Goal: Information Seeking & Learning: Learn about a topic

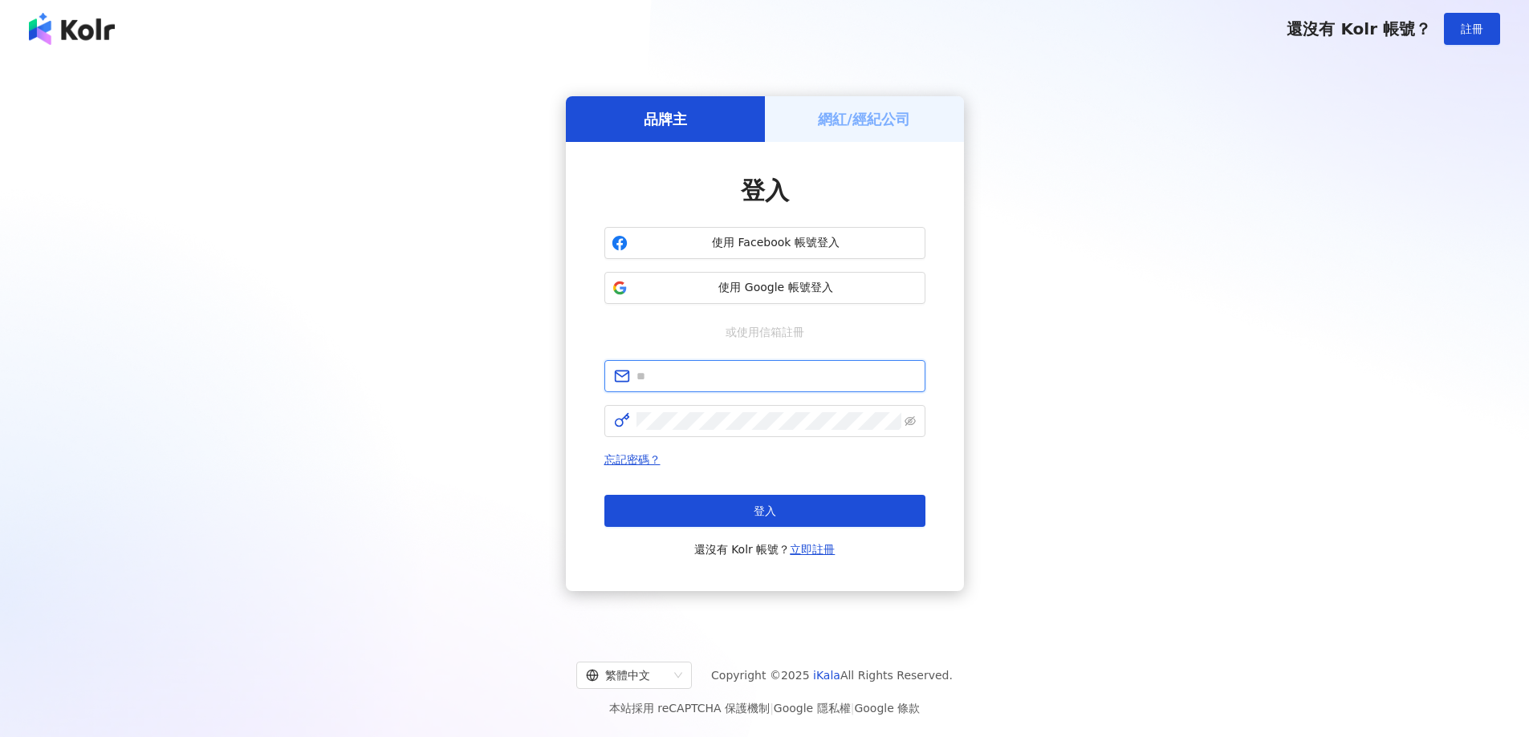
click at [675, 368] on input "text" at bounding box center [775, 377] width 279 height 18
type input "**********"
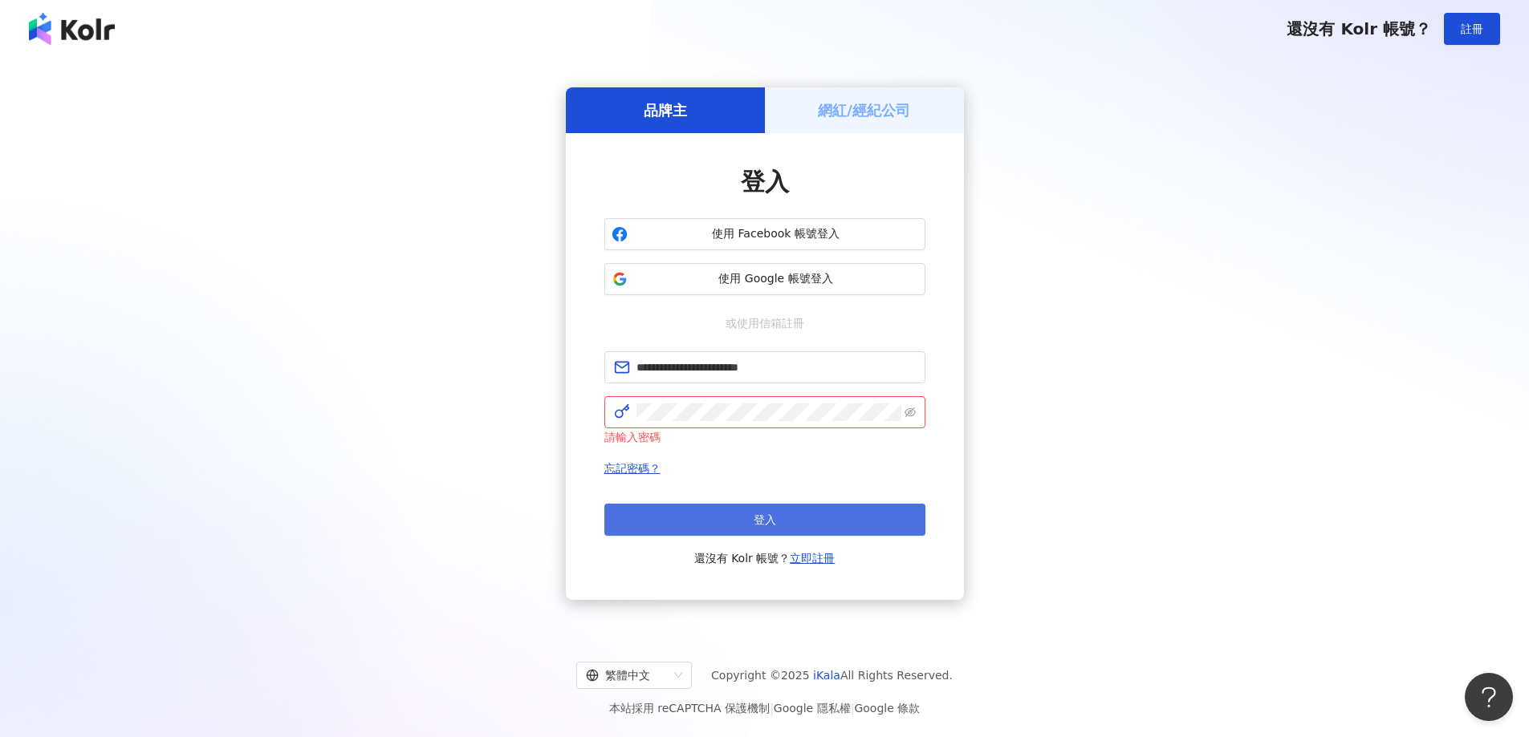
click at [746, 514] on button "登入" at bounding box center [764, 520] width 321 height 32
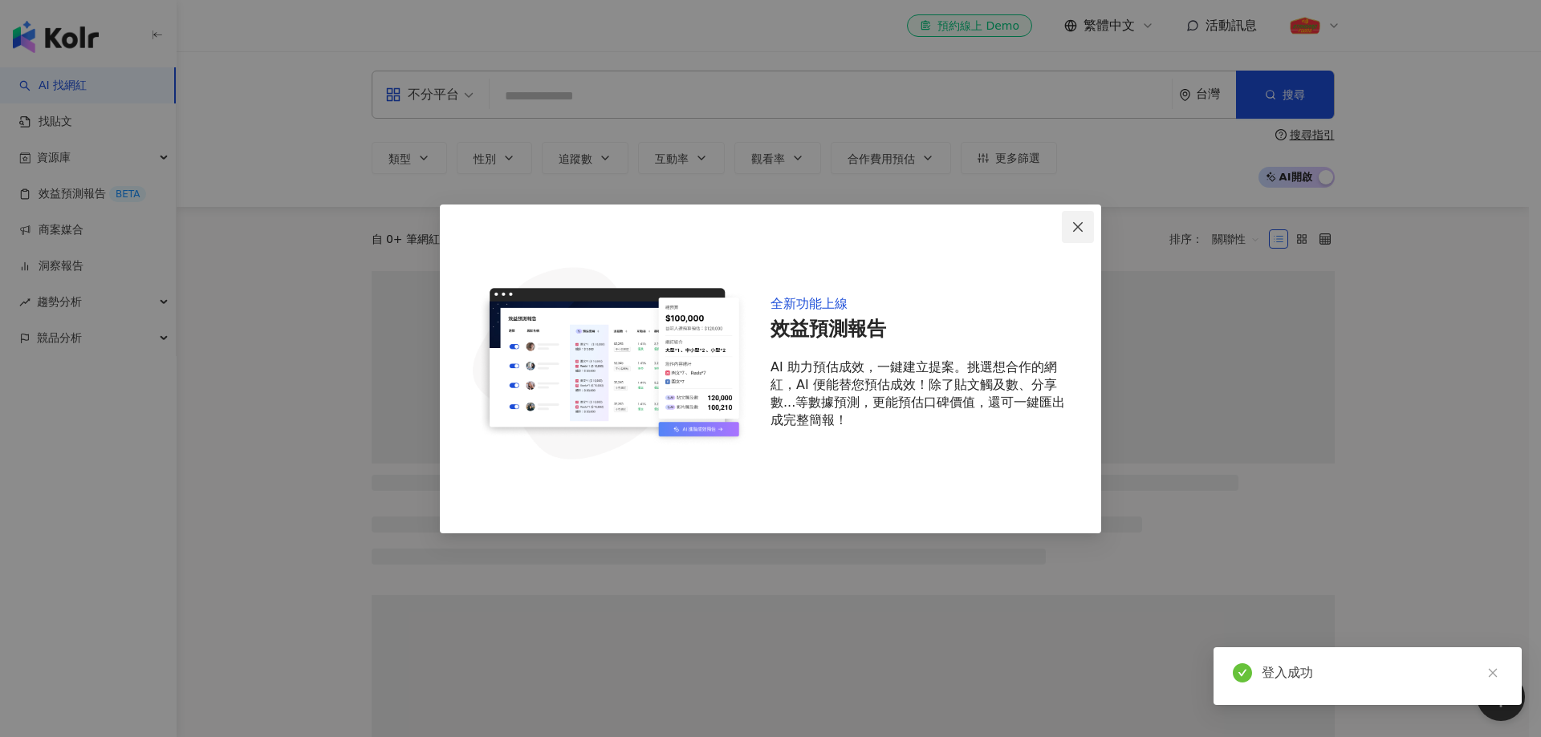
click at [1079, 233] on icon "close" at bounding box center [1077, 227] width 13 height 13
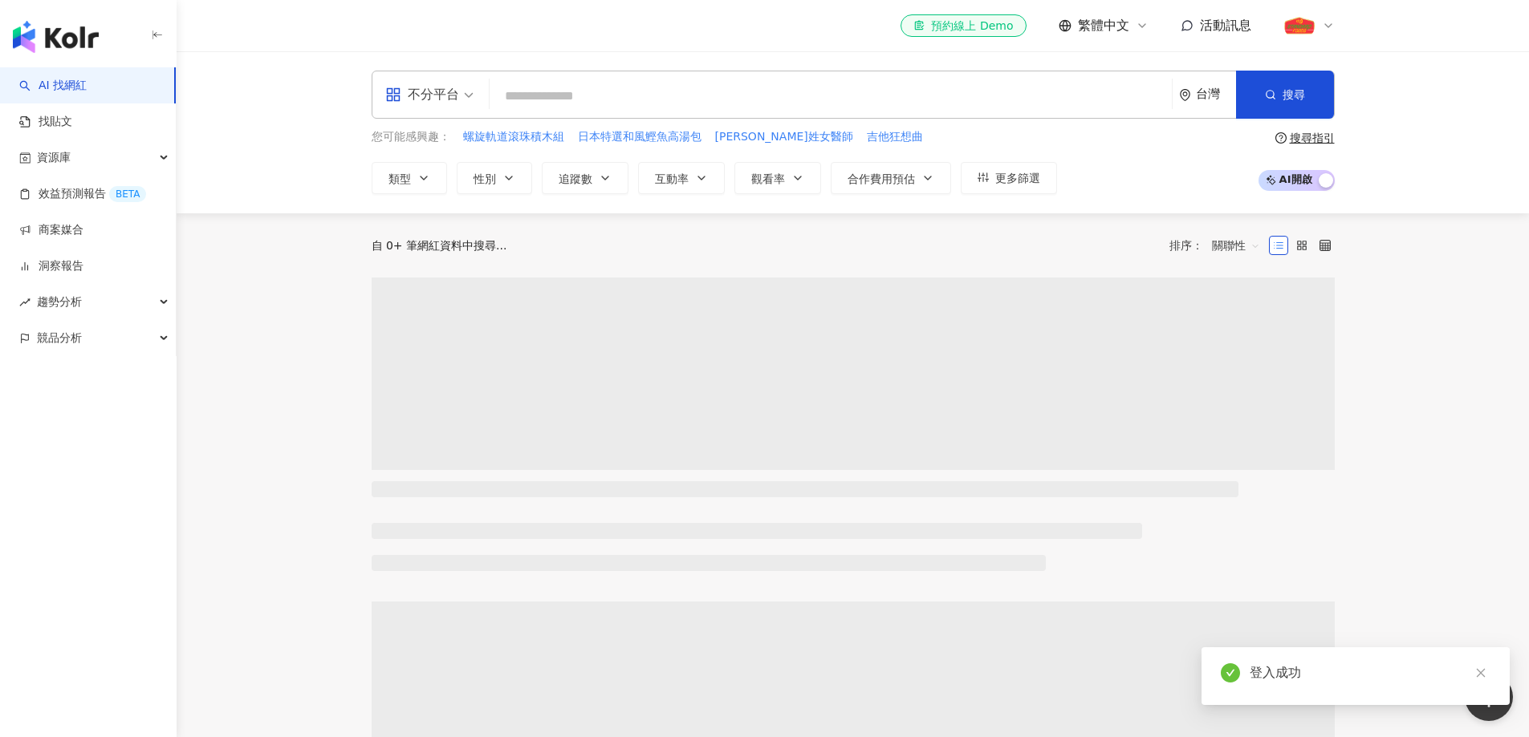
click at [444, 97] on div "不分平台" at bounding box center [422, 95] width 74 height 26
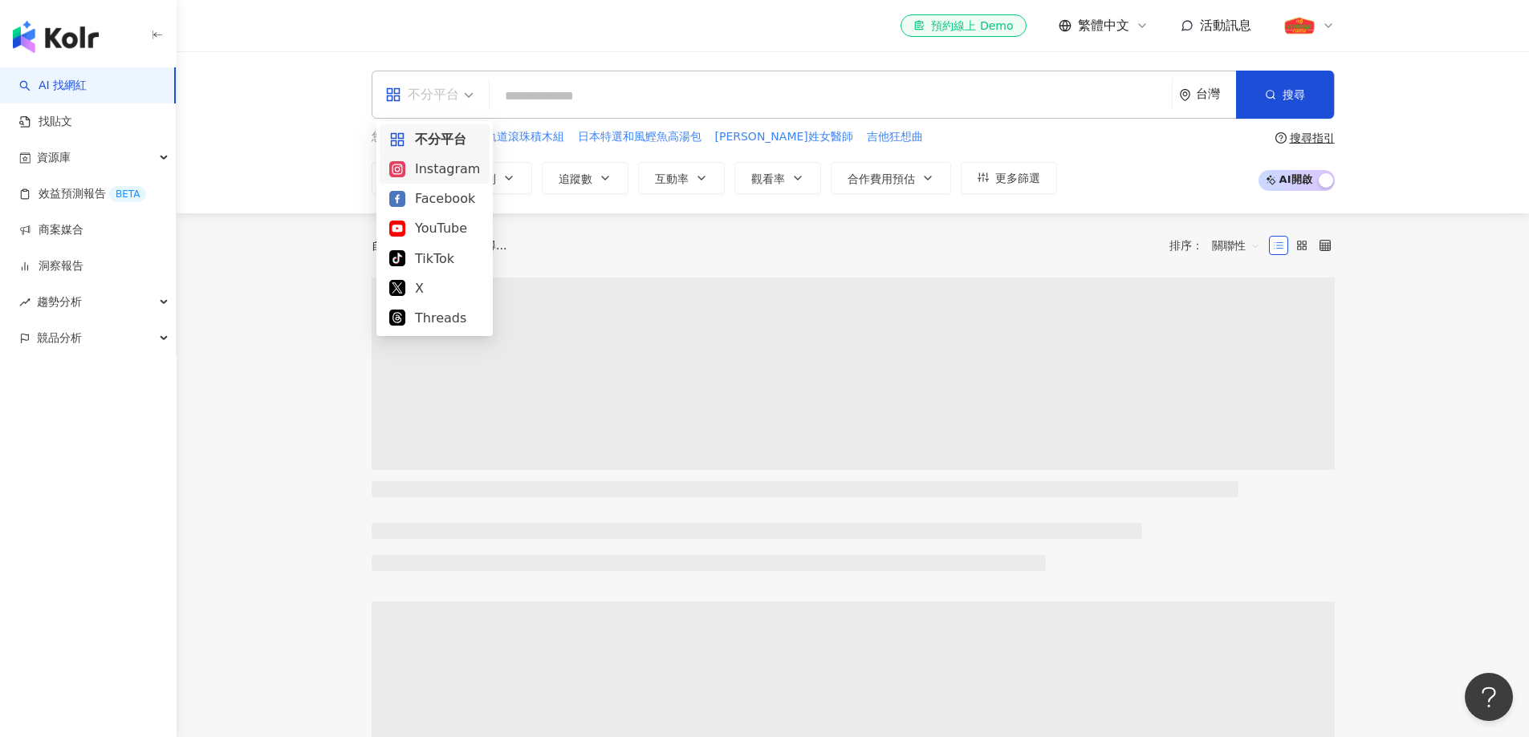
click at [449, 166] on div "Instagram" at bounding box center [434, 169] width 91 height 20
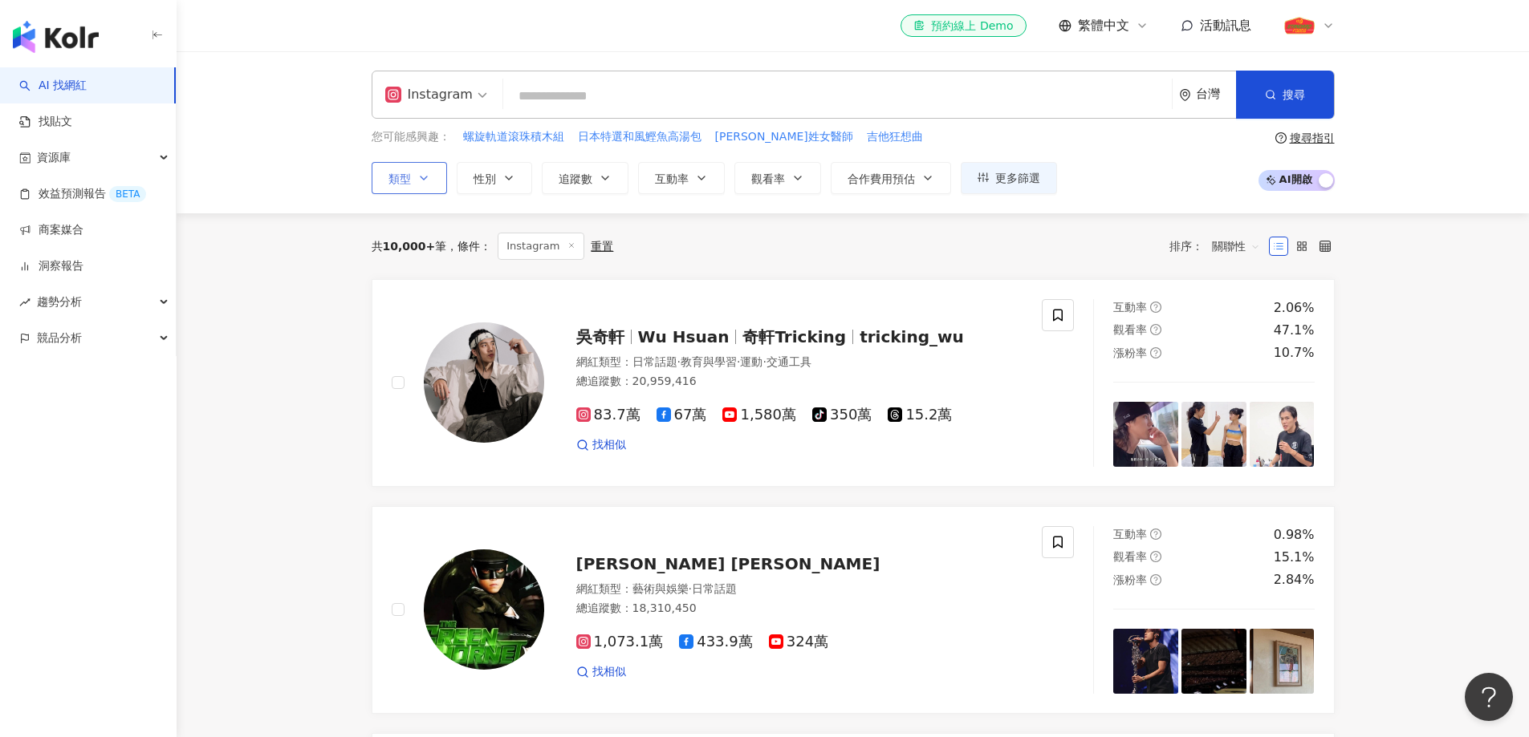
click at [390, 174] on span "類型" at bounding box center [399, 179] width 22 height 13
click at [483, 177] on span "性別" at bounding box center [484, 179] width 22 height 13
click at [591, 168] on button "追蹤數" at bounding box center [585, 178] width 87 height 32
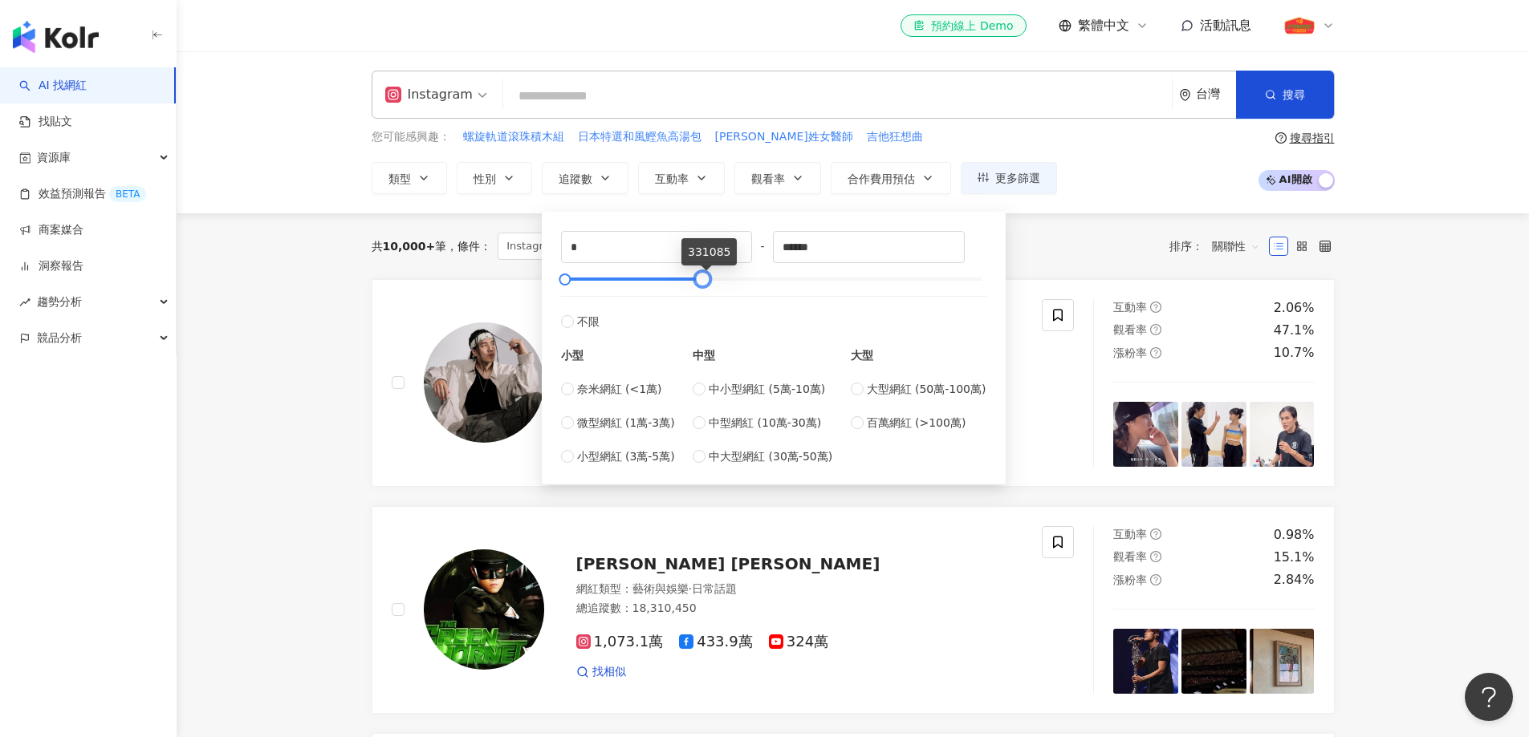
type input "******"
drag, startPoint x: 904, startPoint y: 277, endPoint x: 703, endPoint y: 268, distance: 201.6
click at [705, 268] on div "* - ****** 不限 小型 奈米網紅 (<1萬) 微型網紅 (1萬-3萬) 小型網紅 (3萬-5萬) 中型 中小型網紅 (5萬-10萬) 中型網紅 (1…" at bounding box center [773, 348] width 425 height 234
click at [565, 430] on label "微型網紅 (1萬-3萬)" at bounding box center [618, 423] width 114 height 18
type input "*****"
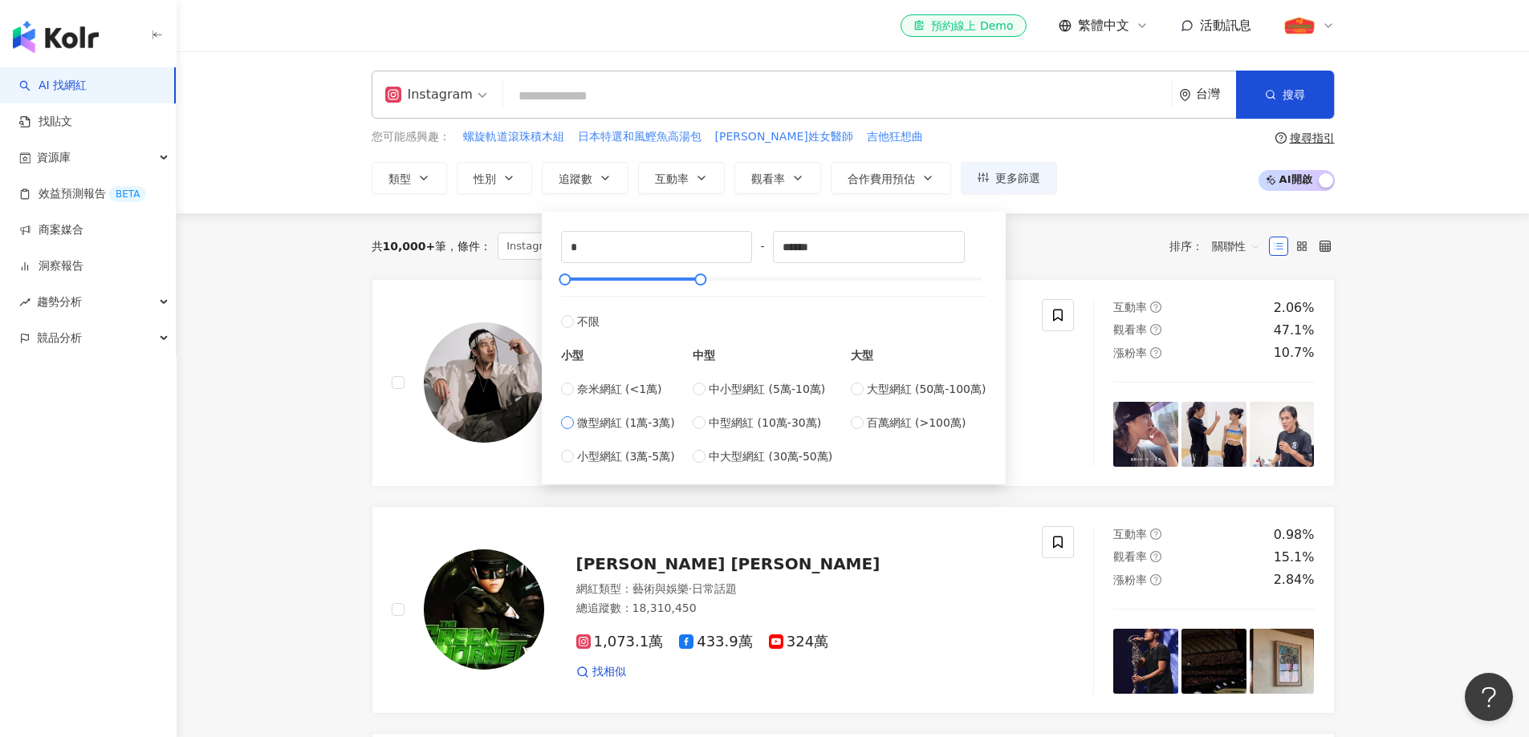
type input "*****"
click at [693, 187] on button "互動率" at bounding box center [681, 178] width 87 height 32
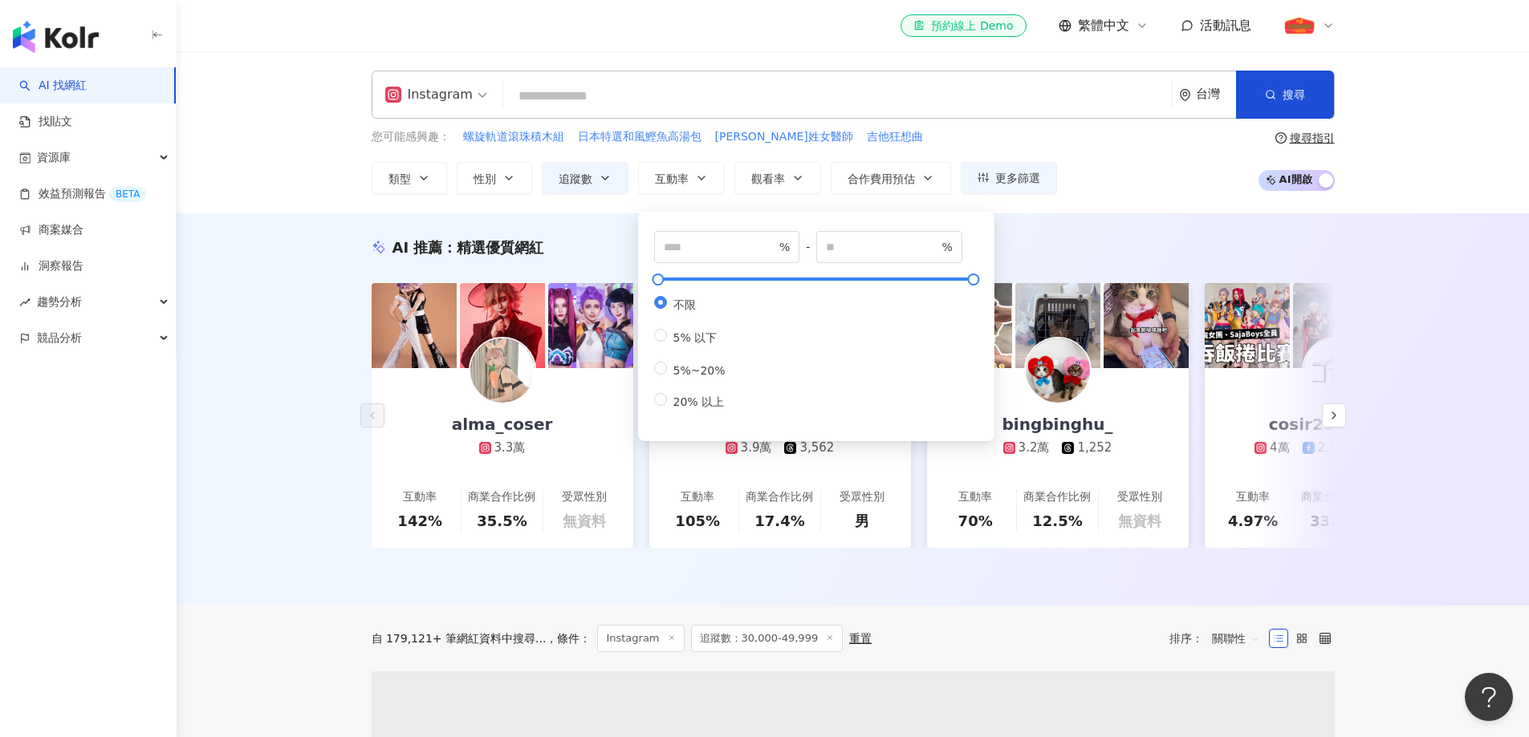
click at [1094, 224] on div "AI 推薦 ： 精選優質網紅 alma_coser 3.3萬 互動率 142% 商業合作比例 35.5% 受眾性別 無資料 richardllai 3.9萬 …" at bounding box center [853, 409] width 1352 height 392
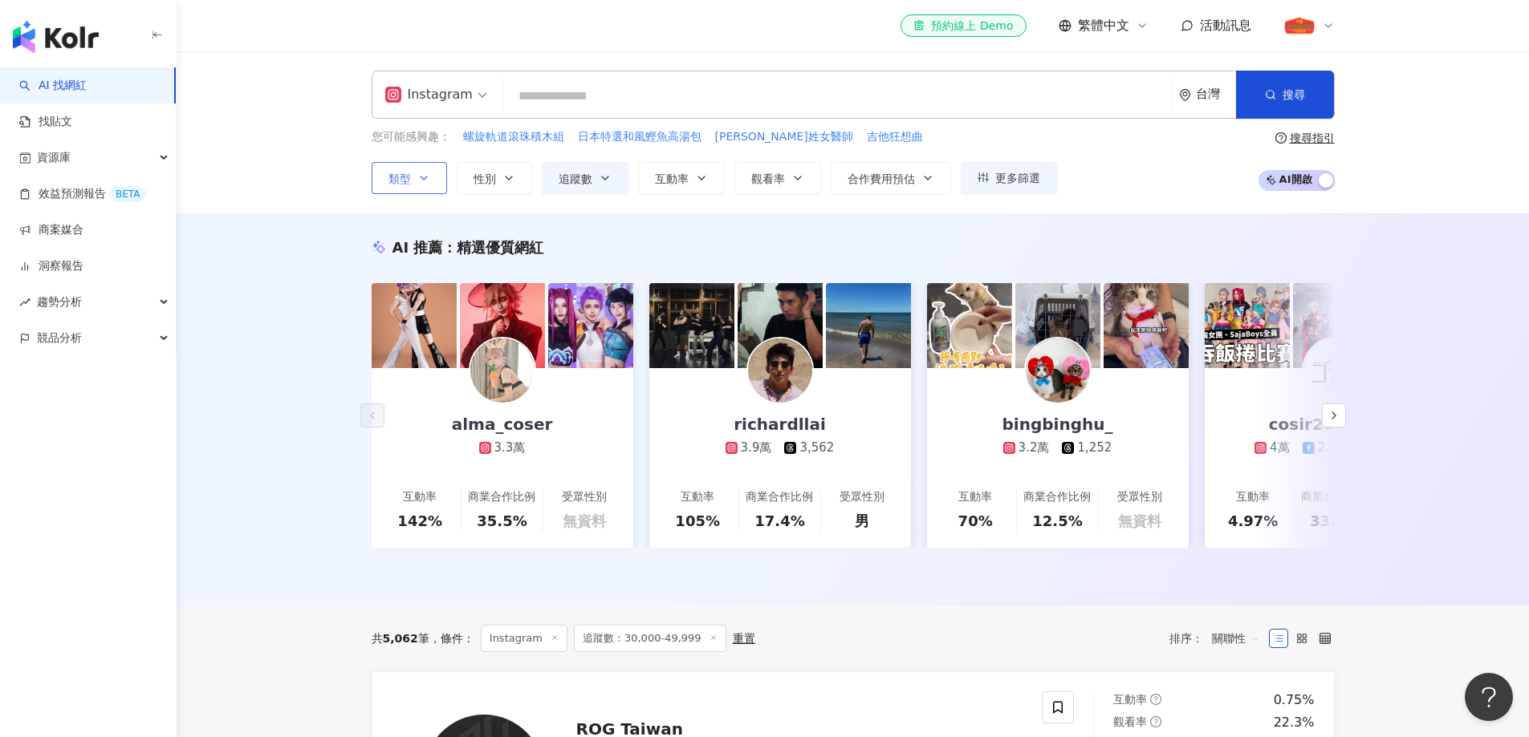
click at [429, 174] on icon "button" at bounding box center [423, 178] width 13 height 13
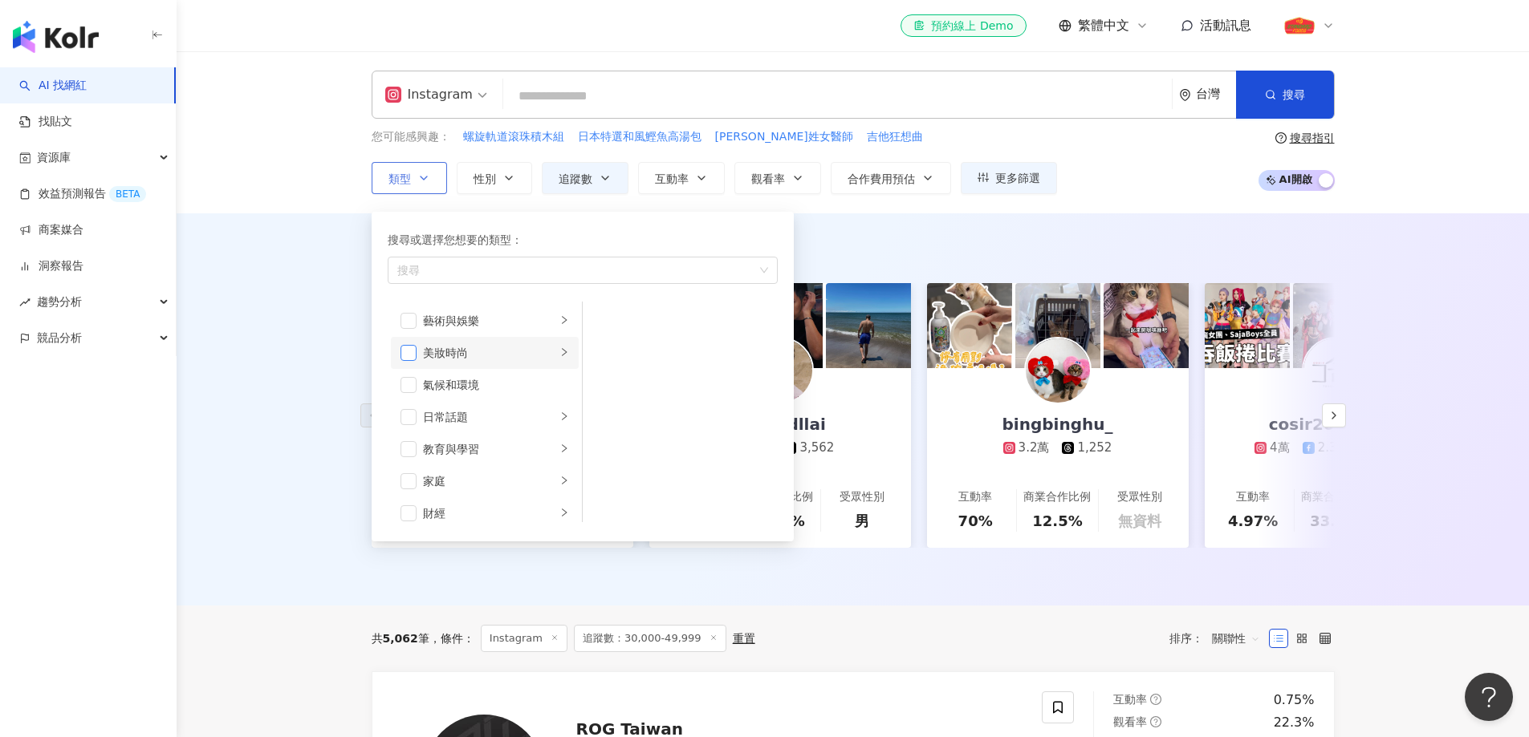
click at [404, 355] on span "button" at bounding box center [408, 353] width 16 height 16
click at [407, 425] on li "日常話題" at bounding box center [485, 417] width 188 height 32
click at [406, 457] on span "button" at bounding box center [408, 449] width 16 height 16
click at [404, 489] on span "button" at bounding box center [408, 481] width 16 height 16
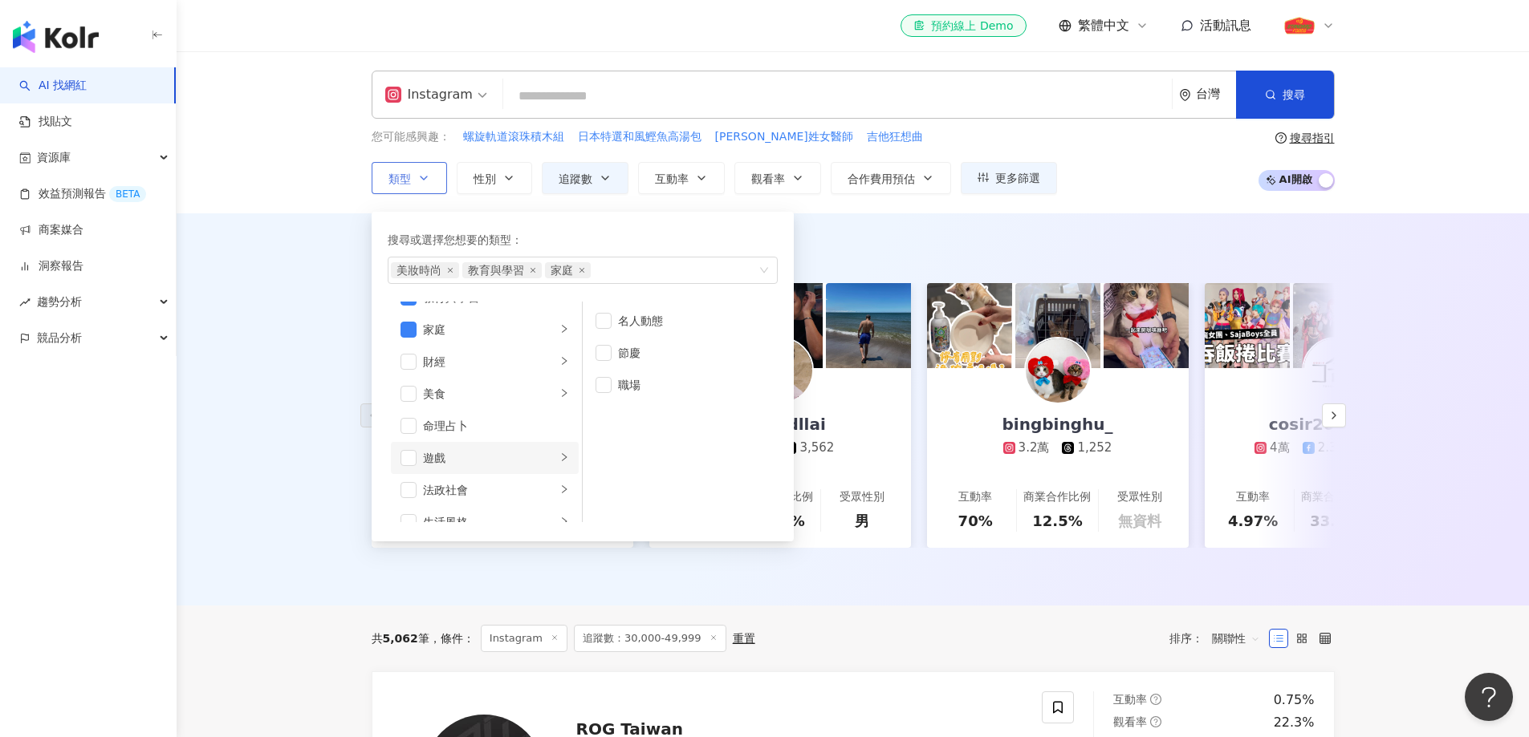
scroll to position [160, 0]
click at [410, 385] on span "button" at bounding box center [408, 385] width 16 height 16
click at [407, 359] on li "遊戲" at bounding box center [485, 369] width 188 height 32
click at [400, 433] on span "button" at bounding box center [408, 433] width 16 height 16
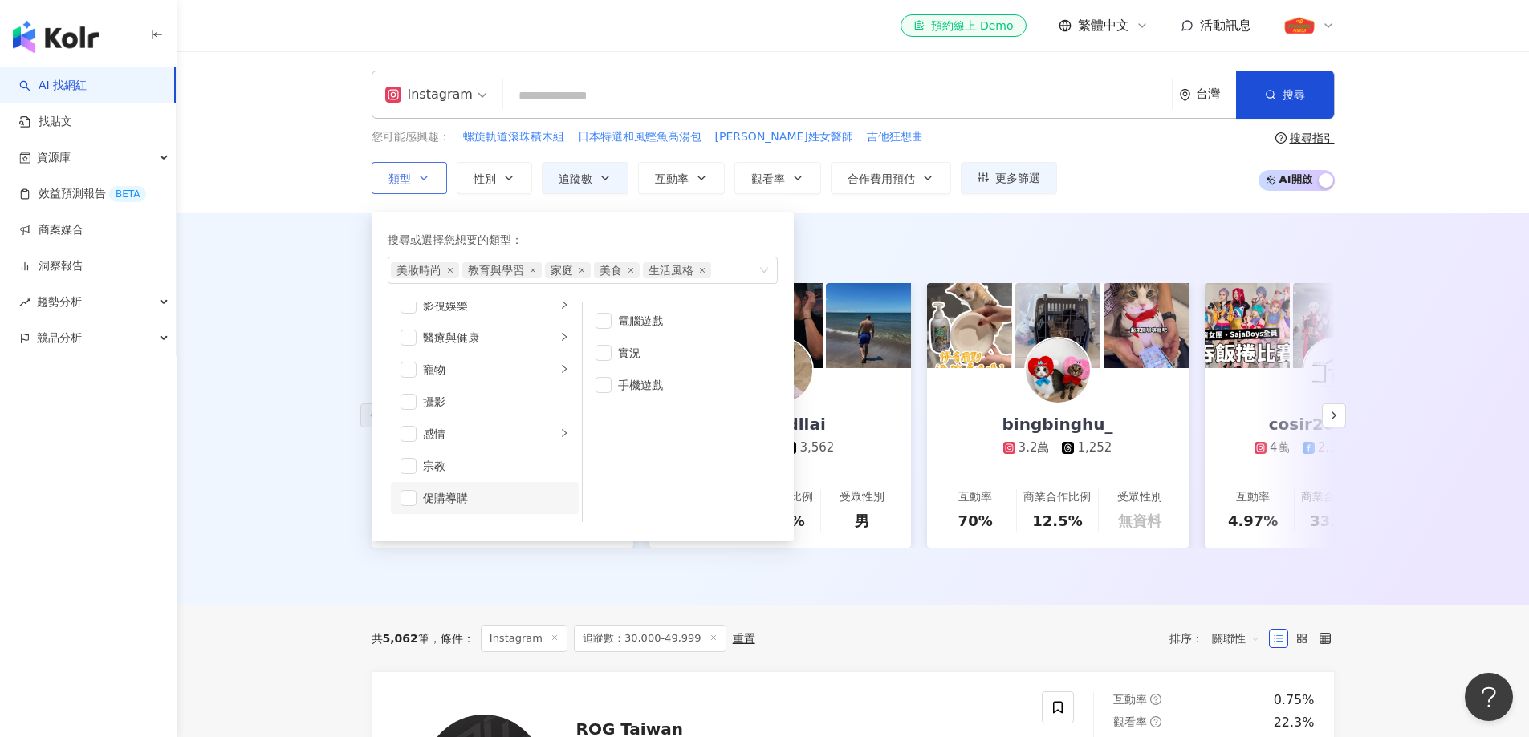
scroll to position [401, 0]
click at [407, 367] on span "button" at bounding box center [408, 369] width 16 height 16
click at [1458, 332] on div "AI 推薦 ： 精選優質網紅 alma_coser 3.3萬 互動率 142% 商業合作比例 35.5% 受眾性別 無資料 richardllai 3.9萬 …" at bounding box center [853, 409] width 1352 height 392
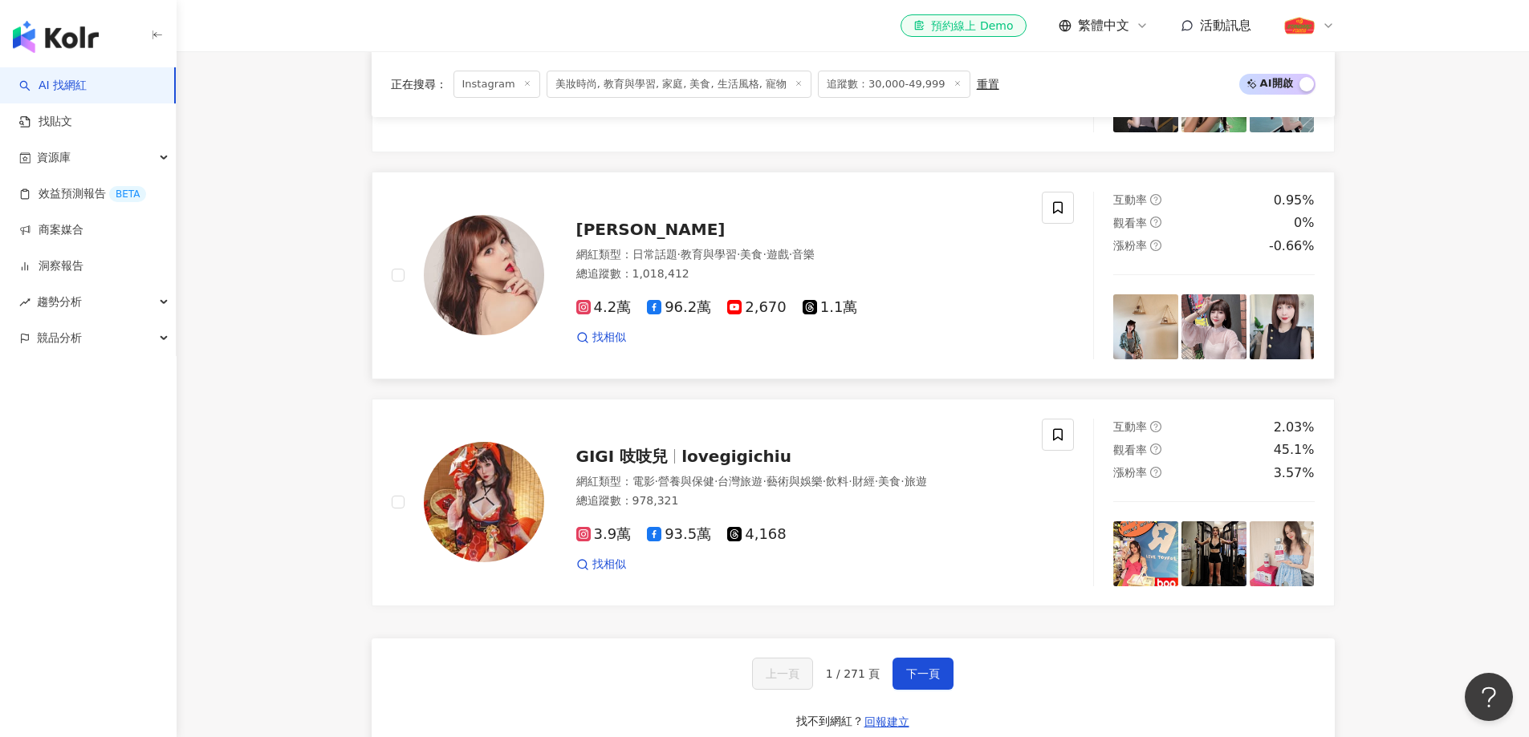
scroll to position [2889, 0]
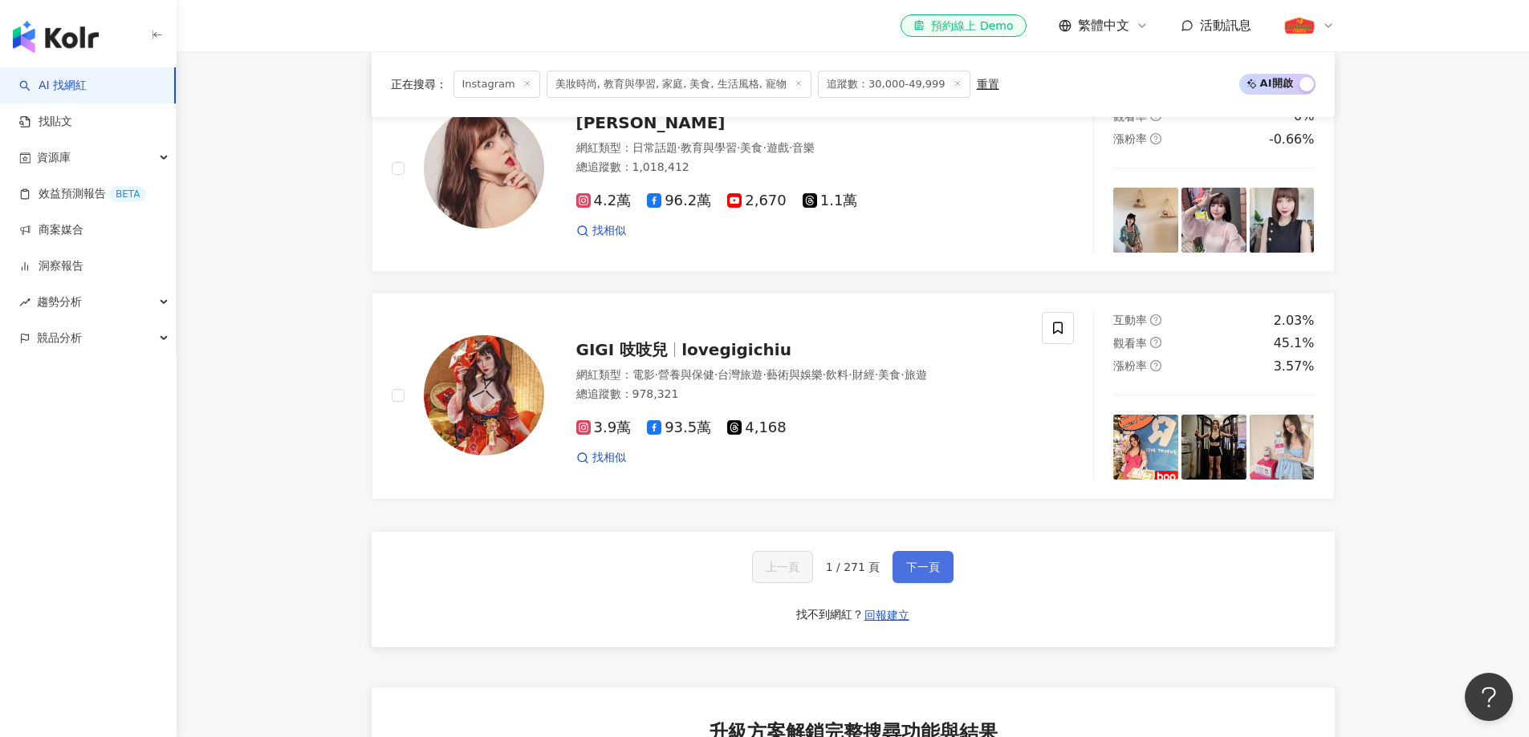
click at [913, 561] on span "下一頁" at bounding box center [923, 567] width 34 height 13
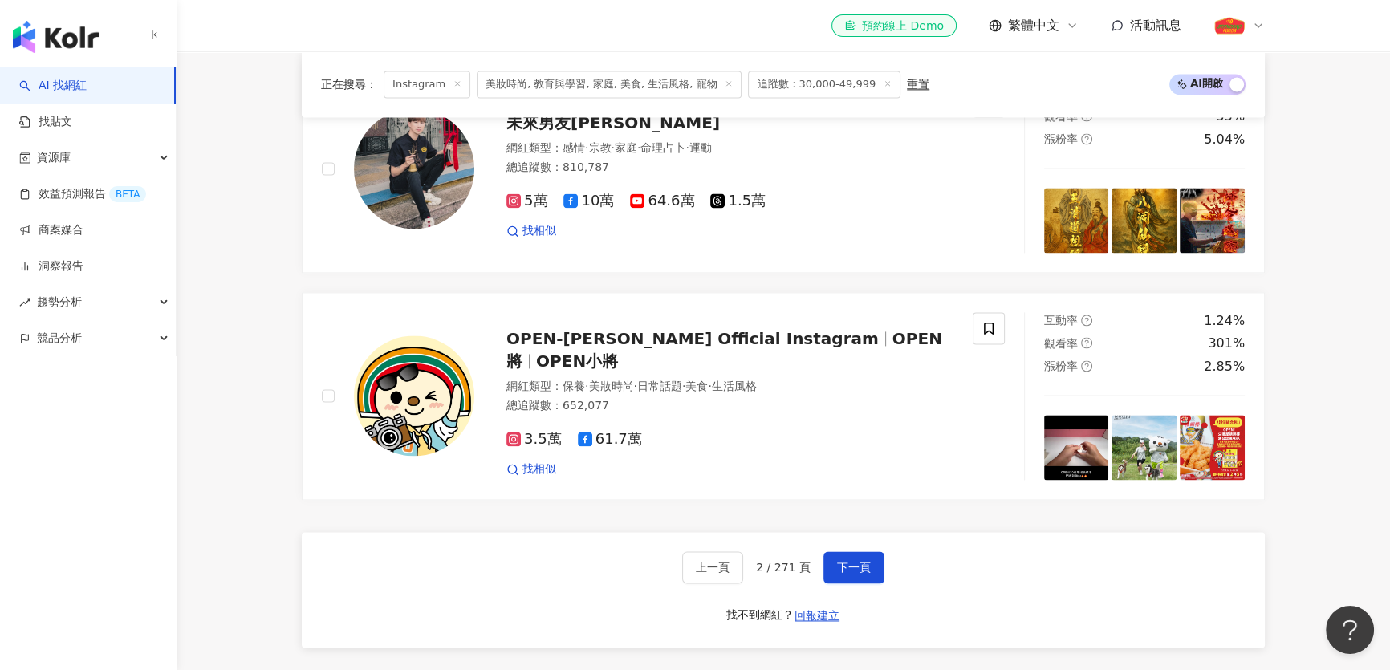
drag, startPoint x: 384, startPoint y: 6, endPoint x: 255, endPoint y: 296, distance: 317.9
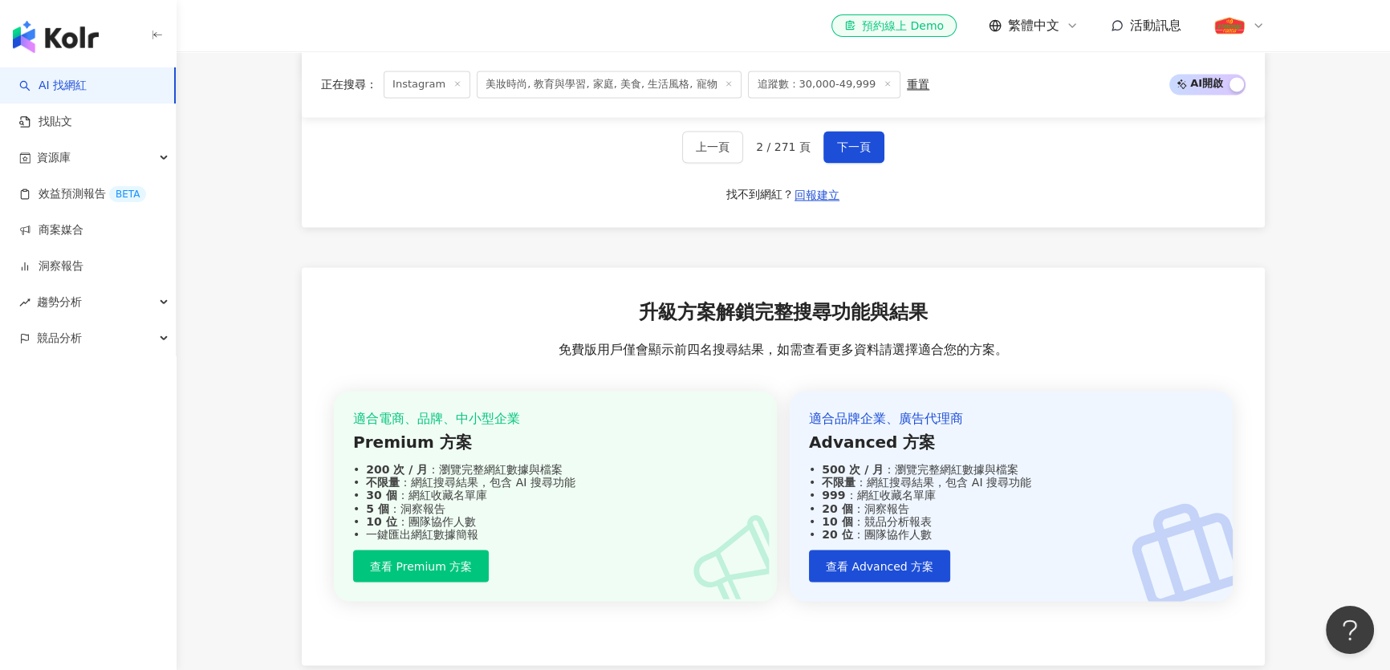
scroll to position [3167, 0]
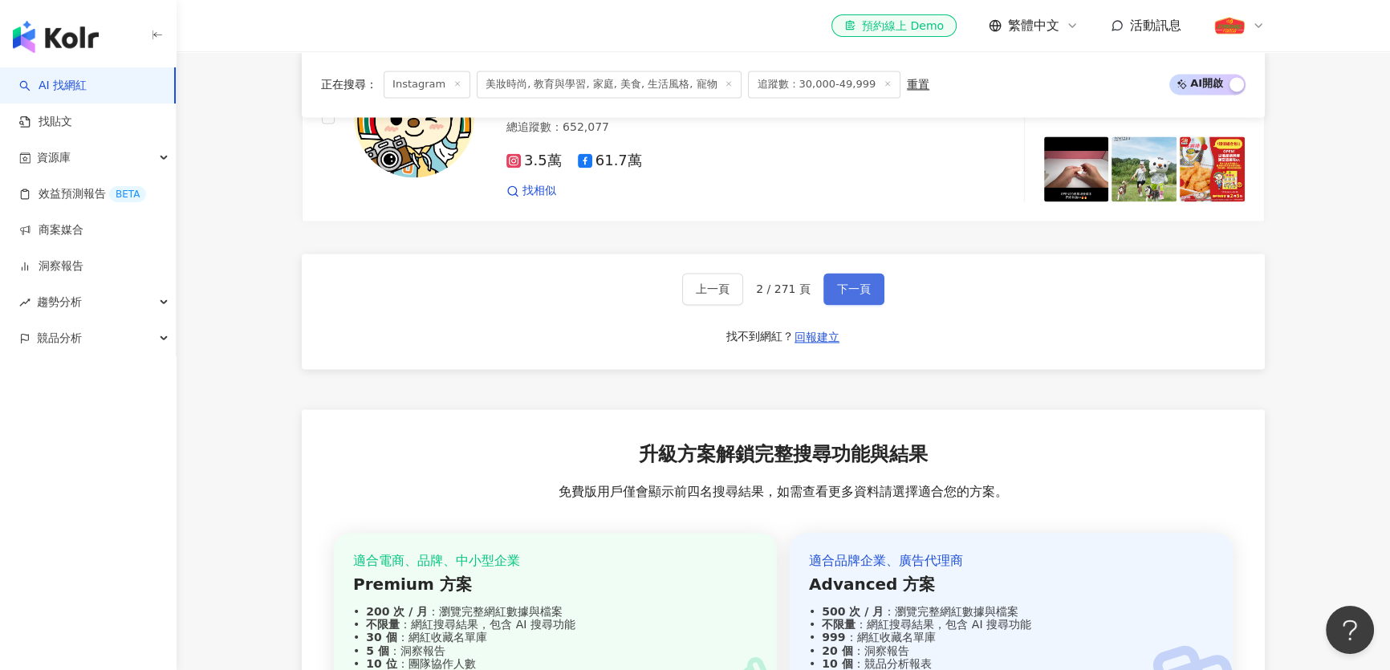
click at [870, 273] on button "下一頁" at bounding box center [853, 289] width 61 height 32
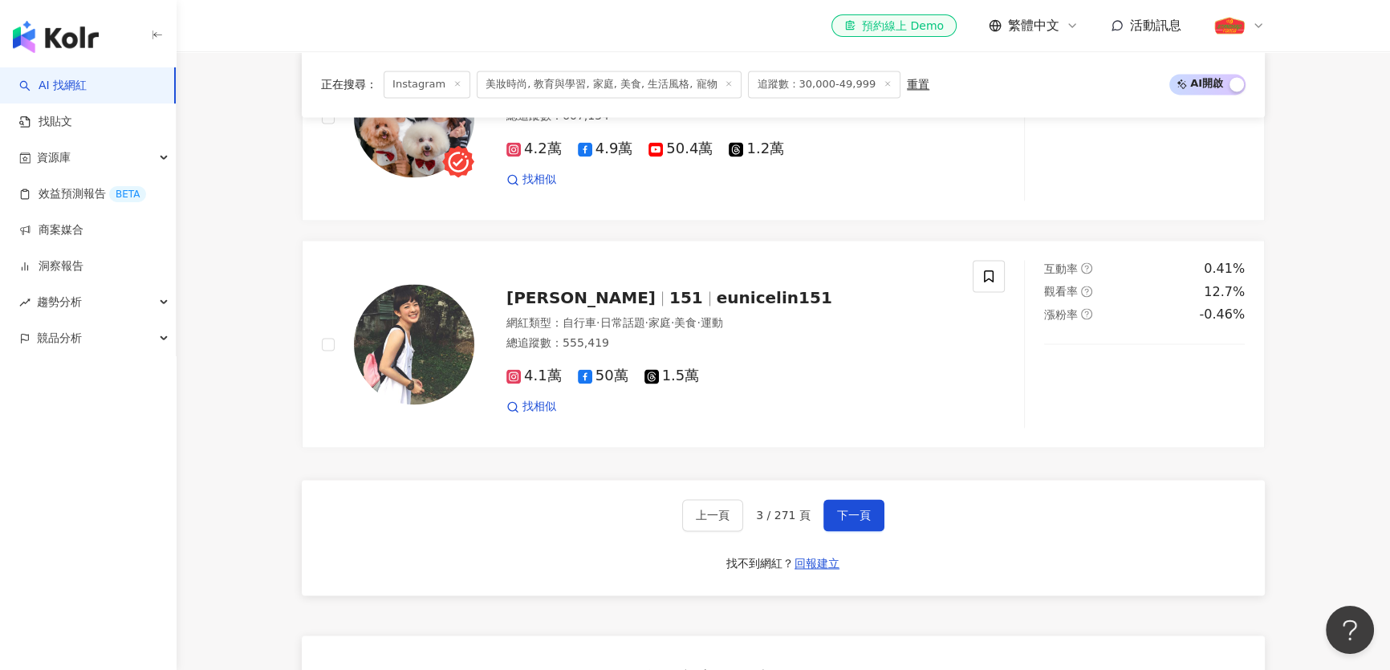
scroll to position [2948, 0]
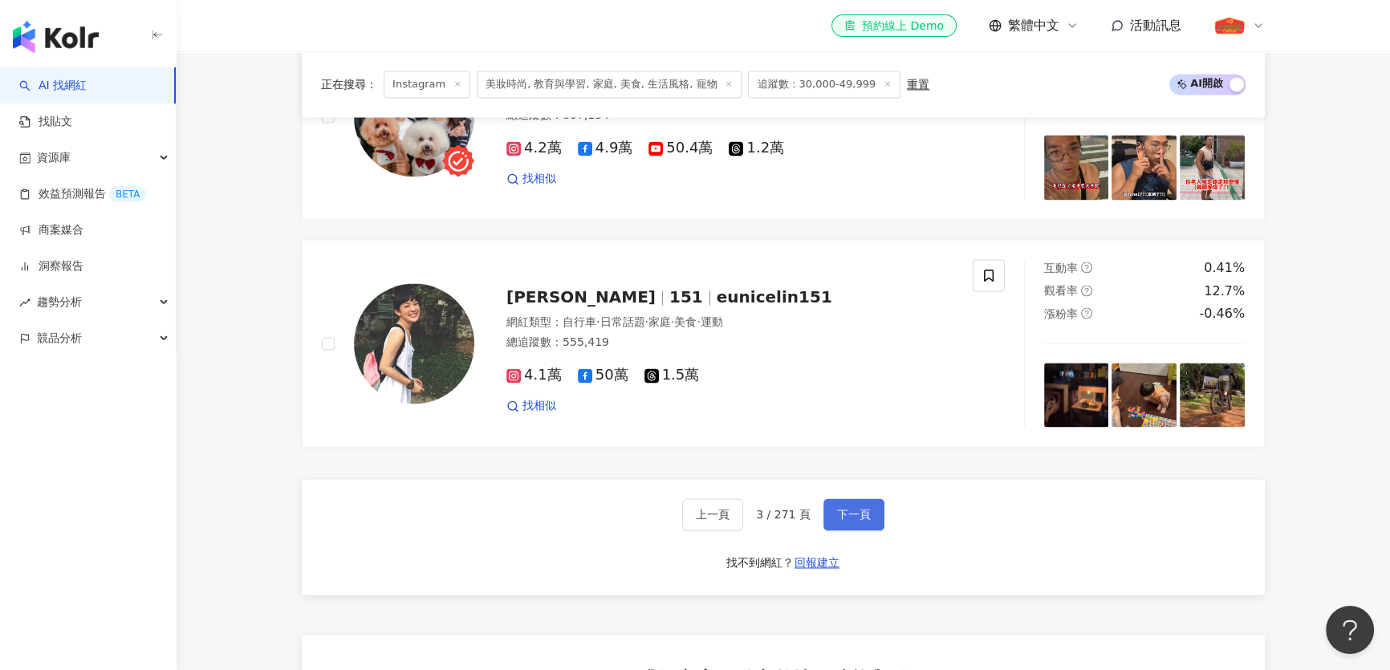
click at [861, 508] on span "下一頁" at bounding box center [854, 514] width 34 height 13
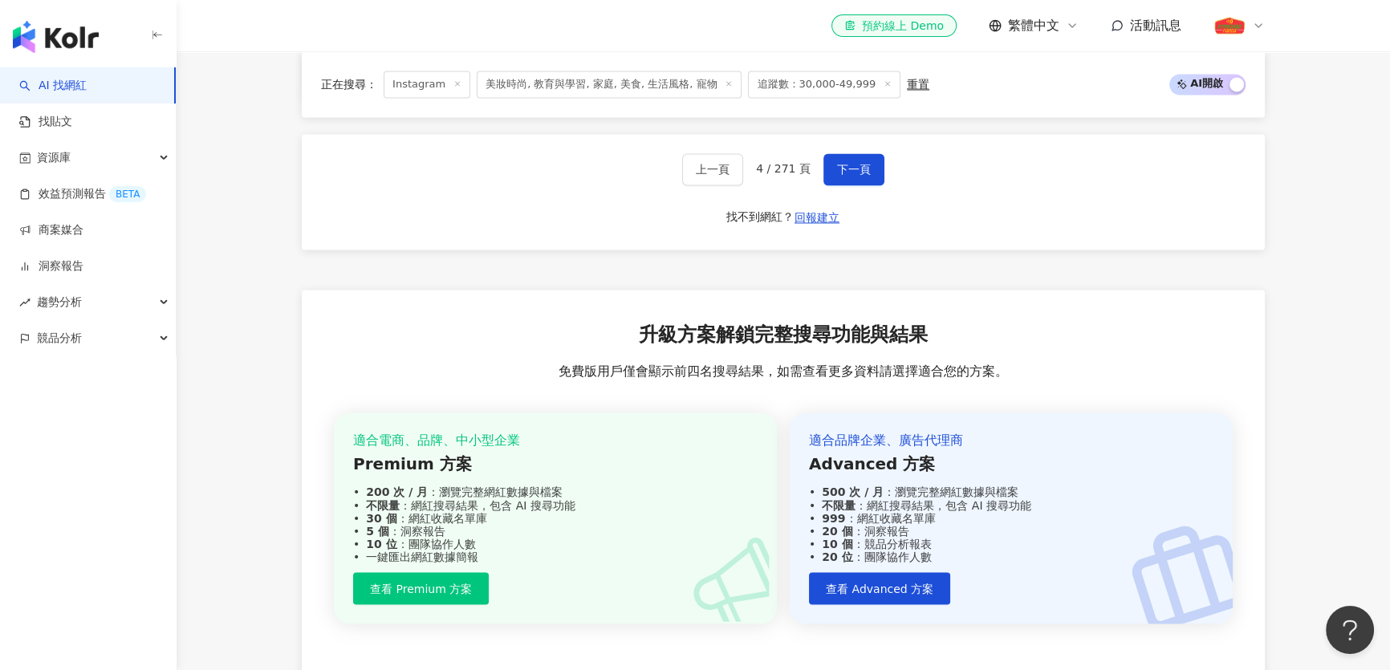
scroll to position [3240, 0]
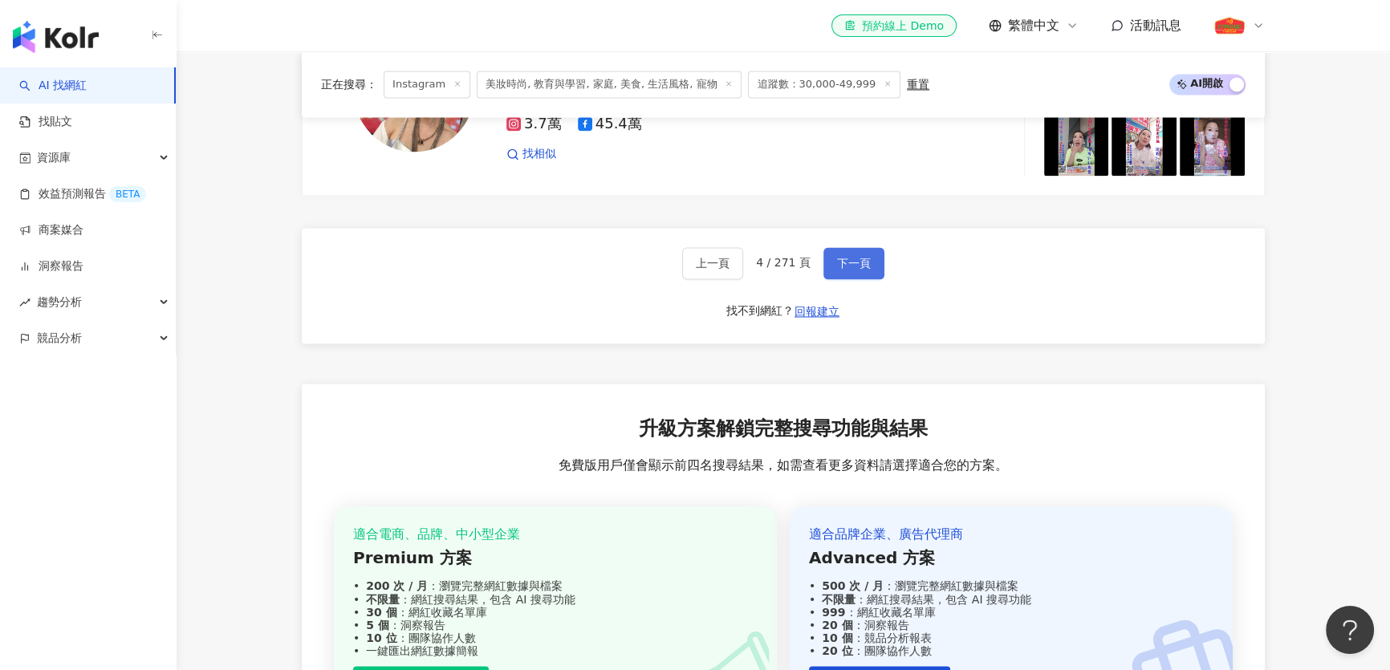
click at [840, 257] on span "下一頁" at bounding box center [854, 263] width 34 height 13
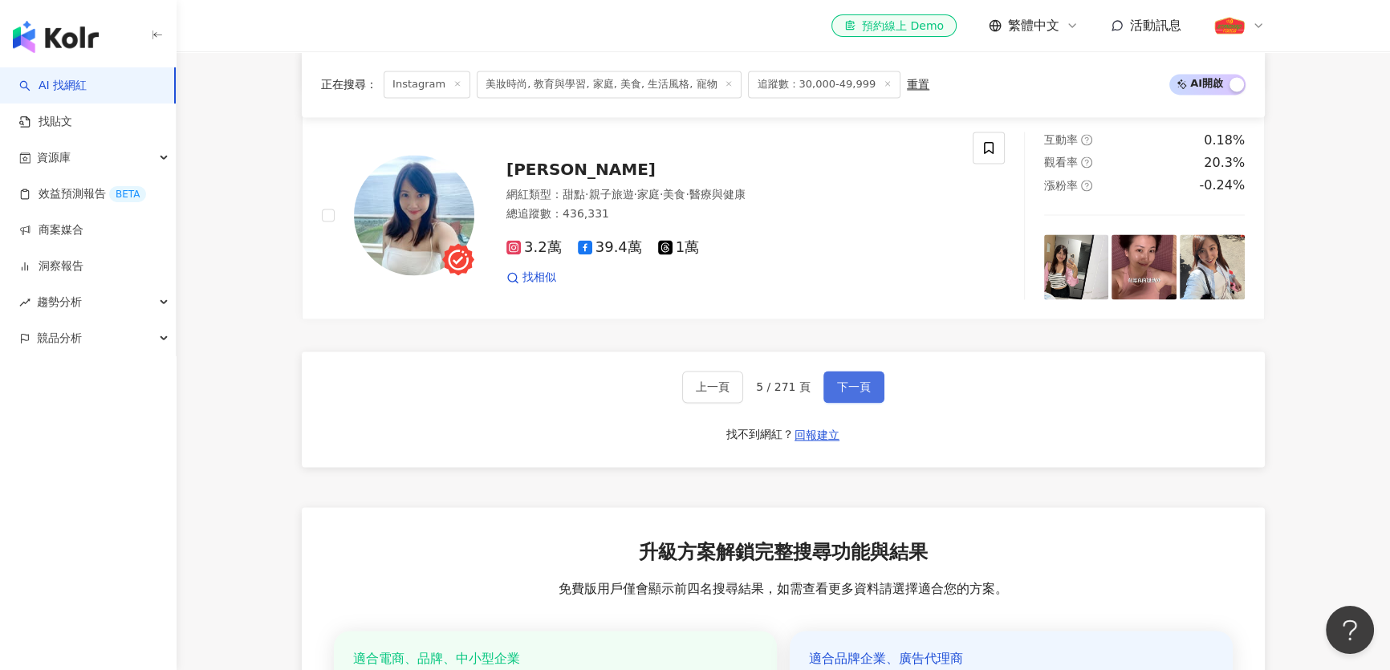
scroll to position [2995, 0]
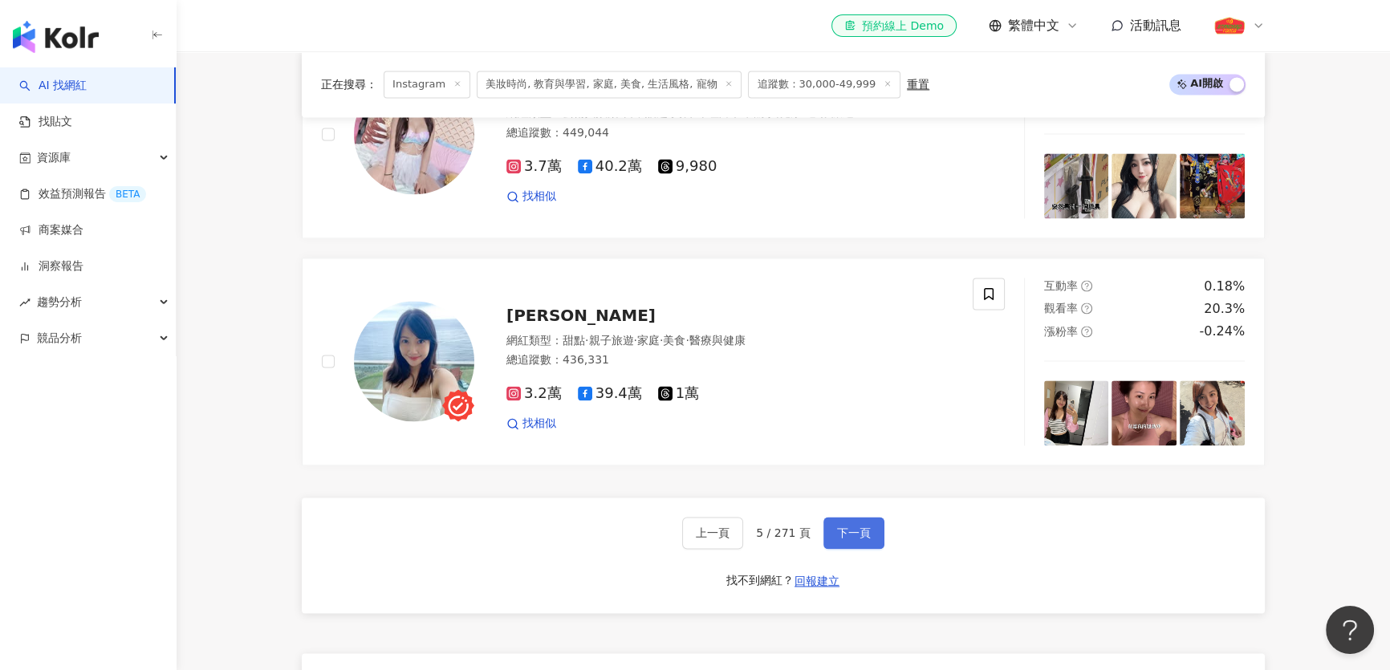
click at [851, 526] on span "下一頁" at bounding box center [854, 532] width 34 height 13
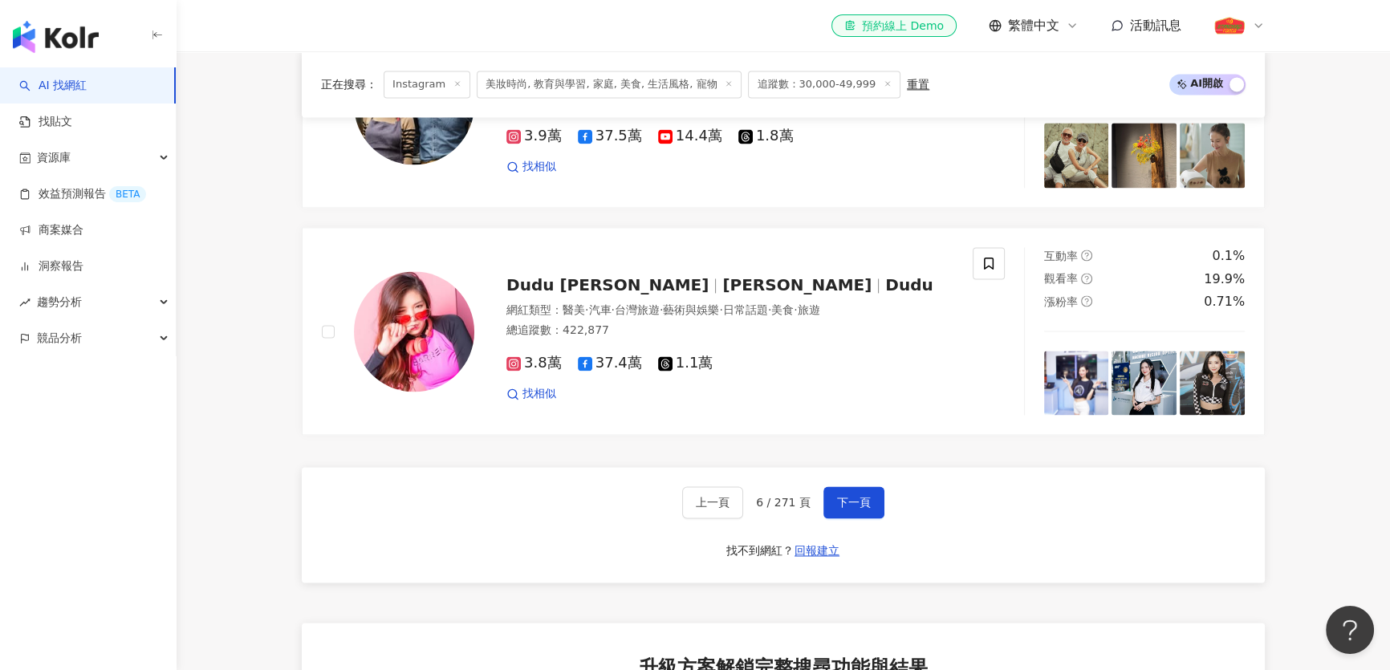
scroll to position [2991, 0]
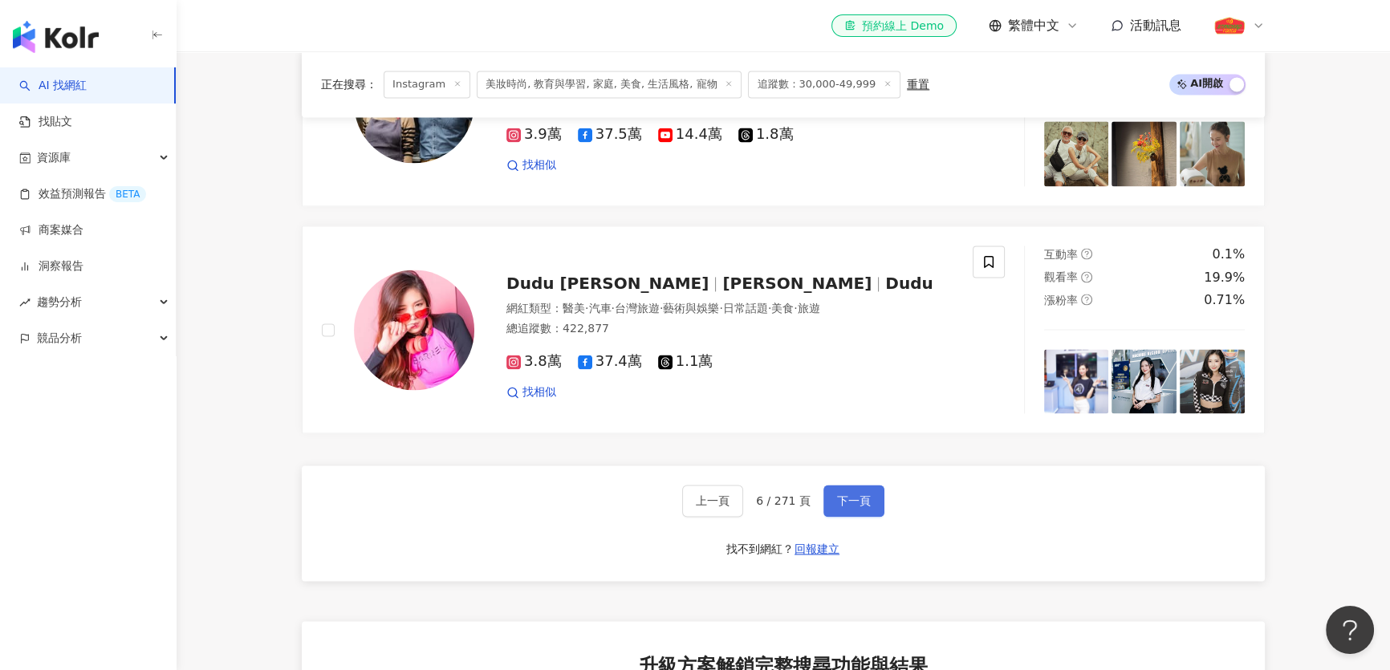
click at [861, 494] on span "下一頁" at bounding box center [854, 500] width 34 height 13
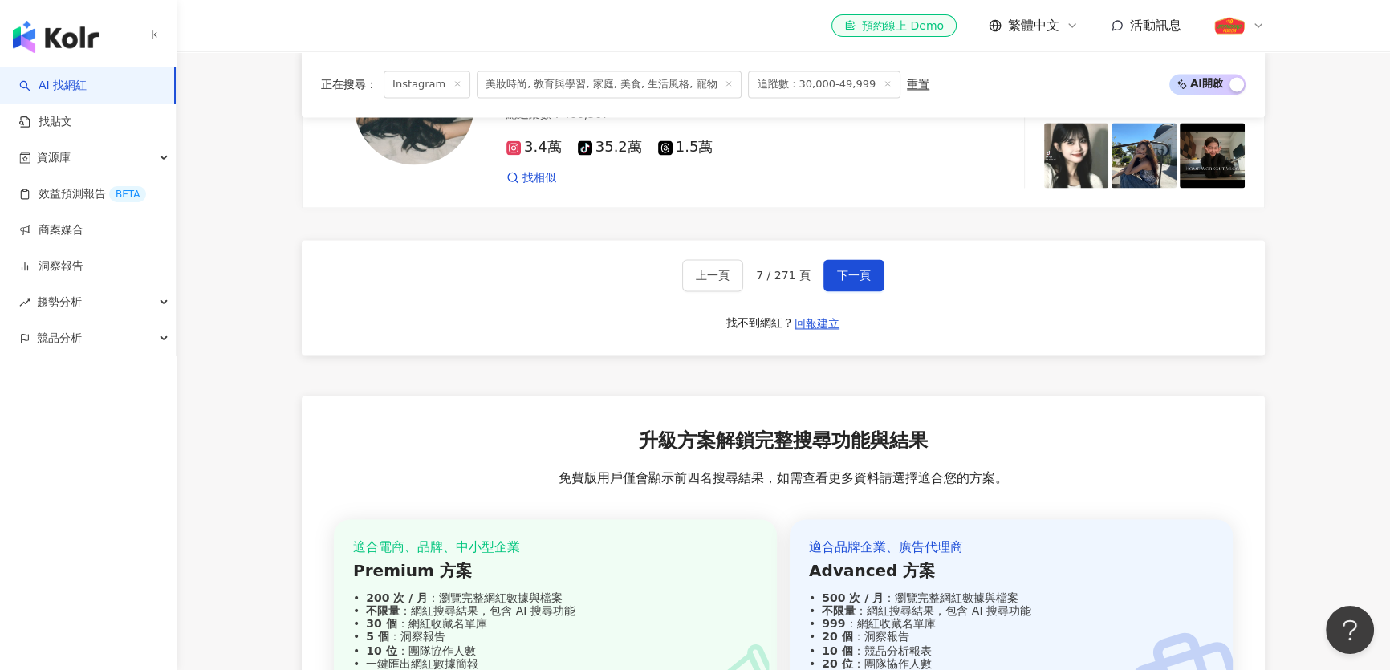
scroll to position [3162, 0]
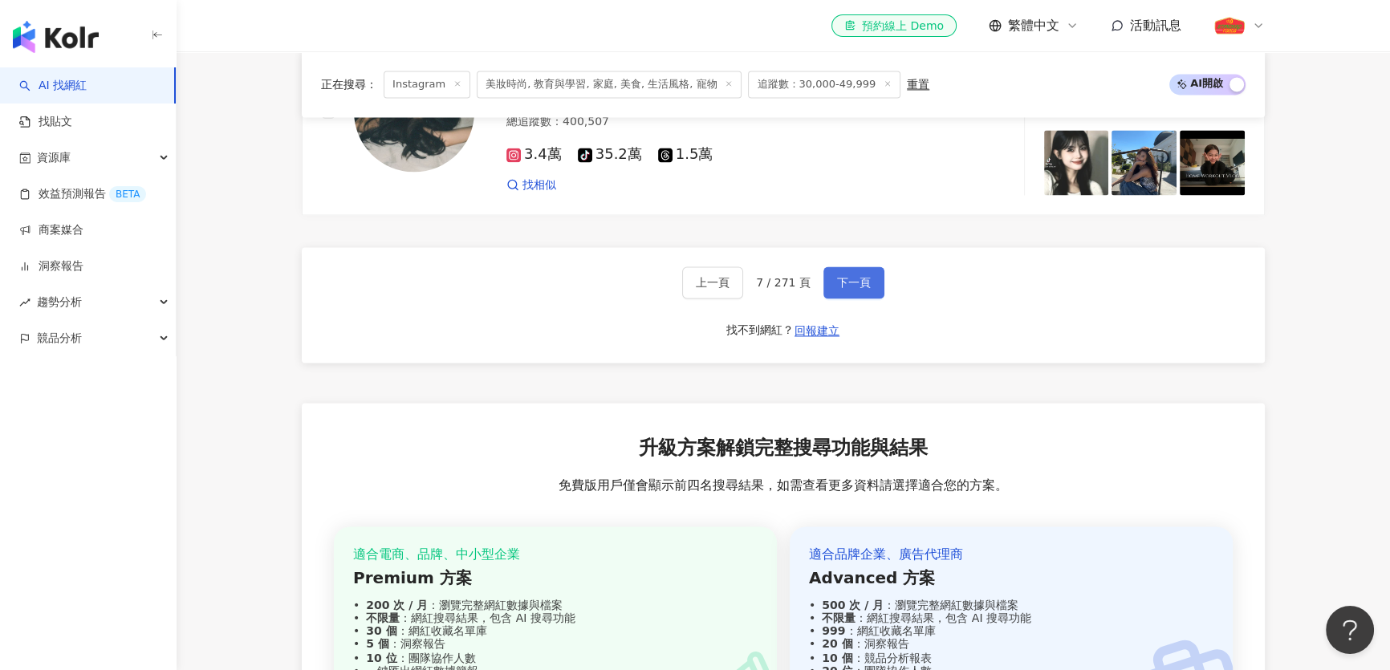
click at [855, 276] on span "下一頁" at bounding box center [854, 282] width 34 height 13
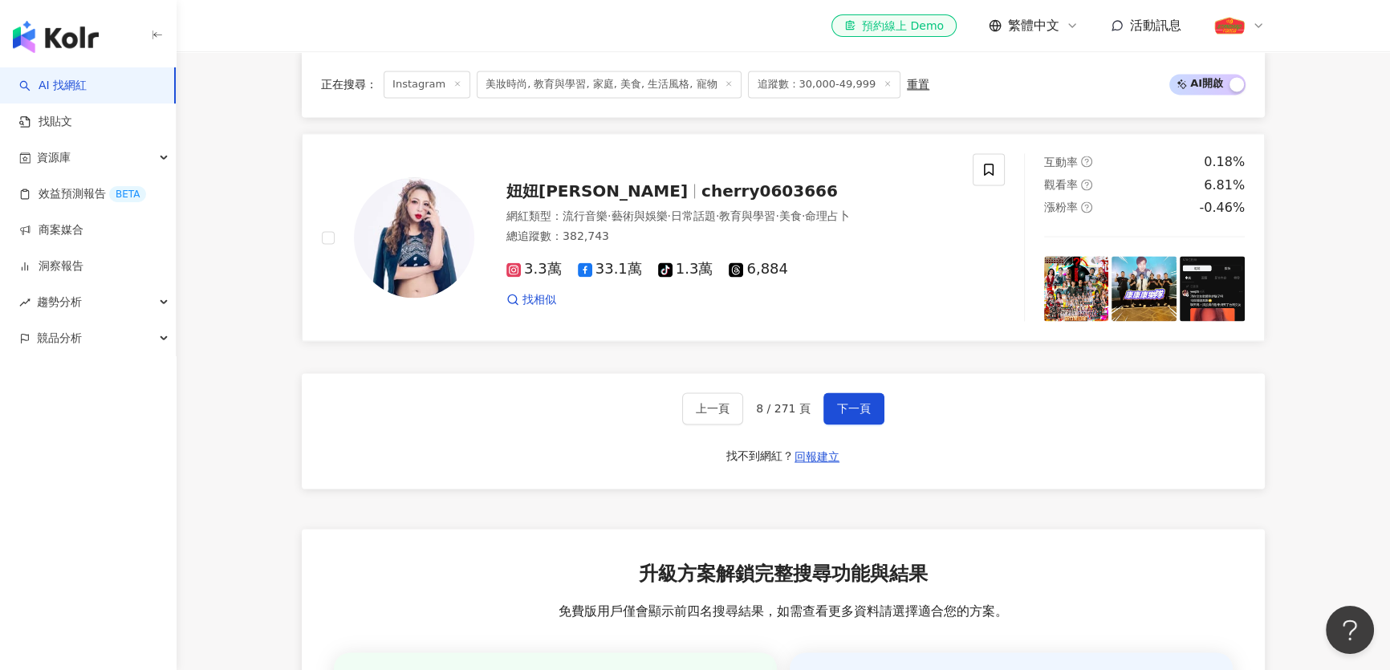
scroll to position [2798, 0]
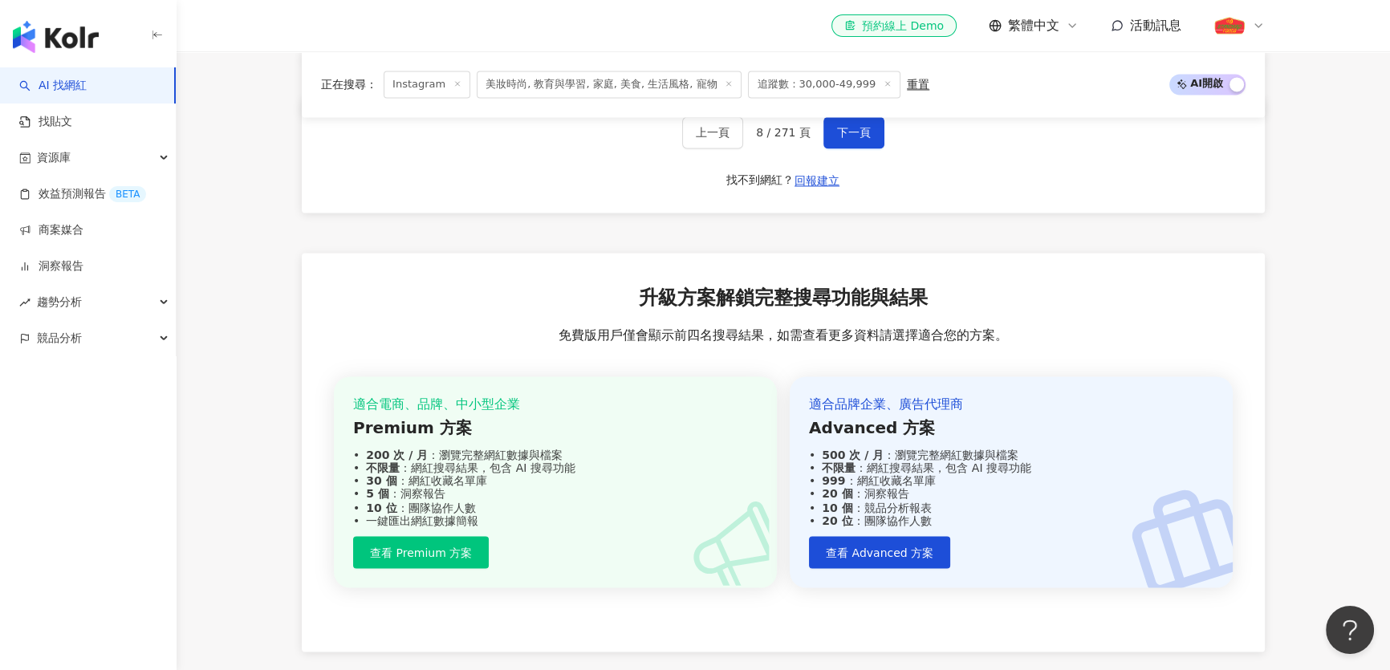
scroll to position [3167, 0]
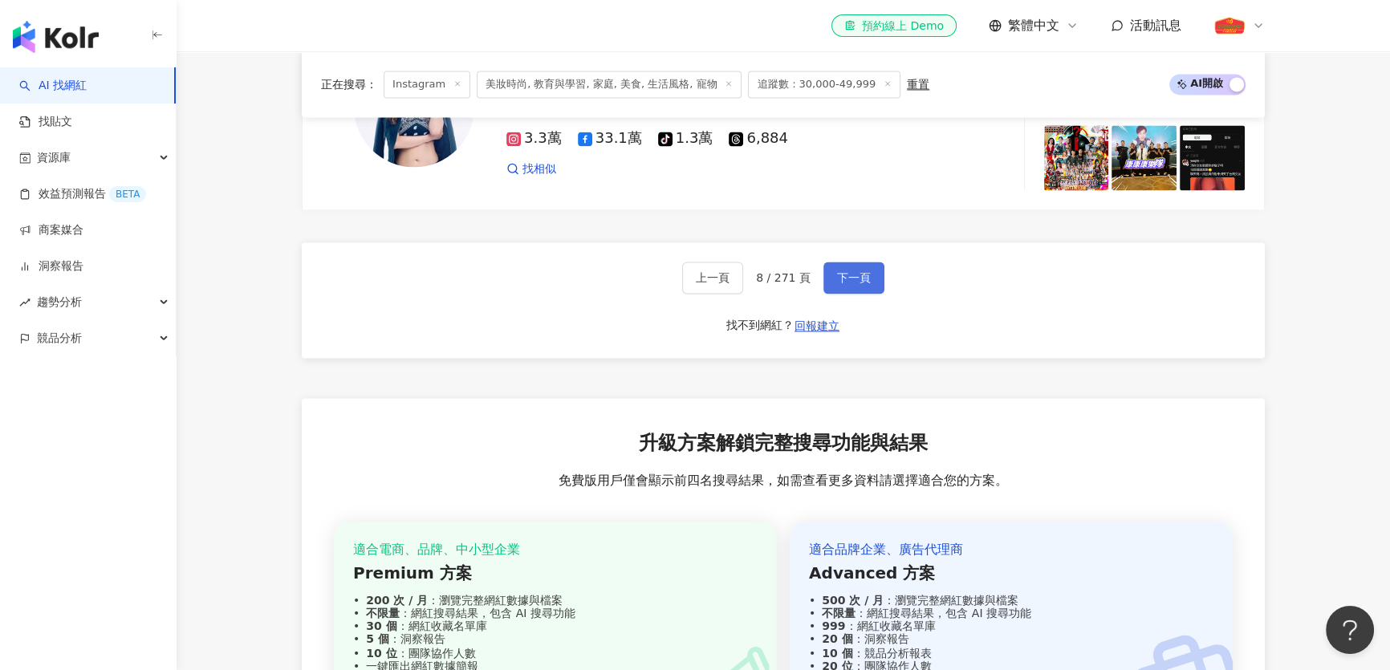
click at [853, 271] on span "下一頁" at bounding box center [854, 277] width 34 height 13
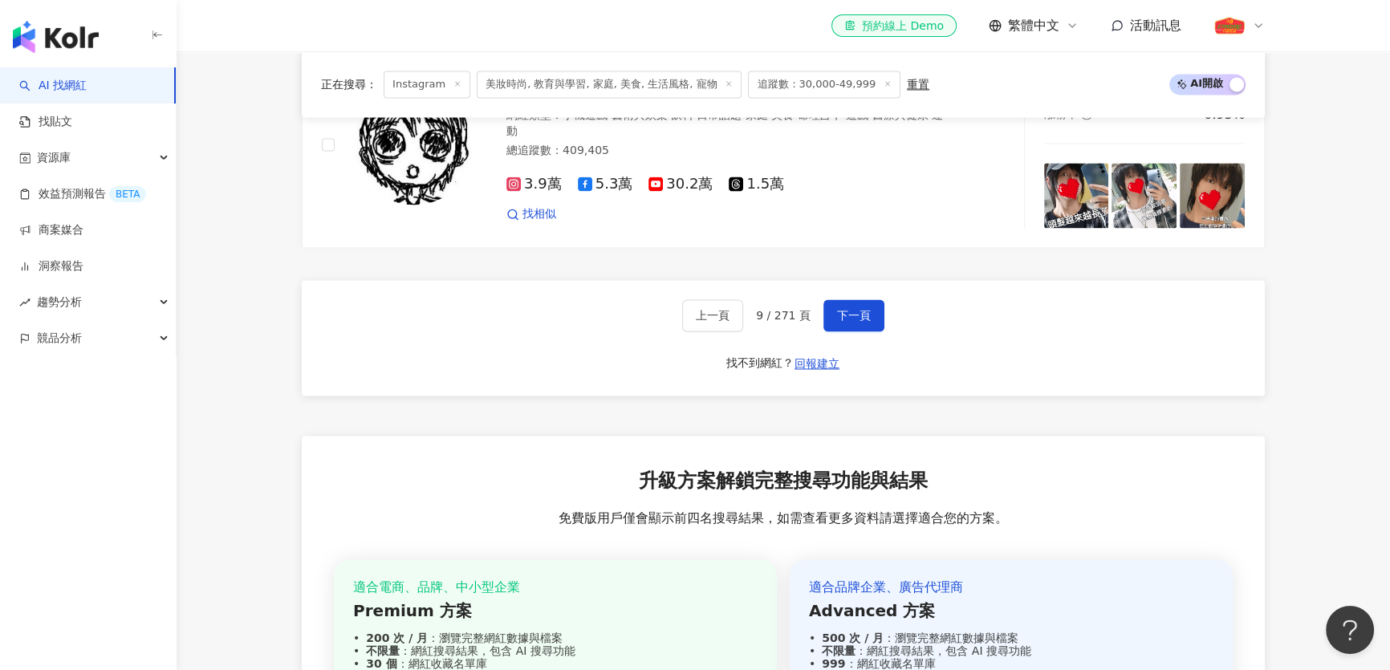
scroll to position [2948, 0]
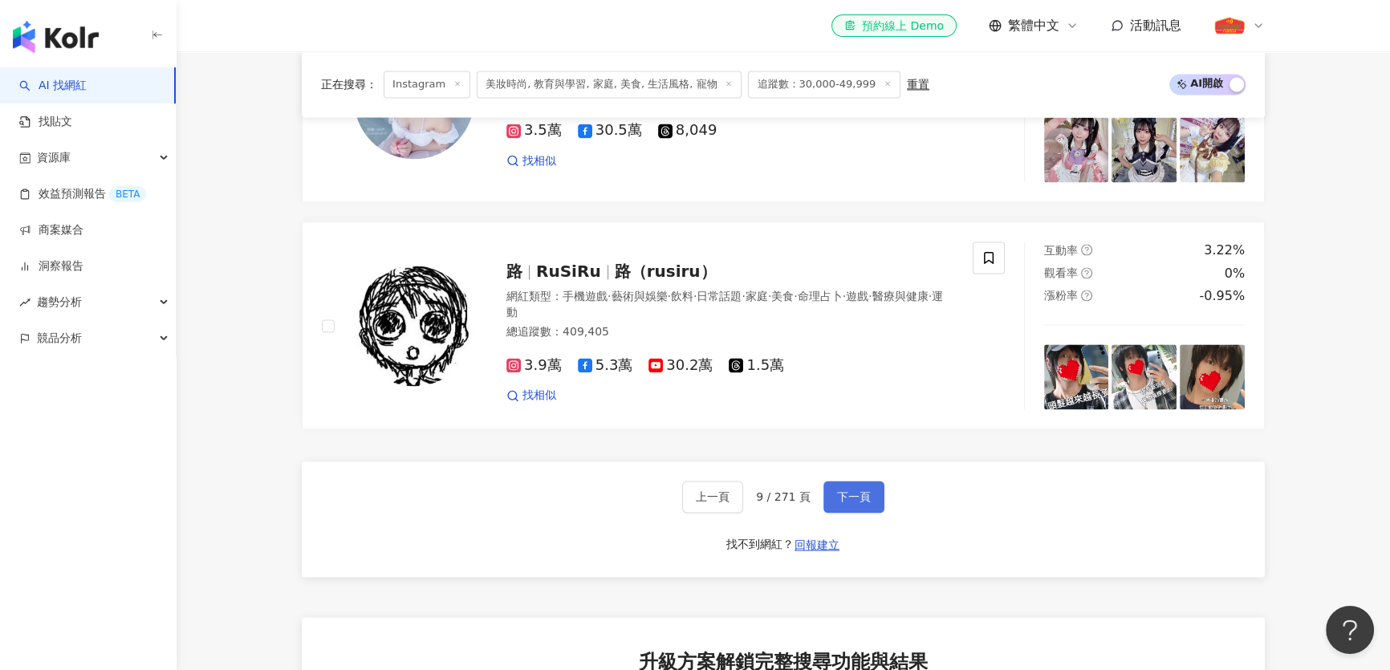
click at [867, 486] on button "下一頁" at bounding box center [853, 497] width 61 height 32
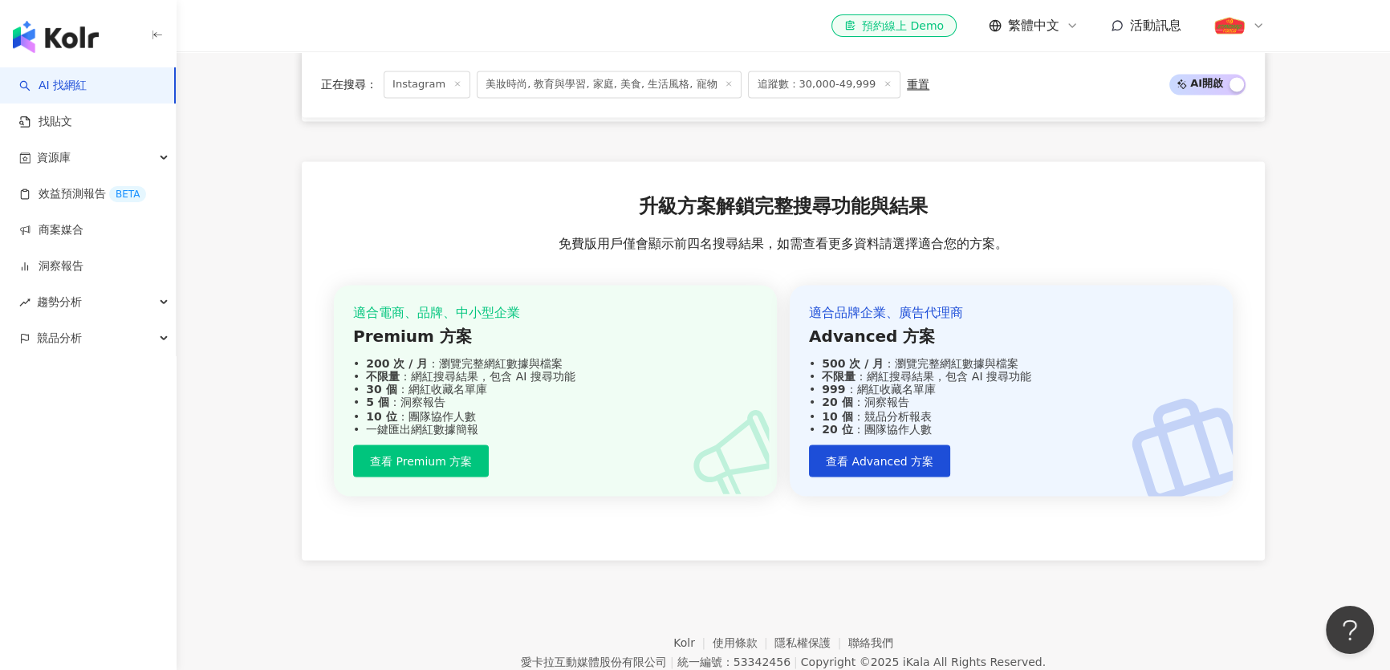
scroll to position [3178, 0]
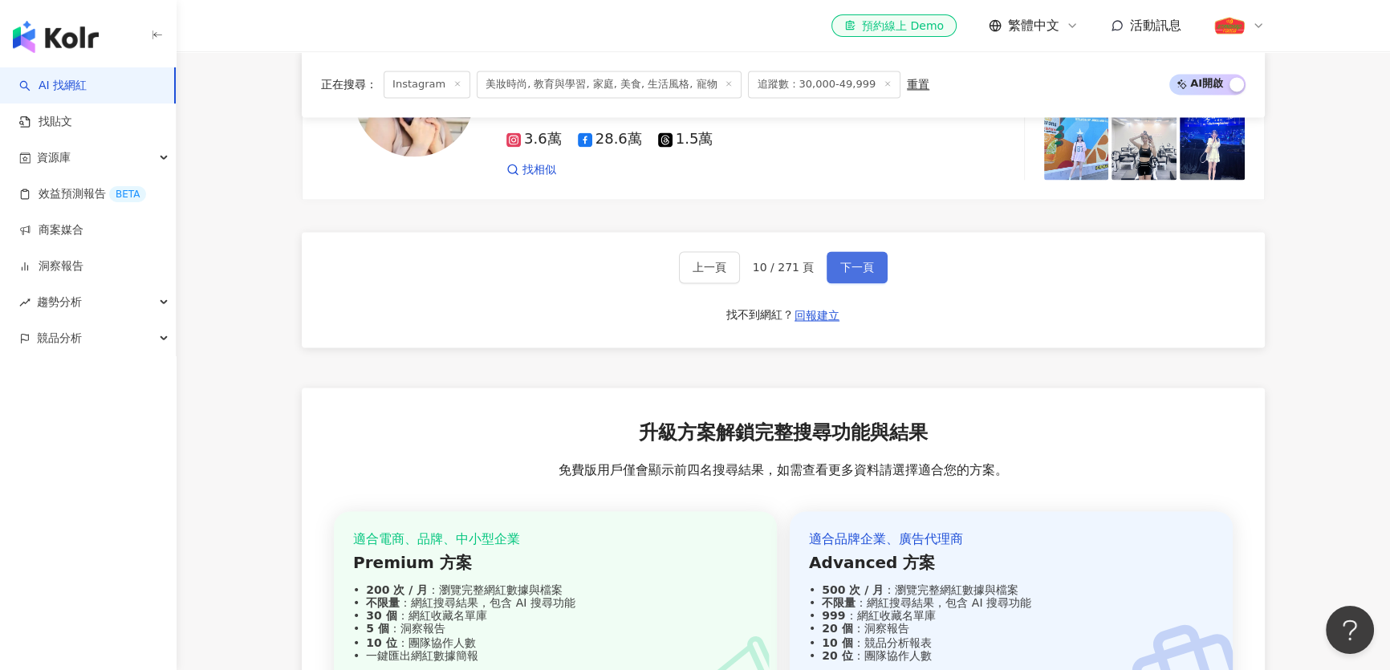
click at [843, 262] on span "下一頁" at bounding box center [857, 267] width 34 height 13
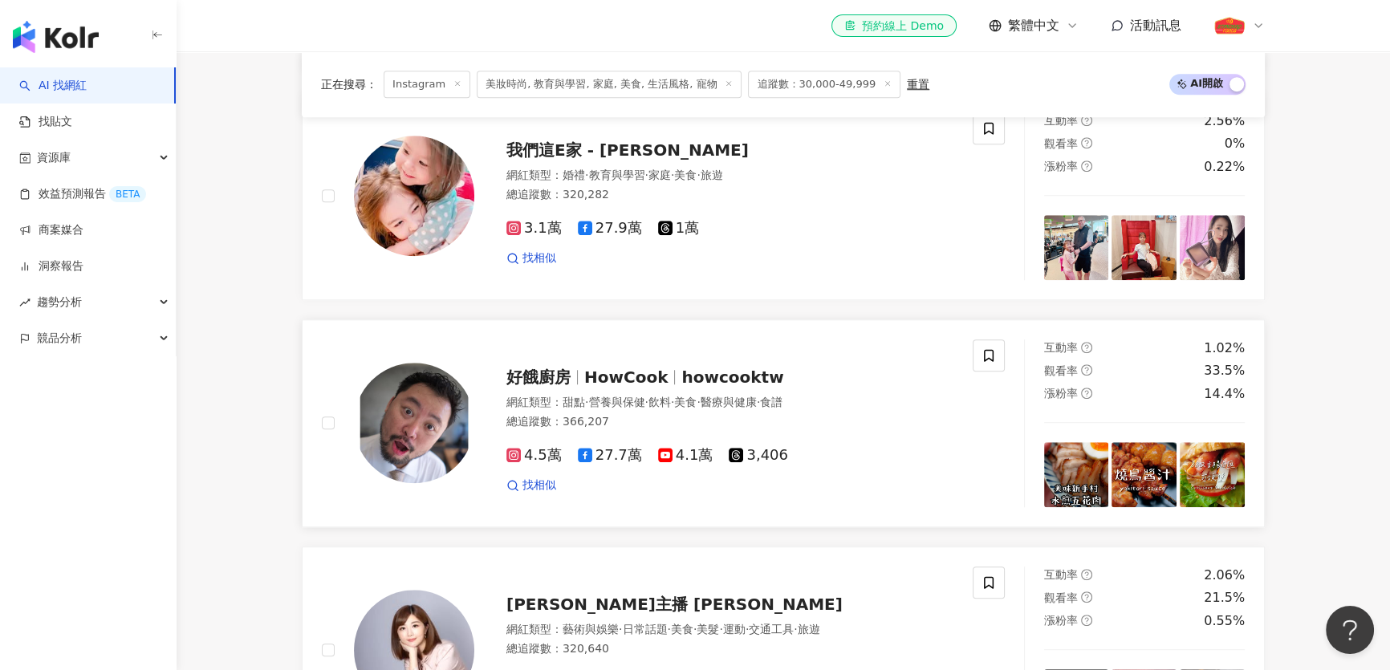
scroll to position [1708, 0]
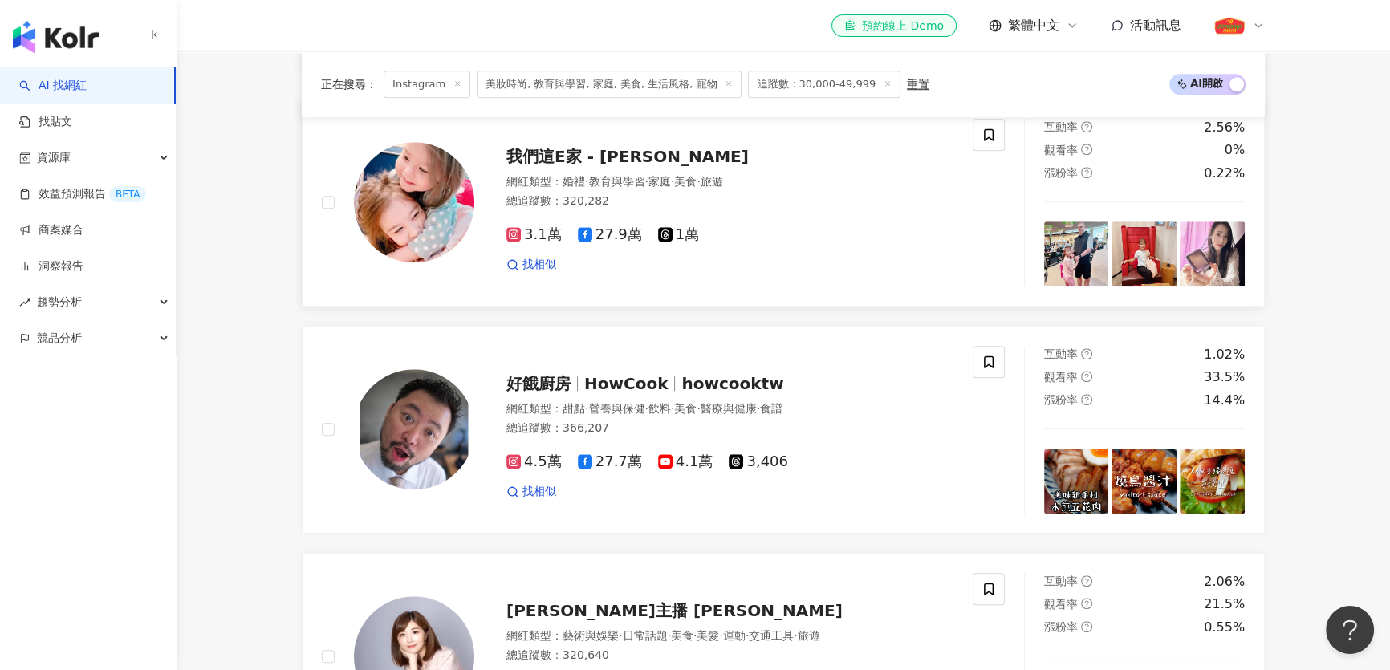
click at [694, 148] on span "我們這E家 - [PERSON_NAME]" at bounding box center [627, 156] width 242 height 19
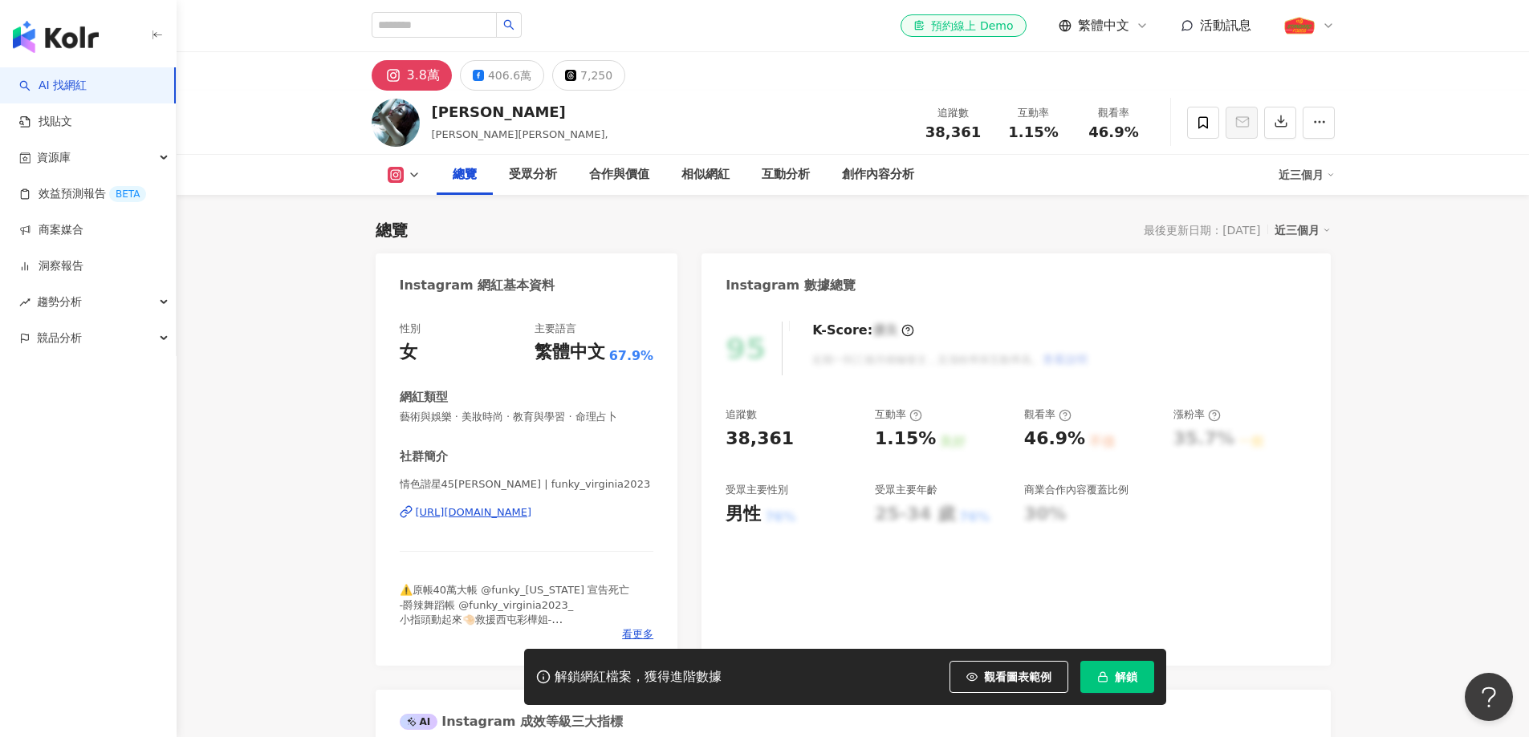
scroll to position [321, 0]
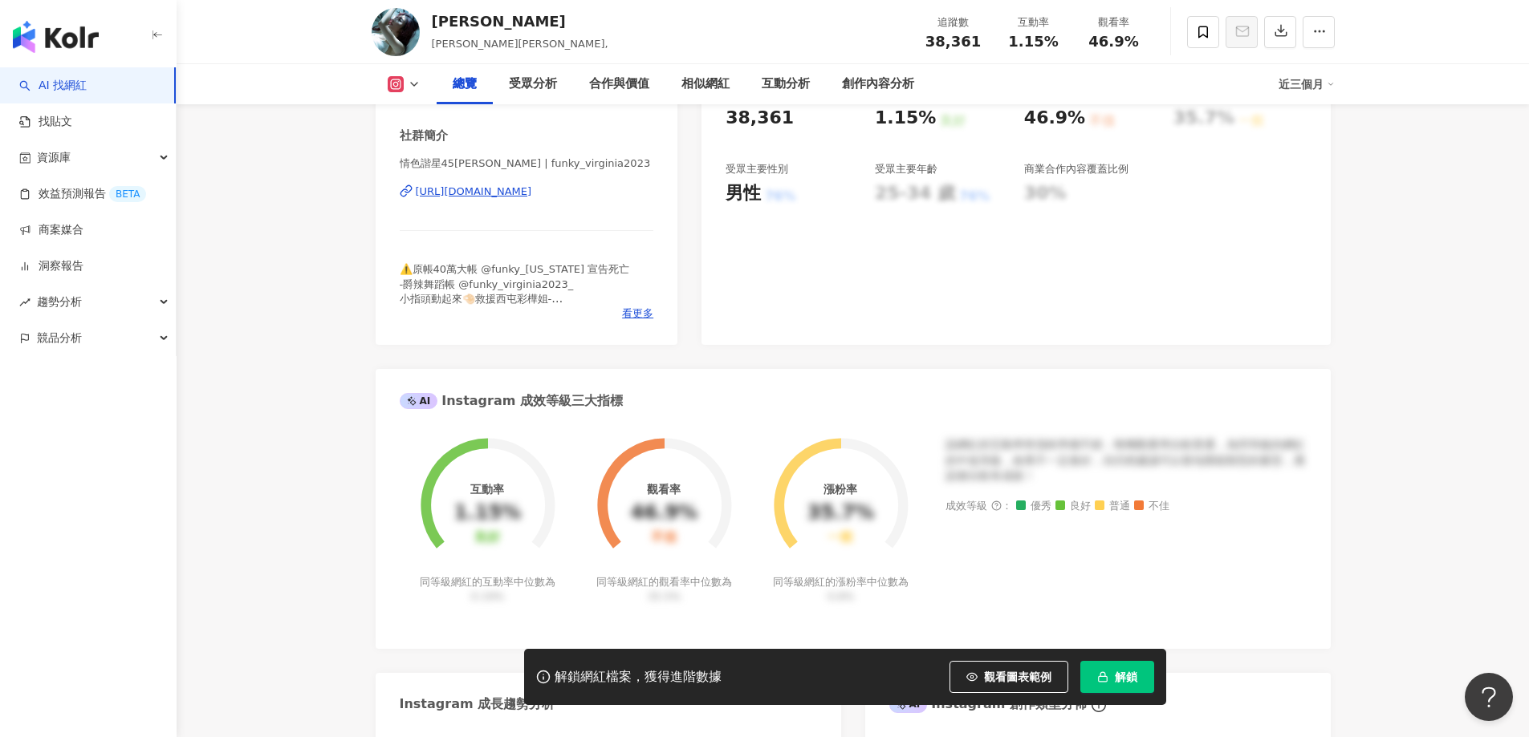
click at [532, 191] on div "https://www.instagram.com/funky_virginia2023/" at bounding box center [474, 192] width 116 height 14
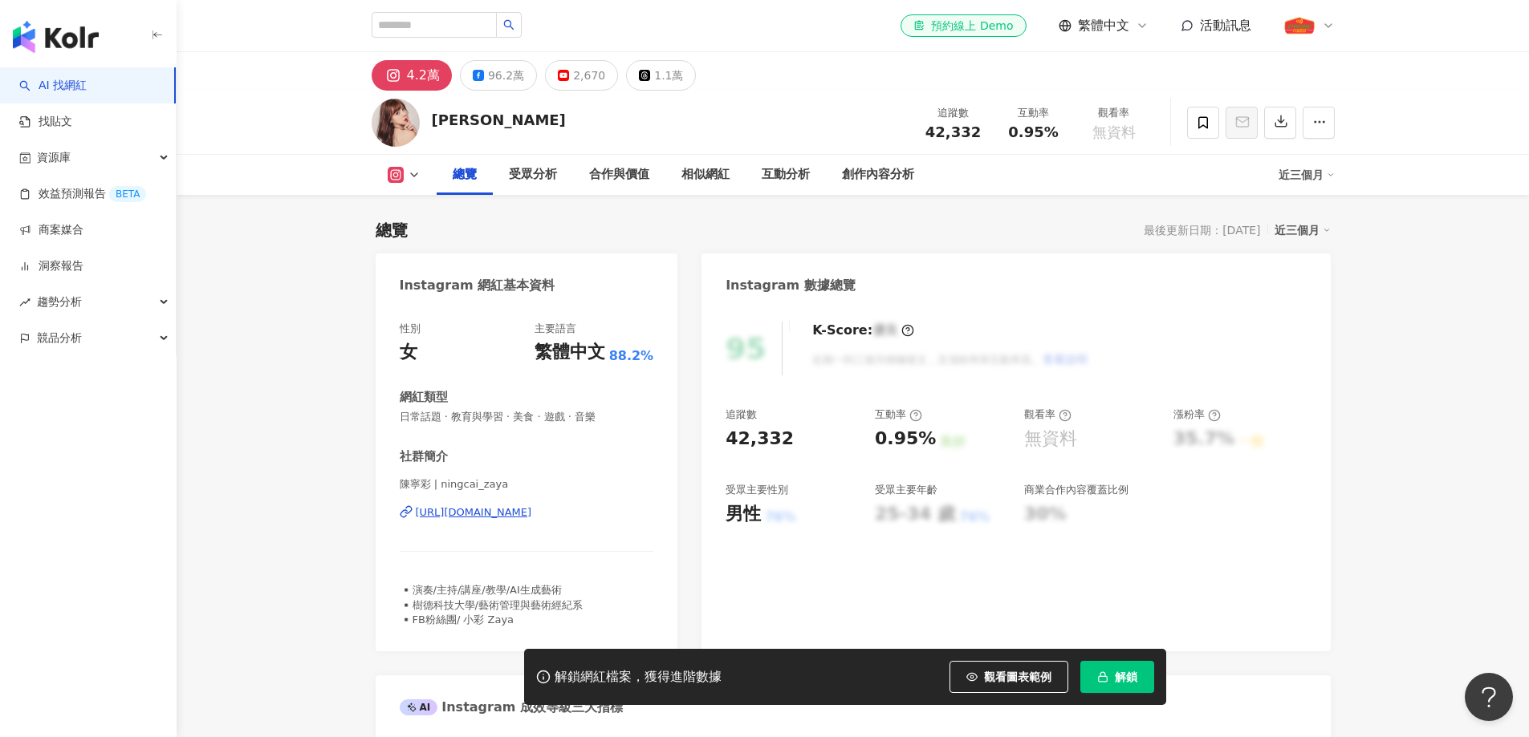
scroll to position [241, 0]
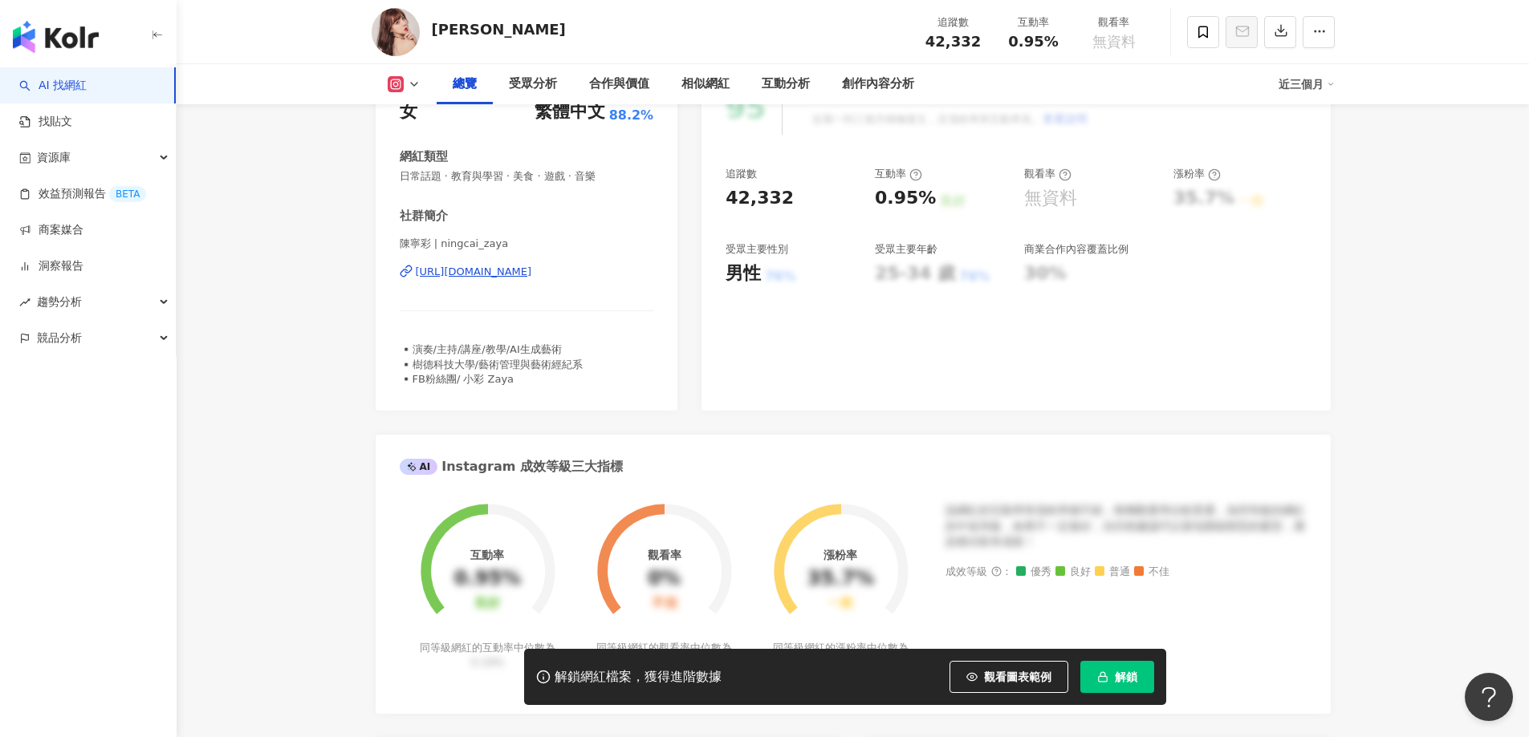
click at [532, 275] on div "https://www.instagram.com/ningcai_zaya/" at bounding box center [474, 272] width 116 height 14
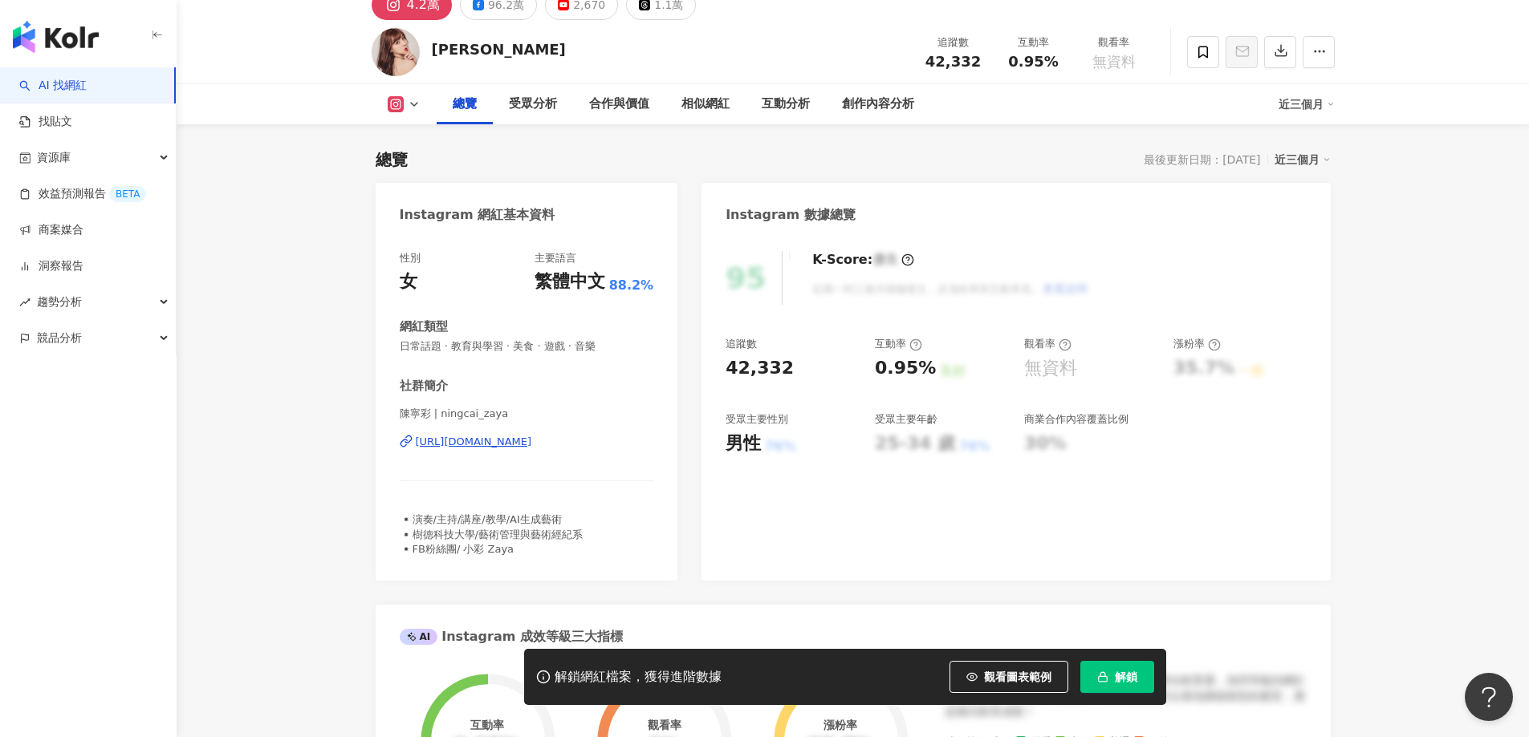
scroll to position [0, 0]
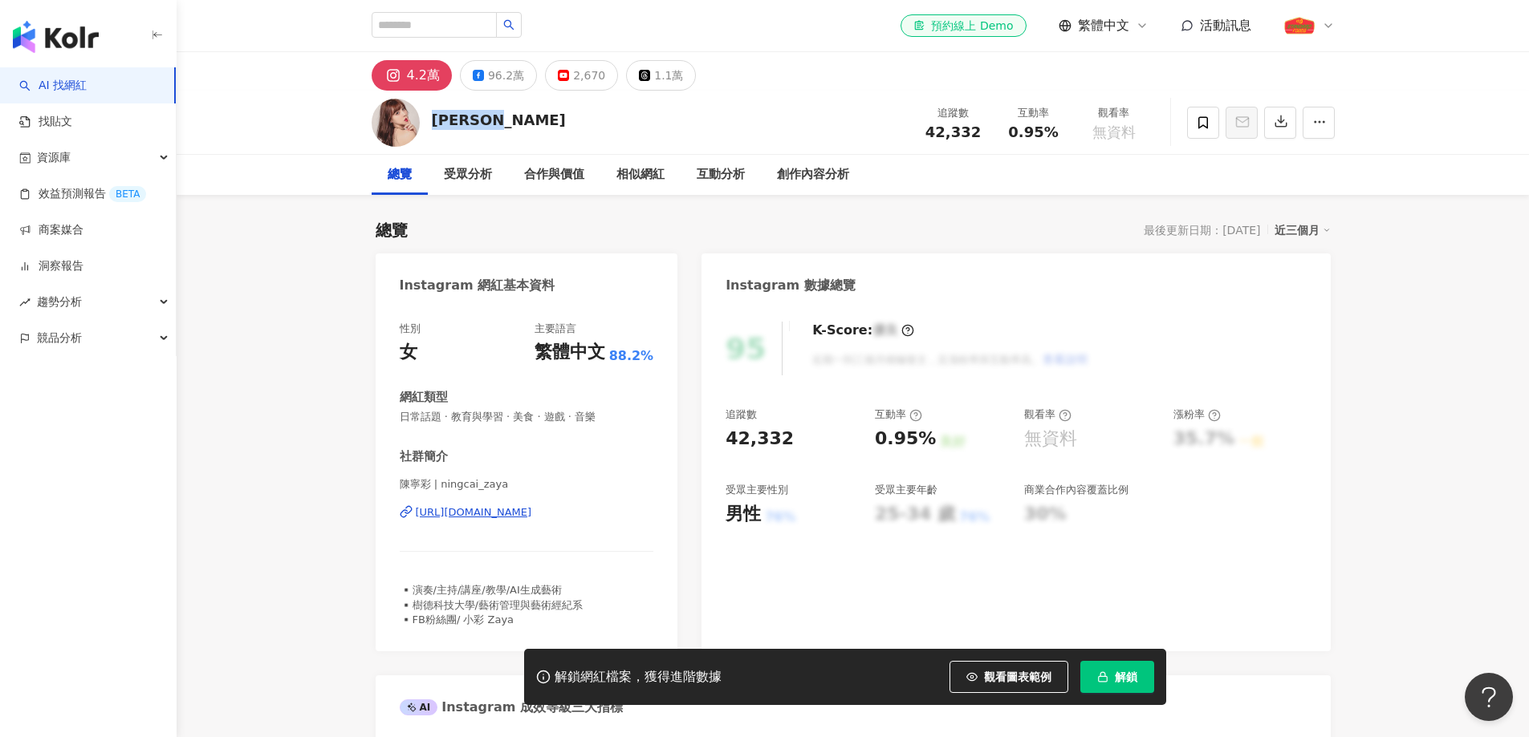
drag, startPoint x: 497, startPoint y: 124, endPoint x: 435, endPoint y: 124, distance: 61.8
click at [435, 124] on div "小彩 Zaya" at bounding box center [499, 120] width 134 height 20
copy div "小彩 Zaya"
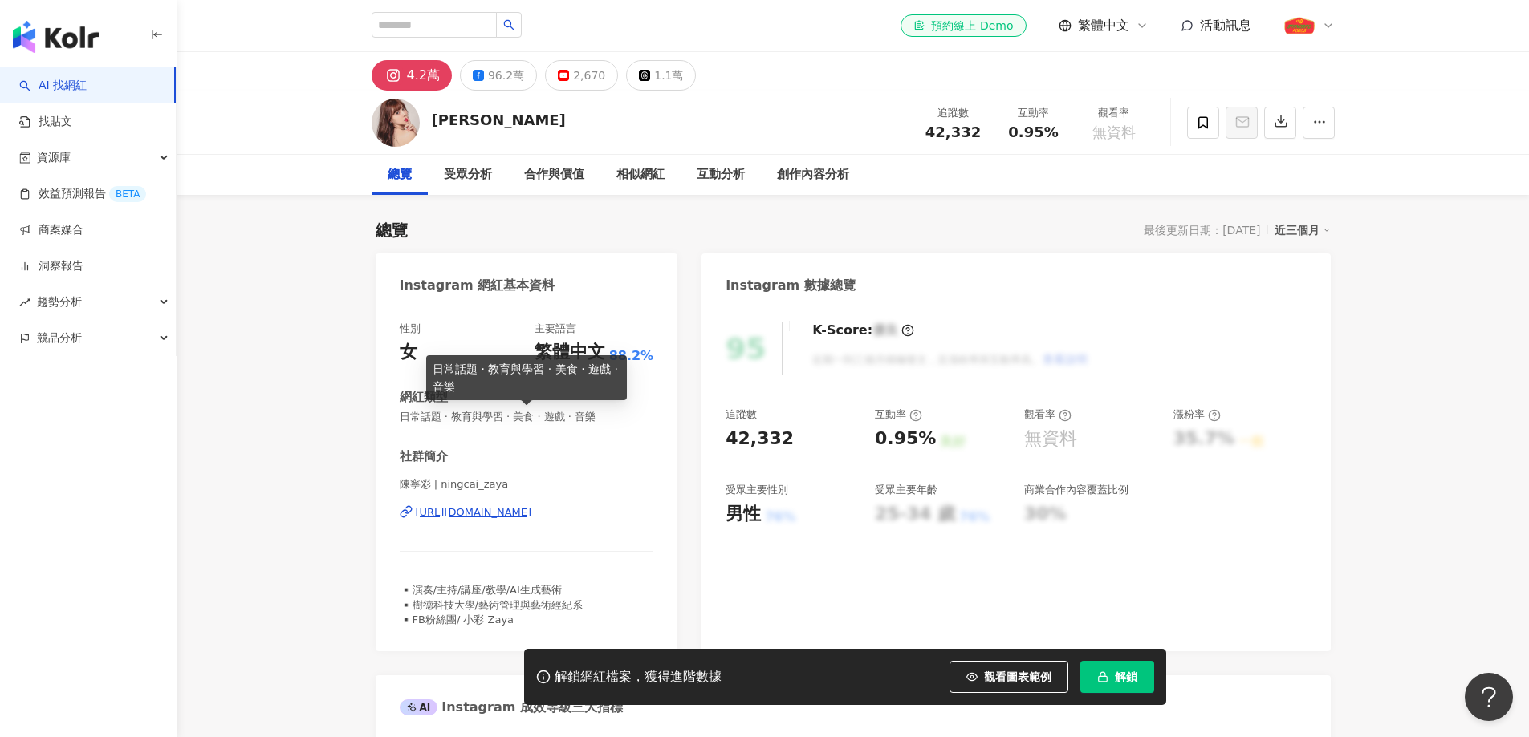
click at [482, 419] on span "日常話題 · 教育與學習 · 美食 · 遊戲 · 音樂" at bounding box center [527, 417] width 254 height 14
copy span "日常話題 · 教育與學習 · 美食 · 遊戲 · 音樂"
click at [969, 129] on span "42,332" at bounding box center [952, 132] width 55 height 17
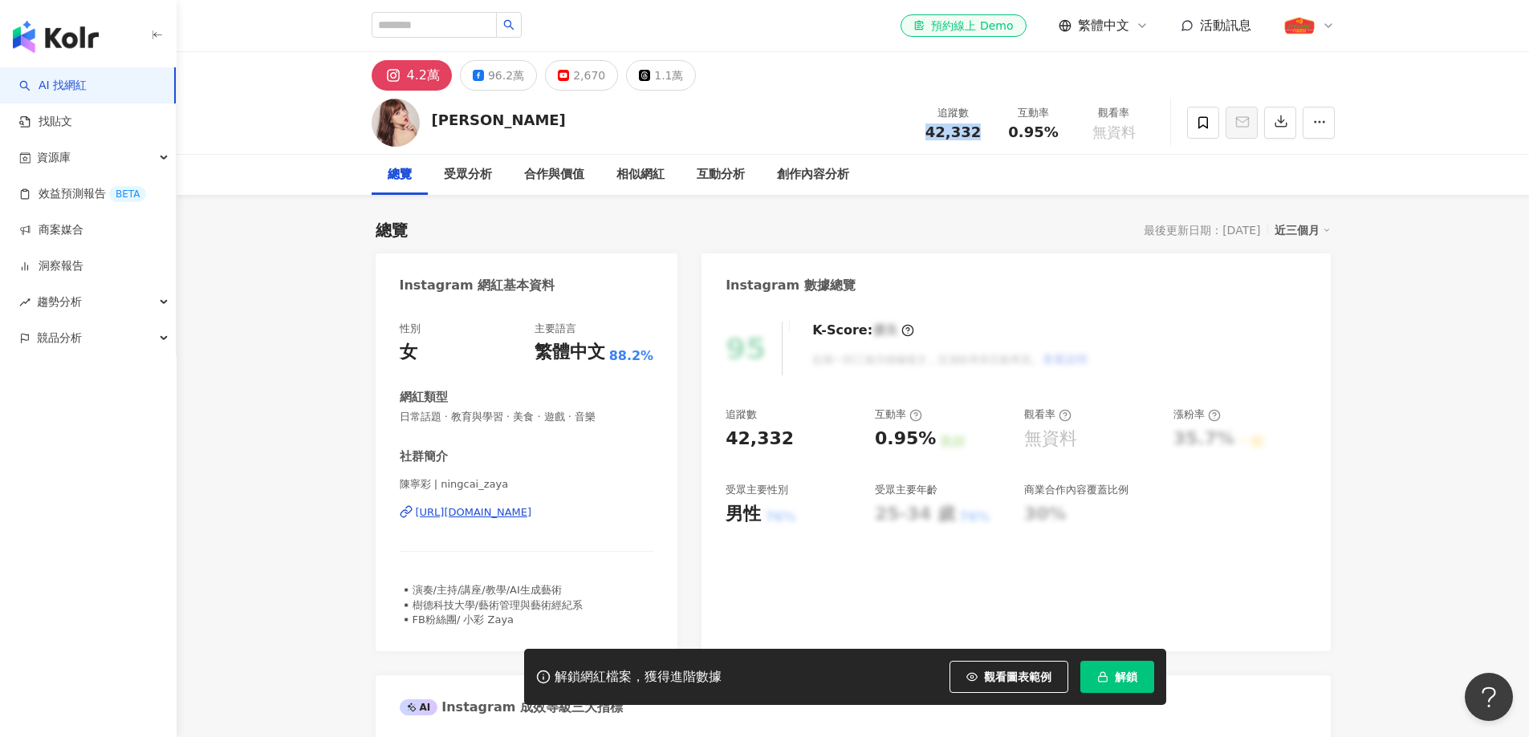
click at [969, 129] on span "42,332" at bounding box center [952, 132] width 55 height 17
copy span "42,332"
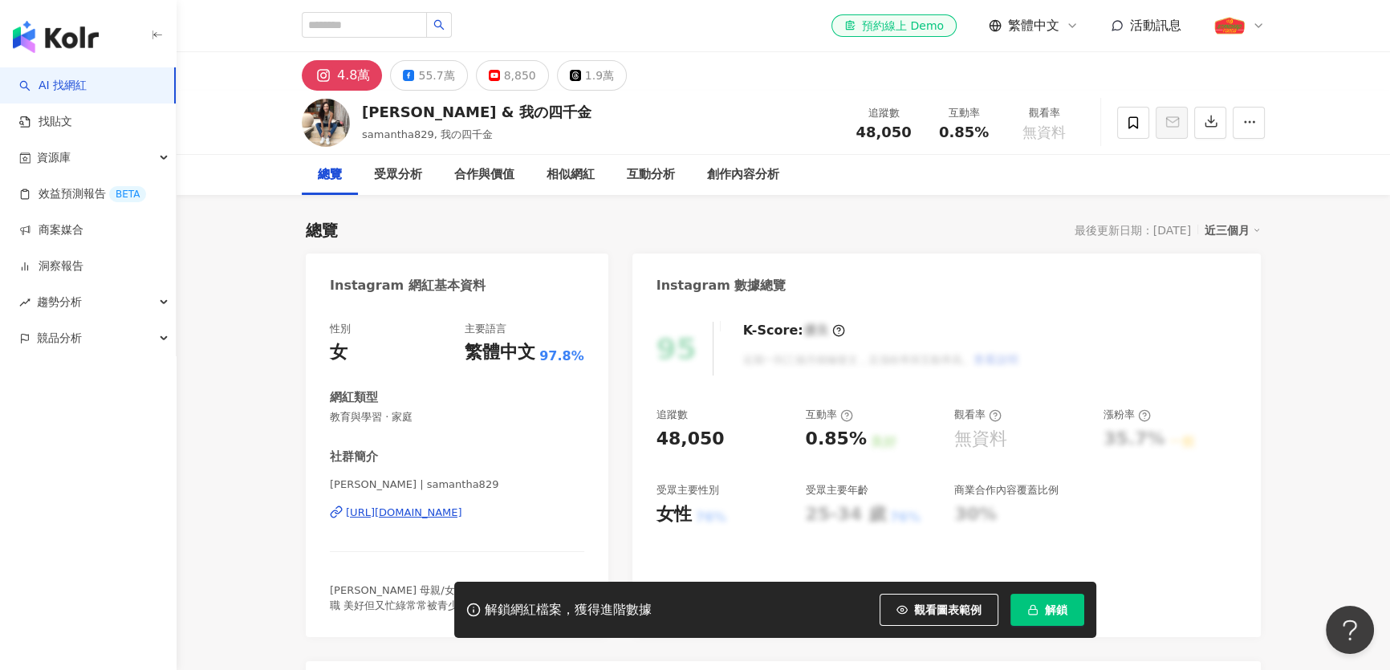
click at [462, 517] on div "https://www.instagram.com/samantha829/" at bounding box center [404, 513] width 116 height 14
click at [872, 129] on span "48,050" at bounding box center [882, 132] width 55 height 17
copy span "48,050"
click at [374, 416] on span "教育與學習 · 家庭" at bounding box center [457, 417] width 254 height 14
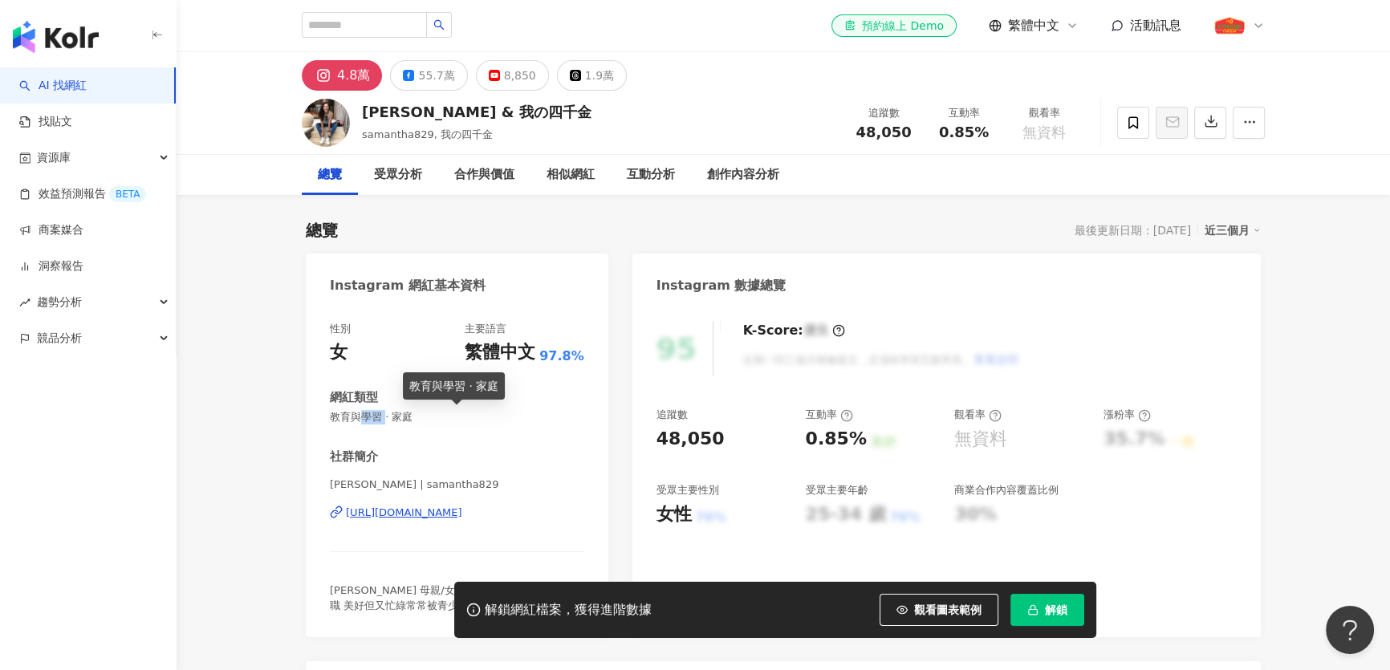
click at [374, 416] on span "教育與學習 · 家庭" at bounding box center [457, 417] width 254 height 14
copy span "教育與學習 · 家庭"
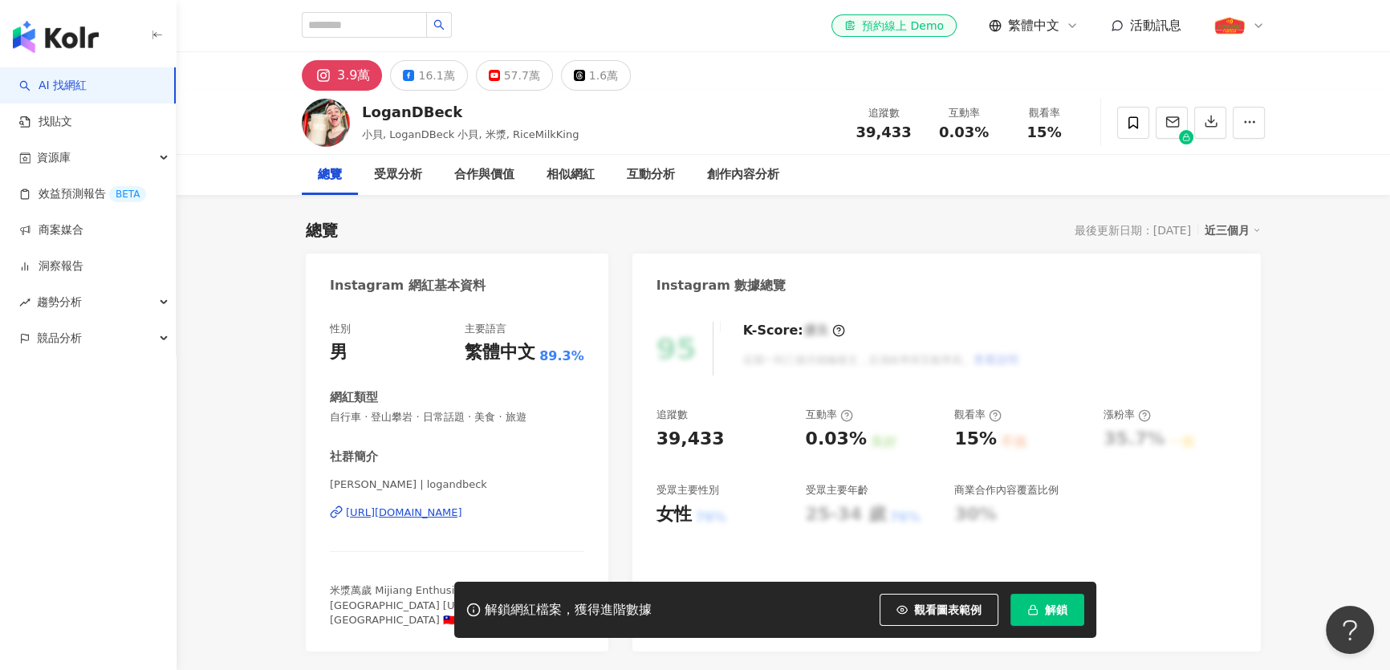
click at [433, 115] on div "LoganDBeck" at bounding box center [470, 112] width 217 height 20
copy div "LoganDBeck"
click at [495, 521] on div "[PERSON_NAME] | [PERSON_NAME] [URL][DOMAIN_NAME]" at bounding box center [457, 524] width 254 height 94
click at [693, 442] on div "39,433" at bounding box center [690, 439] width 68 height 25
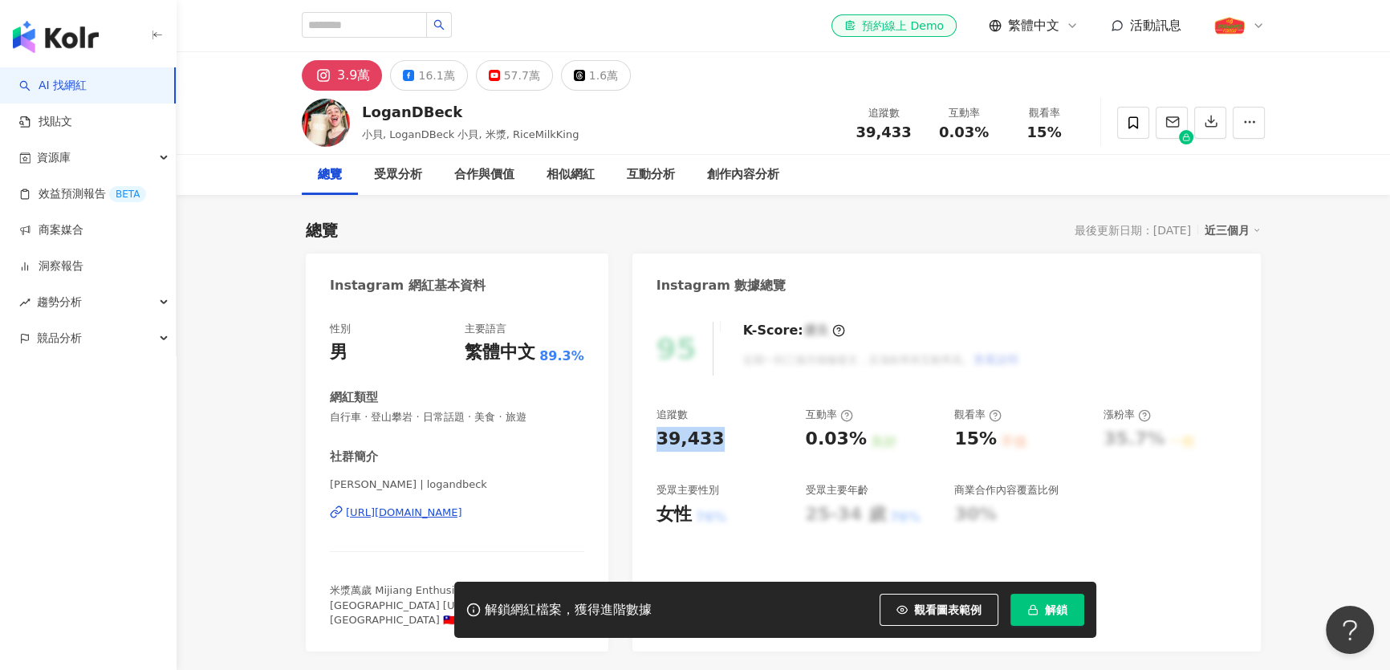
click at [693, 442] on div "39,433" at bounding box center [690, 439] width 68 height 25
copy div "39,433"
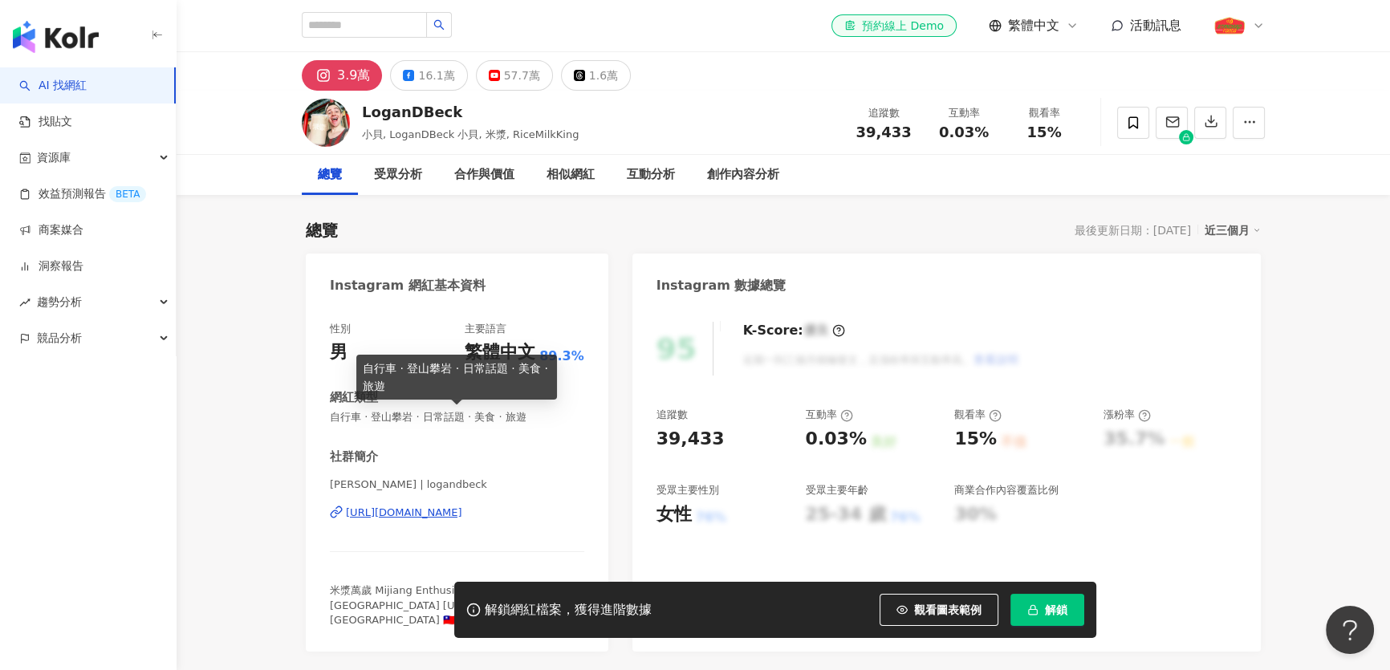
click at [449, 418] on span "自行車 · 登山攀岩 · 日常話題 · 美食 · 旅遊" at bounding box center [457, 417] width 254 height 14
copy span "自行車 · 登山攀岩 · 日常話題 · 美食 · 旅遊"
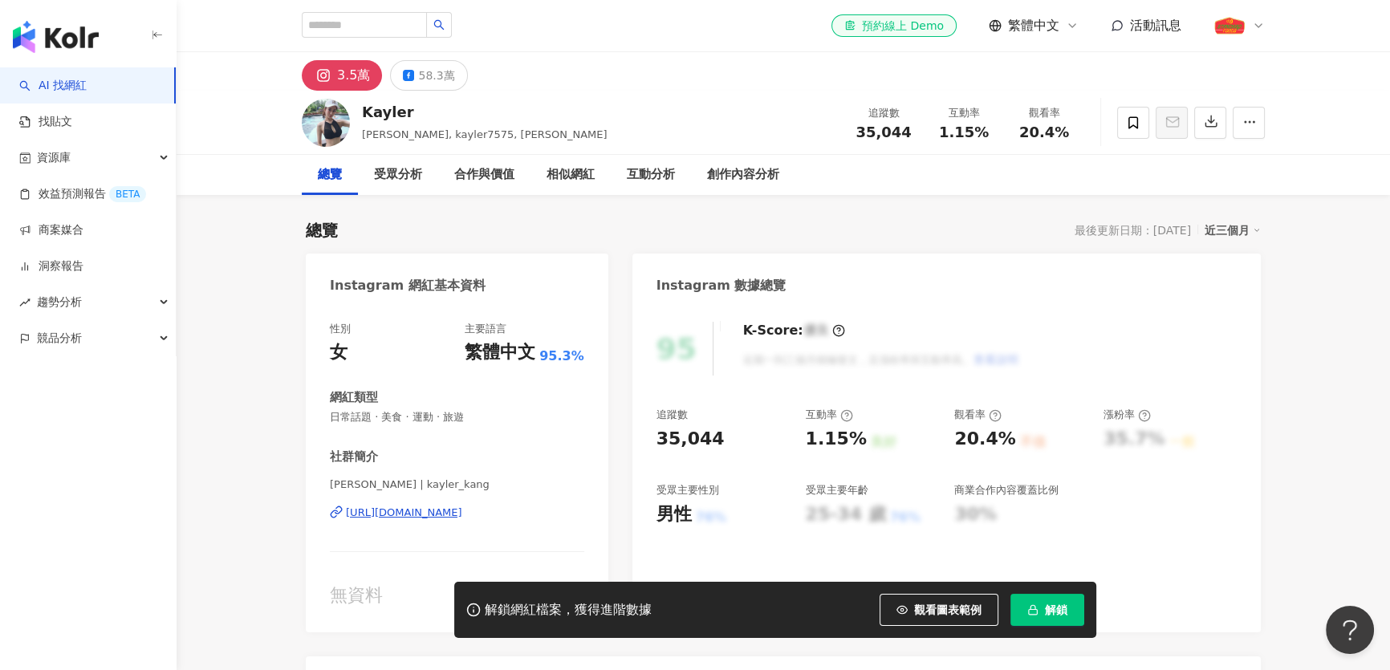
click at [694, 438] on div "35,044" at bounding box center [690, 439] width 68 height 25
copy div "35,044"
click at [384, 112] on div "Kayler" at bounding box center [485, 112] width 246 height 20
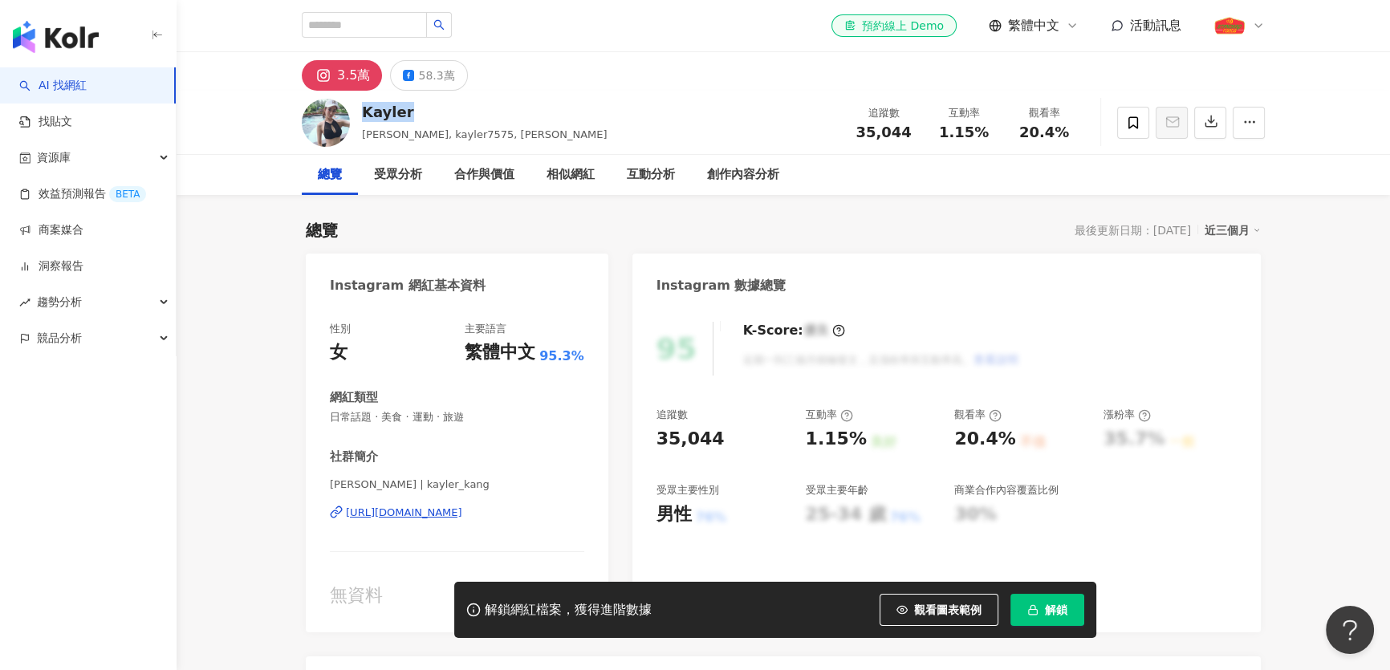
copy div "Kayler"
click at [450, 419] on span "日常話題 · 美食 · 運動 · 旅遊" at bounding box center [457, 417] width 254 height 14
copy span "日常話題 · 美食 · 運動 · 旅遊"
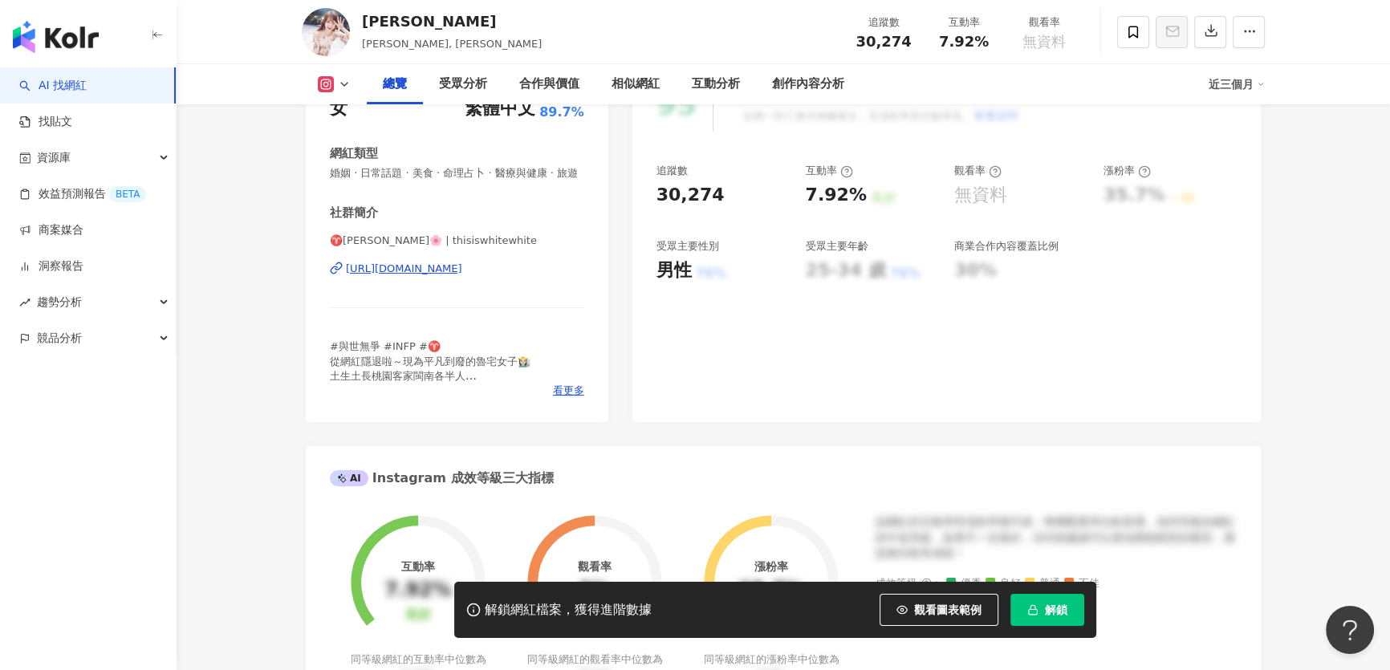
scroll to position [218, 0]
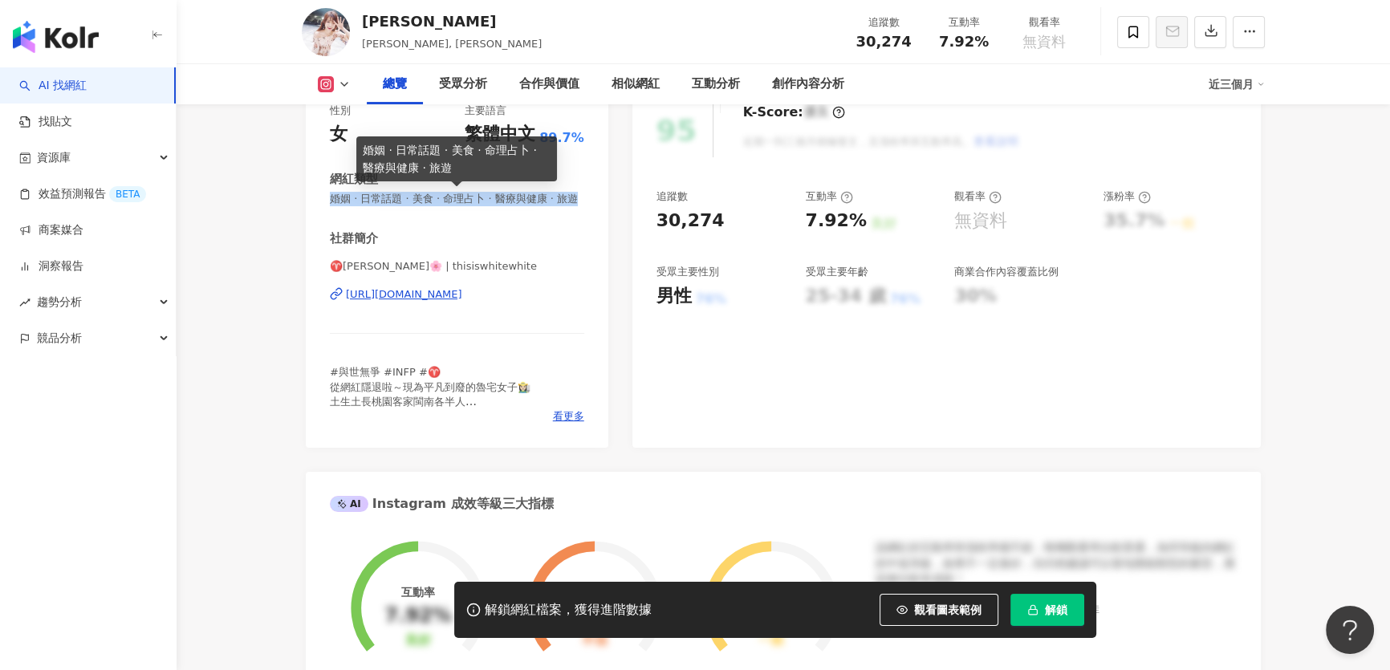
drag, startPoint x: 357, startPoint y: 213, endPoint x: 331, endPoint y: 200, distance: 28.7
click at [331, 200] on span "婚姻 · 日常話題 · 美食 · 命理占卜 · 醫療與健康 · 旅遊" at bounding box center [457, 199] width 254 height 14
copy span "婚姻 · 日常話題 · 美食 · 命理占卜 · 醫療與健康 · 旅遊"
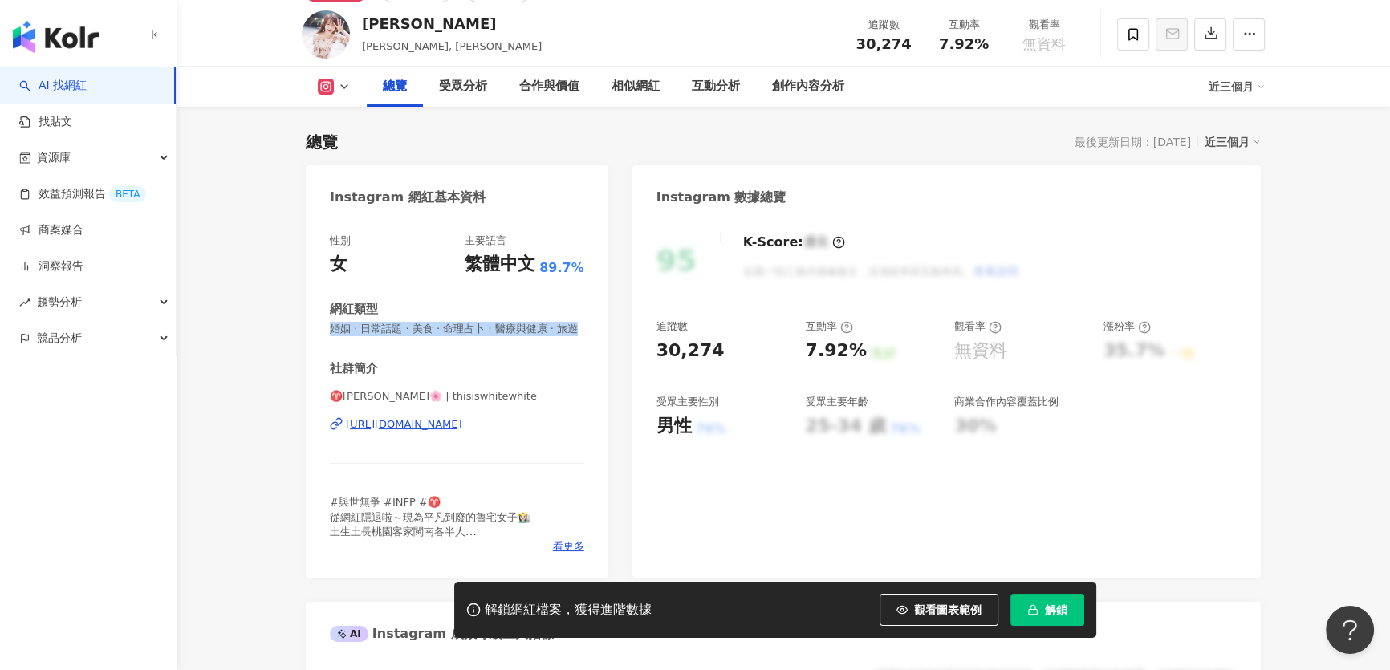
scroll to position [72, 0]
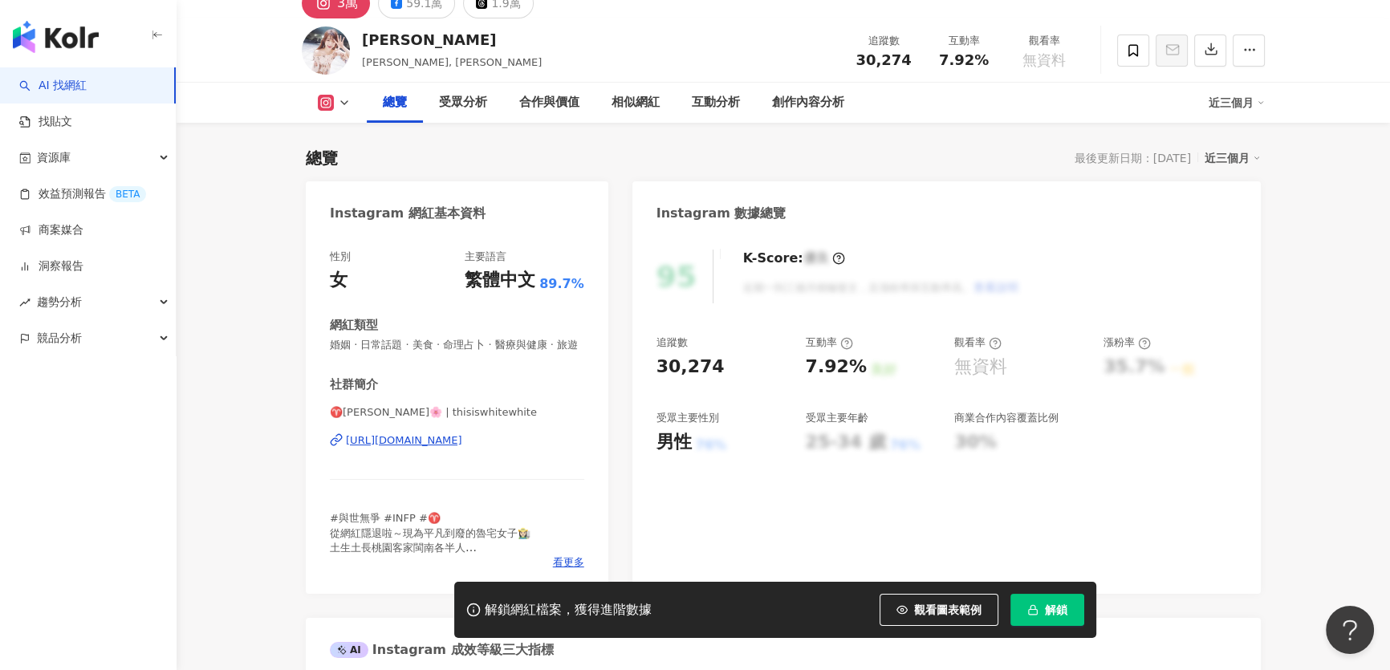
click at [676, 361] on div "30,274" at bounding box center [690, 367] width 68 height 25
copy div "30,274"
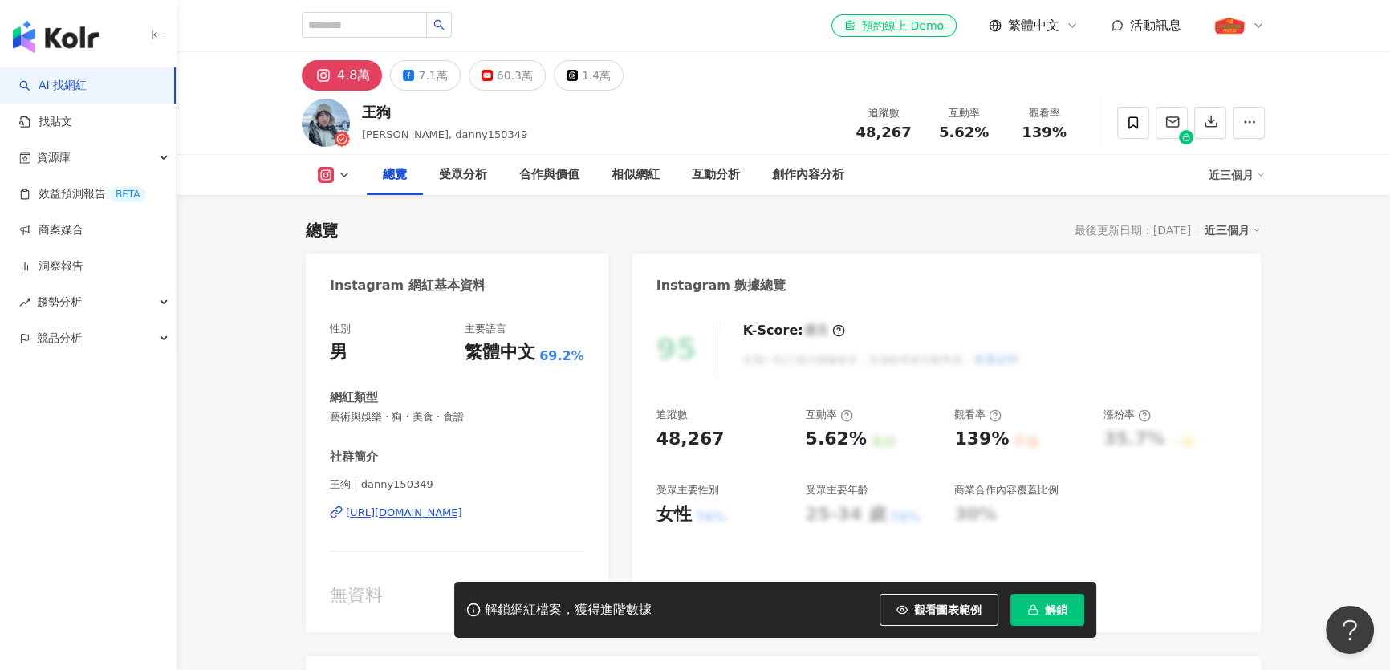
click at [374, 119] on div "王狗" at bounding box center [444, 112] width 165 height 20
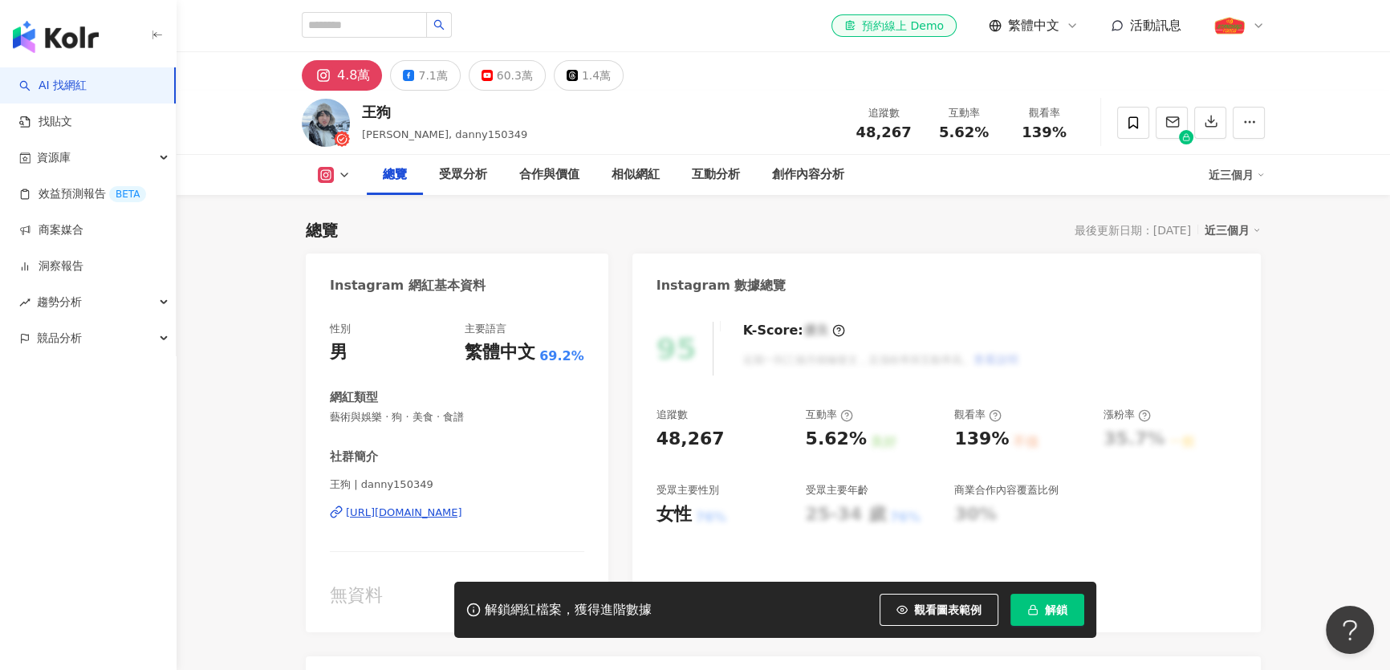
click at [478, 419] on span "藝術與娛樂 · 狗 · 美食 · 食譜" at bounding box center [457, 417] width 254 height 14
click at [483, 415] on span "藝術與娛樂 · 狗 · 美食 · 食譜" at bounding box center [457, 417] width 254 height 14
copy span "藝術與娛樂 · 狗 · 美食 · 食譜"
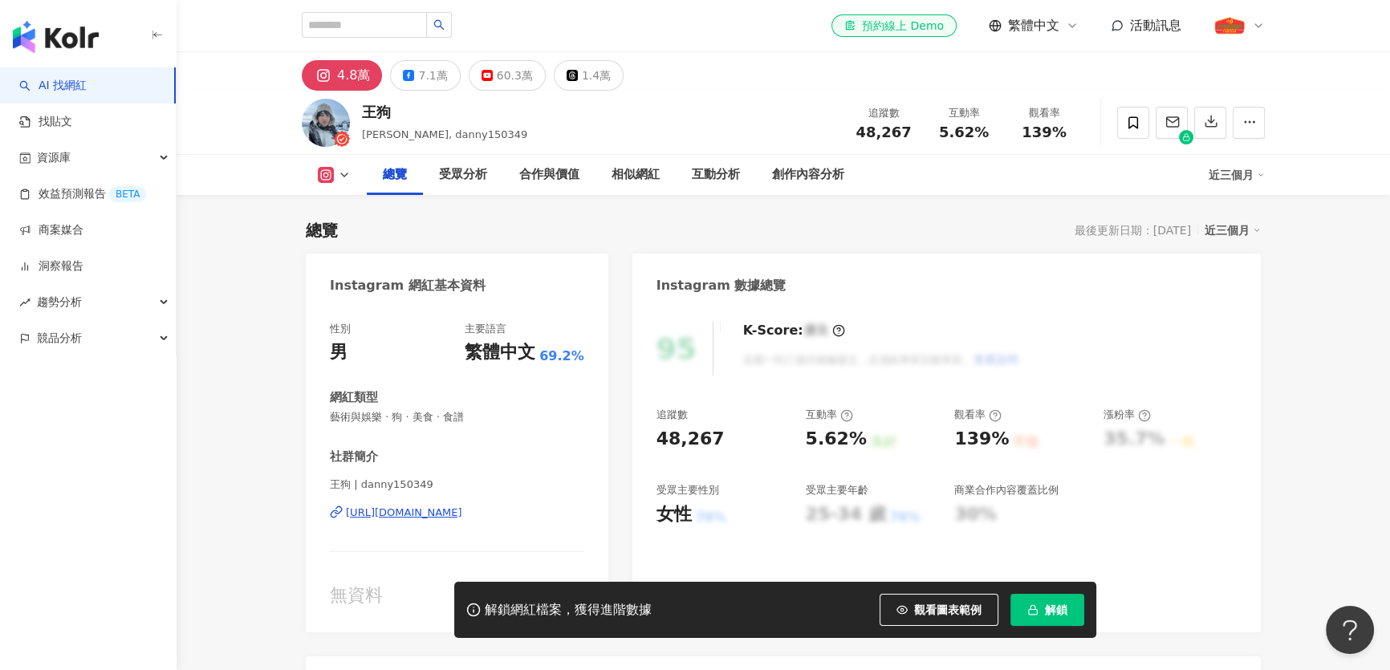
click at [543, 437] on div "性別 男 主要語言 繁體中文 69.2% 網紅類型 藝術與娛樂 · 狗 · 美食 · 食譜 社群簡介 王狗 | danny150349 https://www…" at bounding box center [457, 465] width 254 height 286
click at [686, 445] on div "48,267" at bounding box center [690, 439] width 68 height 25
copy div "48,267"
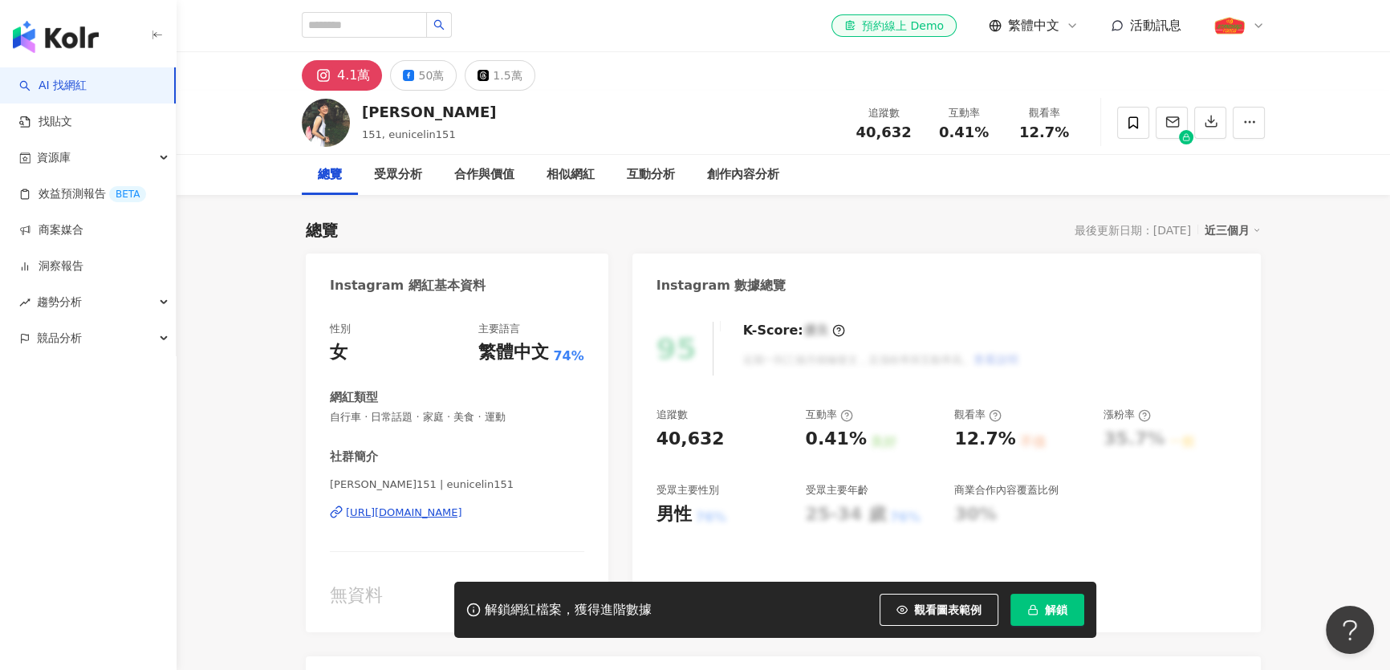
click at [462, 516] on div "https://www.instagram.com/eunicelin151/" at bounding box center [404, 513] width 116 height 14
click at [871, 137] on span "40,632" at bounding box center [882, 132] width 55 height 17
copy span "40,632"
click at [393, 410] on span "自行車 · 日常話題 · 家庭 · 美食 · 運動" at bounding box center [457, 417] width 254 height 14
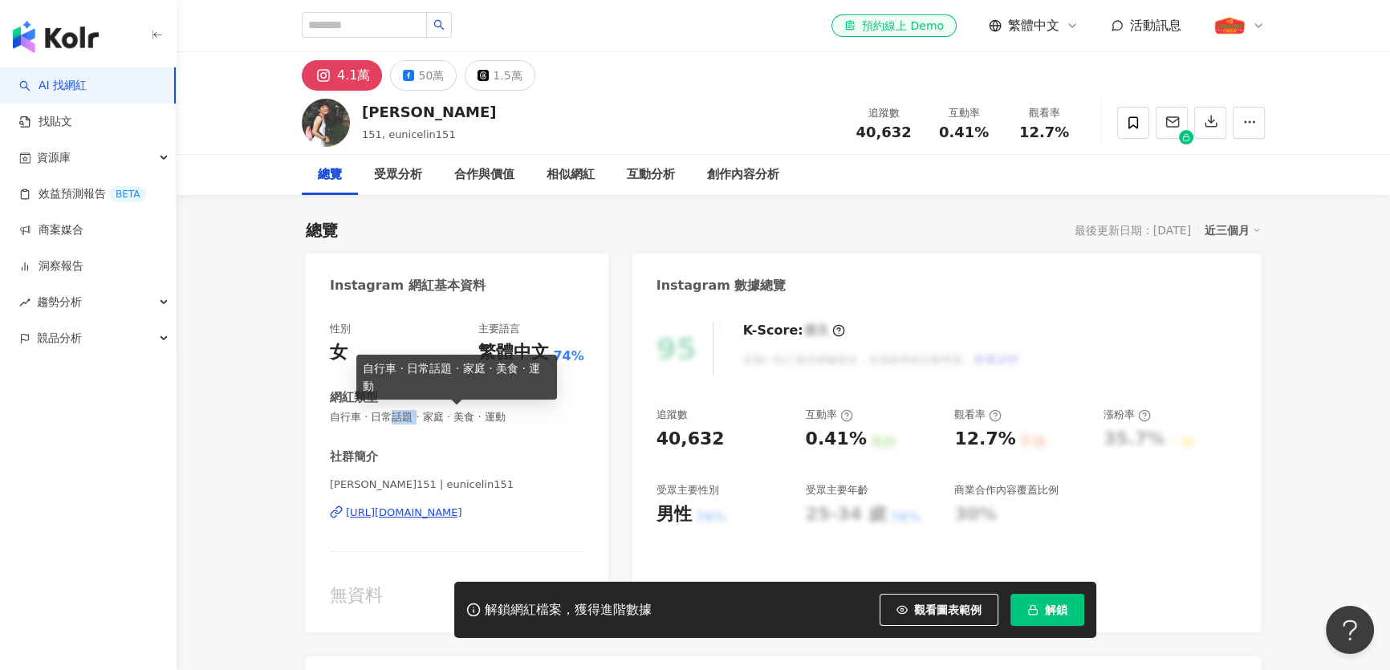
click at [393, 410] on span "自行車 · 日常話題 · 家庭 · 美食 · 運動" at bounding box center [457, 417] width 254 height 14
copy span "自行車 · 日常話題 · 家庭 · 美食 · 運動"
click at [378, 109] on div "林彥君" at bounding box center [429, 112] width 134 height 20
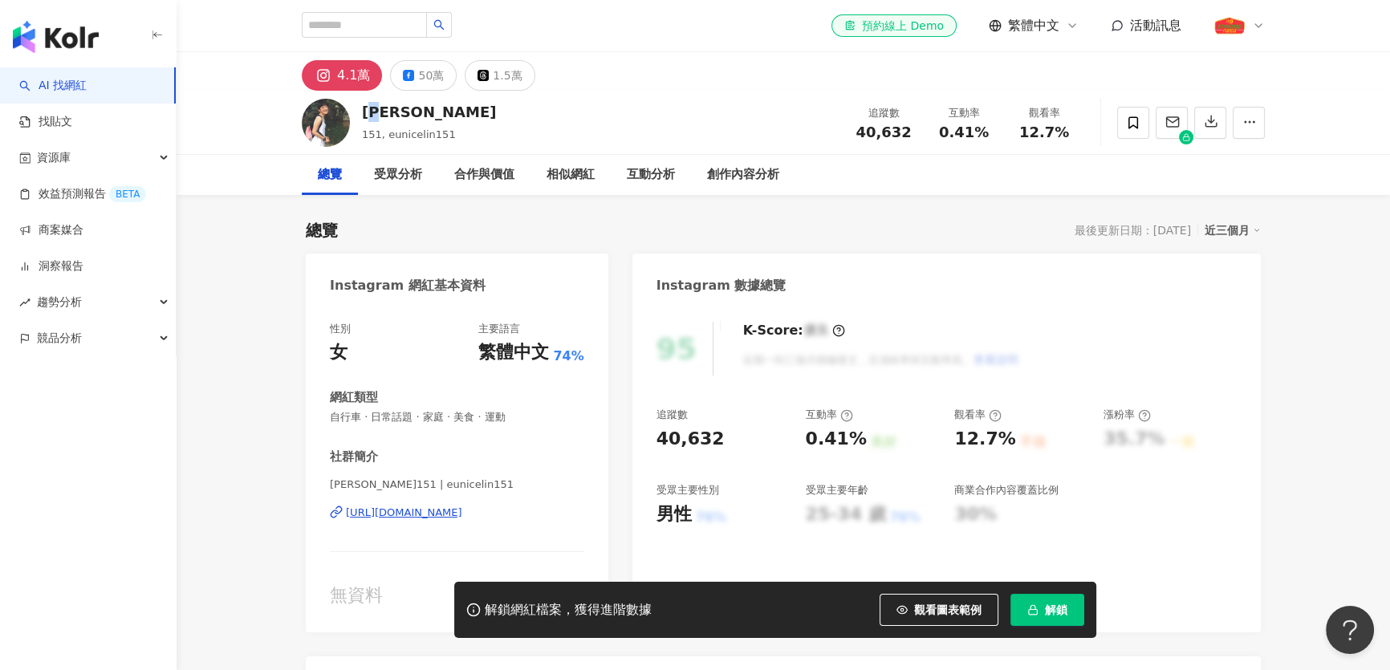
click at [378, 109] on div "林彥君" at bounding box center [429, 112] width 134 height 20
click at [380, 109] on div "林彥君" at bounding box center [429, 112] width 134 height 20
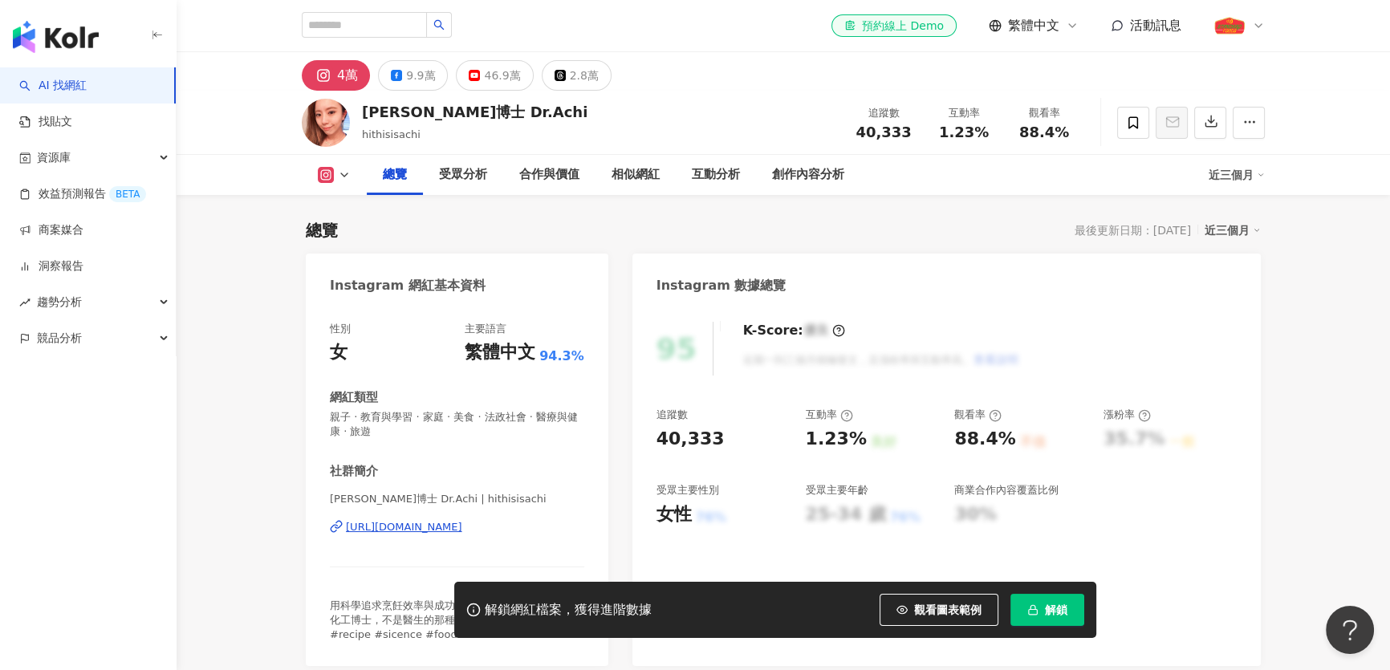
click at [416, 111] on div "[PERSON_NAME]博士 Dr.Achi" at bounding box center [474, 112] width 225 height 20
copy div "[PERSON_NAME]博士 Dr.Achi"
click at [667, 431] on div "40,333" at bounding box center [690, 439] width 68 height 25
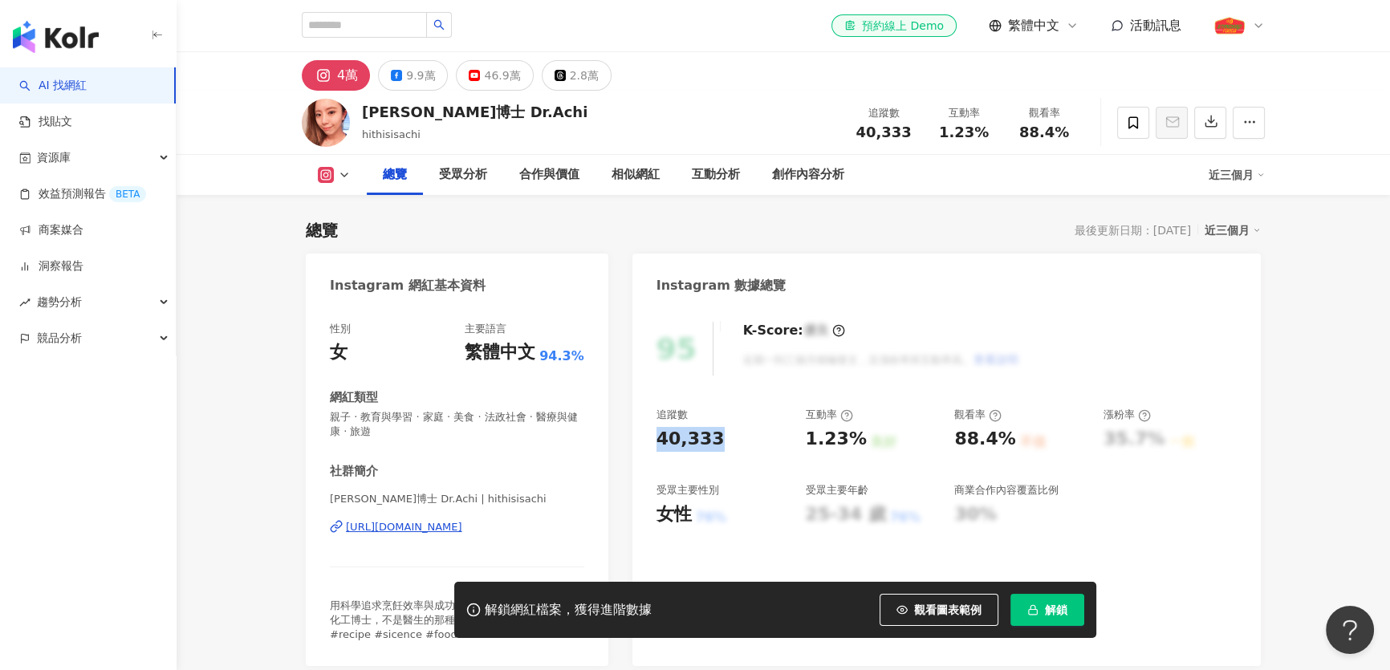
click at [667, 431] on div "40,333" at bounding box center [690, 439] width 68 height 25
copy div "40,333"
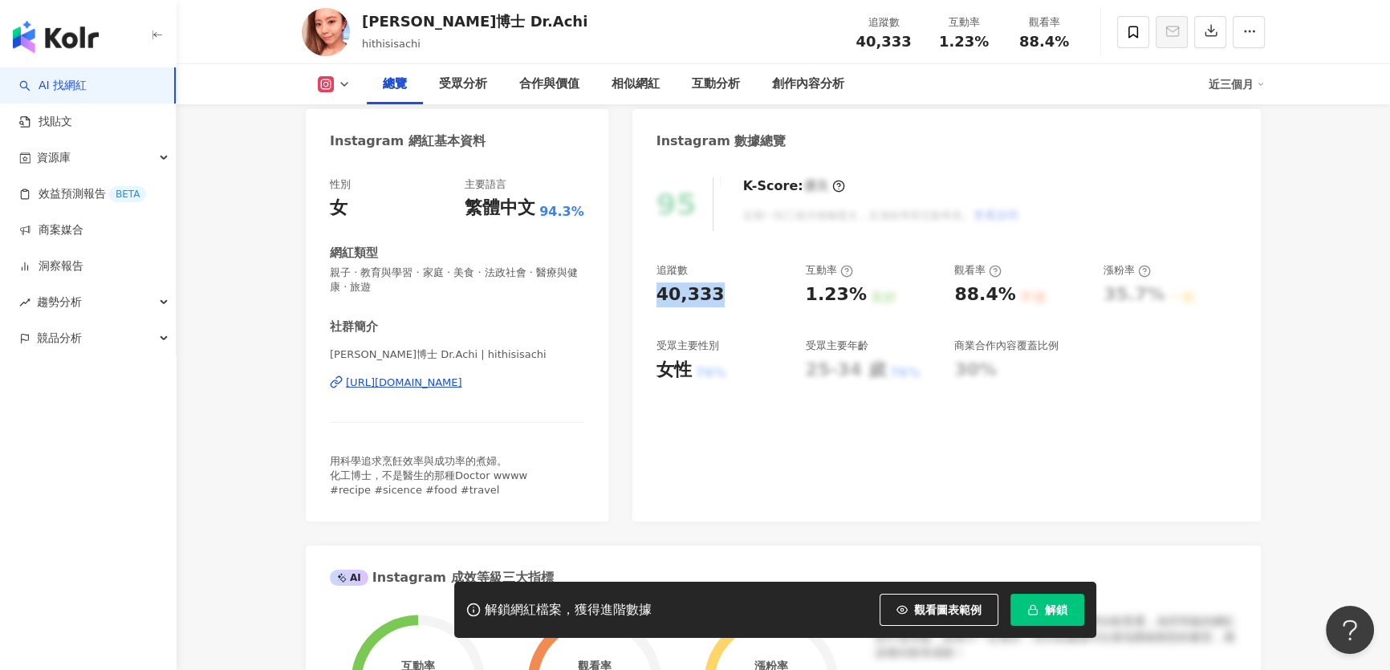
scroll to position [145, 0]
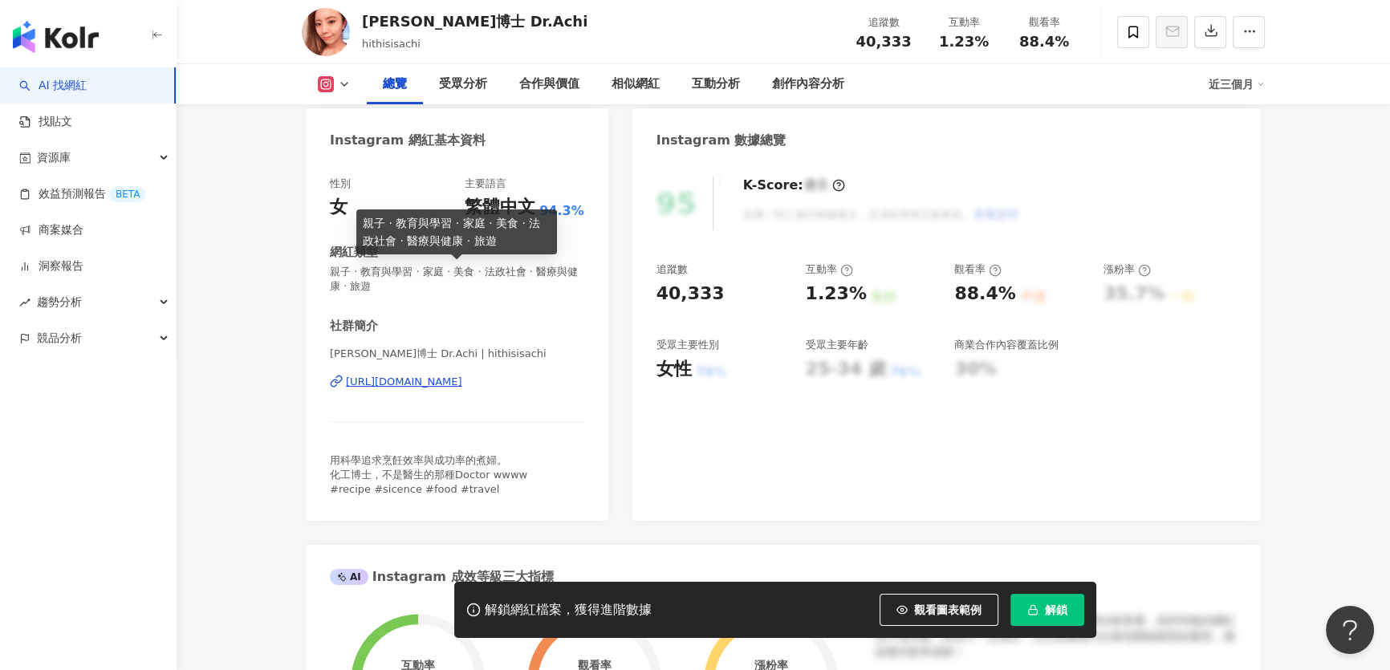
click at [474, 277] on span "親子 · 教育與學習 · 家庭 · 美食 · 法政社會 · 醫療與健康 · 旅遊" at bounding box center [457, 279] width 254 height 29
click at [433, 298] on div "性別 女 主要語言 繁體中文 94.3% 網紅類型 親子 · 教育與學習 · 家庭 · 美食 · 法政社會 · 醫療與健康 · 旅遊 社群簡介 [PERSON…" at bounding box center [457, 337] width 254 height 320
drag, startPoint x: 396, startPoint y: 287, endPoint x: 332, endPoint y: 273, distance: 65.8
click at [332, 273] on span "親子 · 教育與學習 · 家庭 · 美食 · 法政社會 · 醫療與健康 · 旅遊" at bounding box center [457, 279] width 254 height 29
copy span "親子 · 教育與學習 · 家庭 · 美食 · 法政社會 · 醫療與健康 · 旅遊"
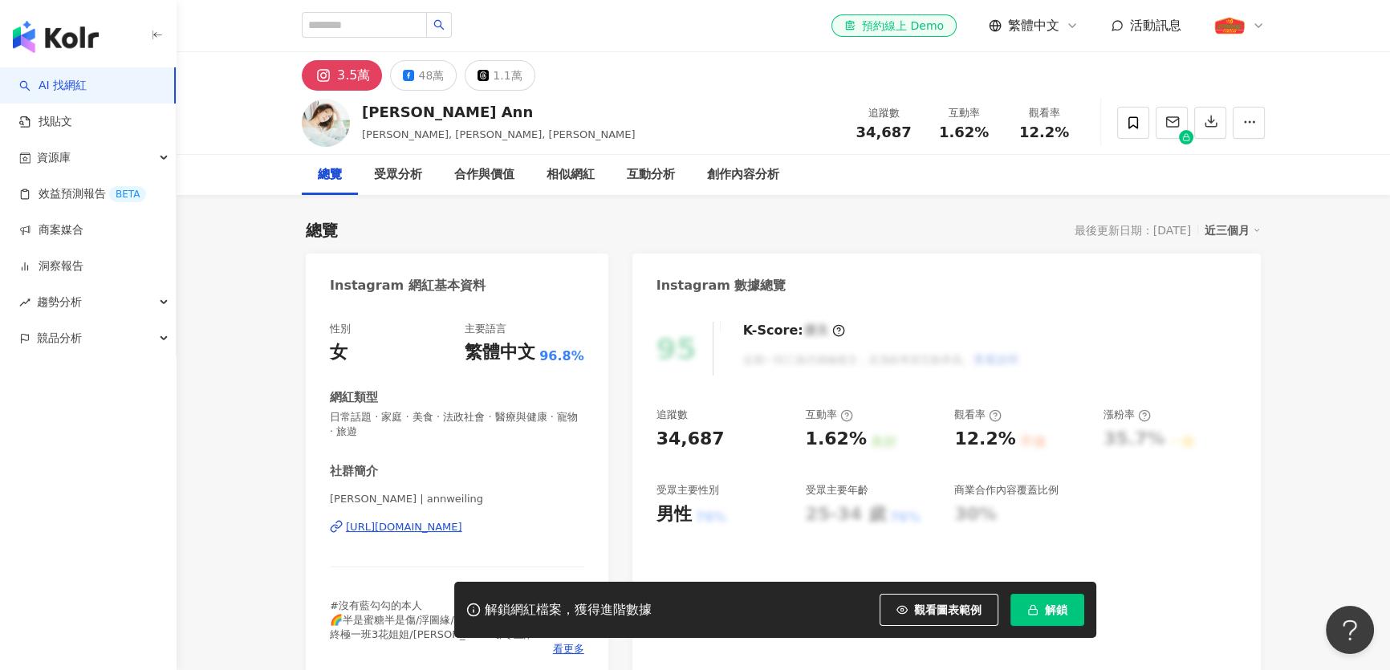
click at [437, 112] on div "安唯綾 WeiLing Ann" at bounding box center [499, 112] width 274 height 20
copy div "WeiLing"
click at [772, 233] on div "總覽 最後更新日期：2025/9/23 近三個月" at bounding box center [783, 230] width 955 height 22
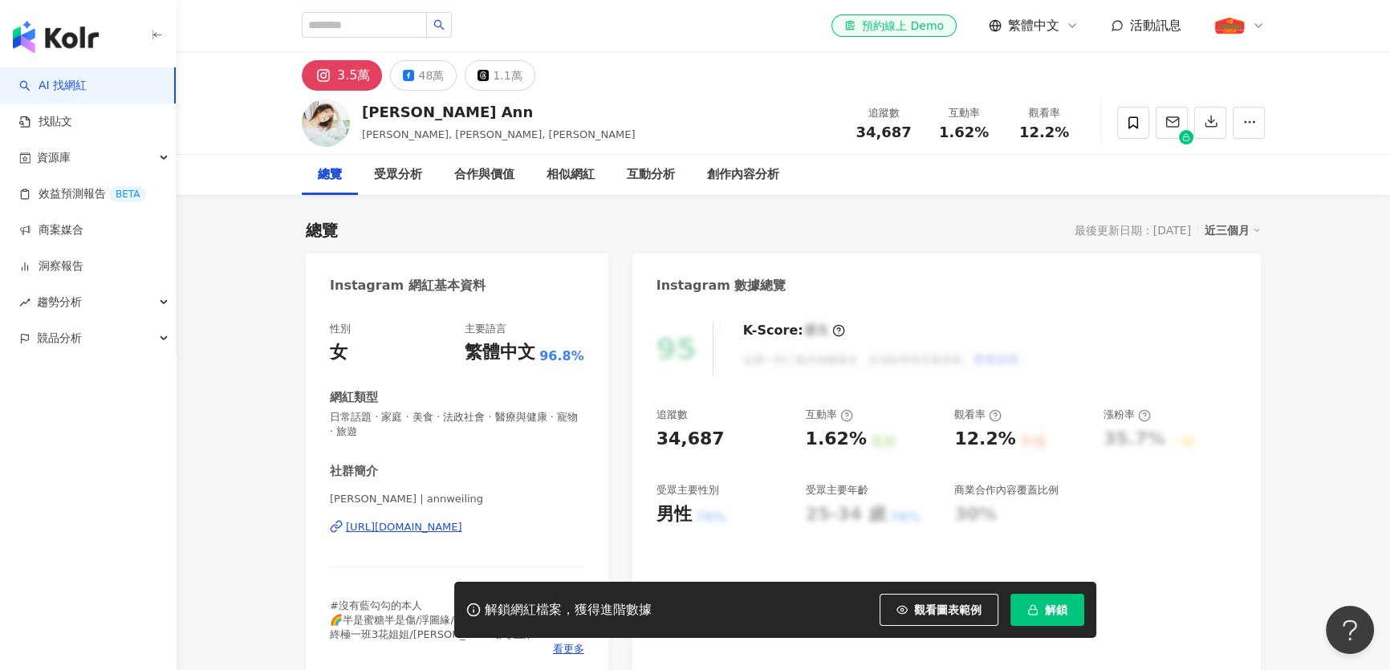
click at [689, 433] on div "34,687" at bounding box center [690, 439] width 68 height 25
copy div "34,687"
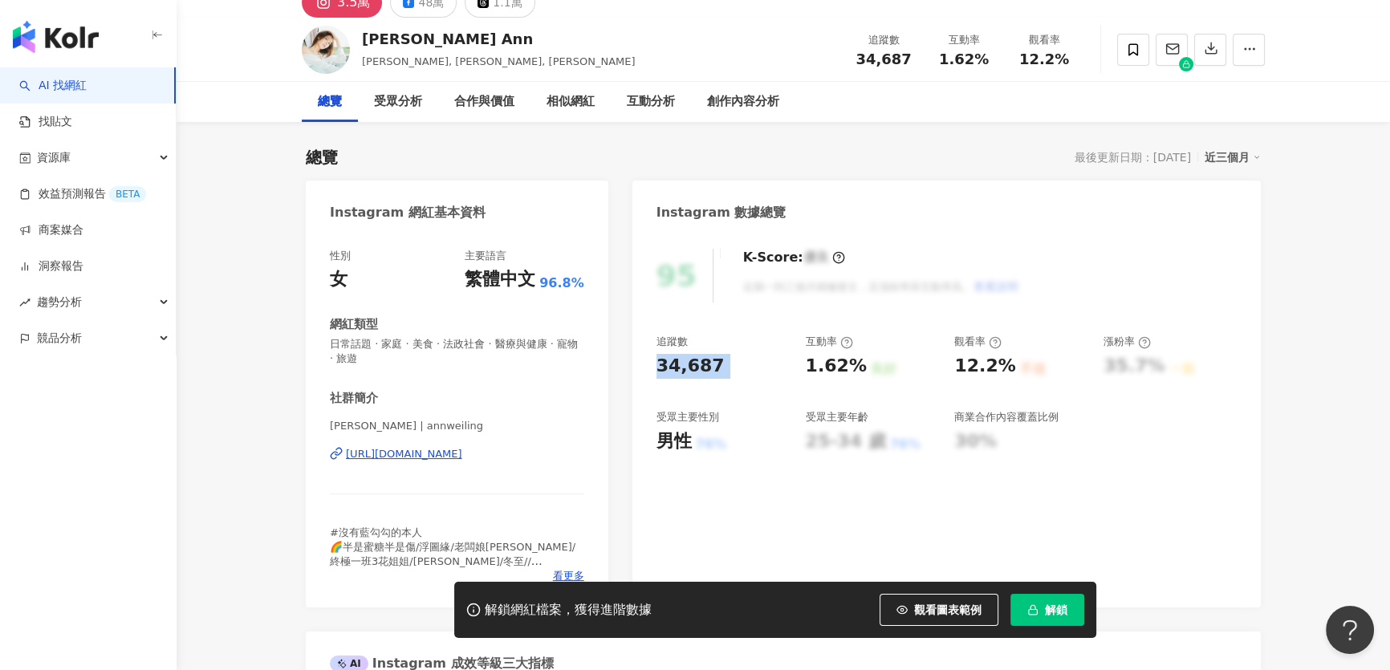
scroll to position [145, 0]
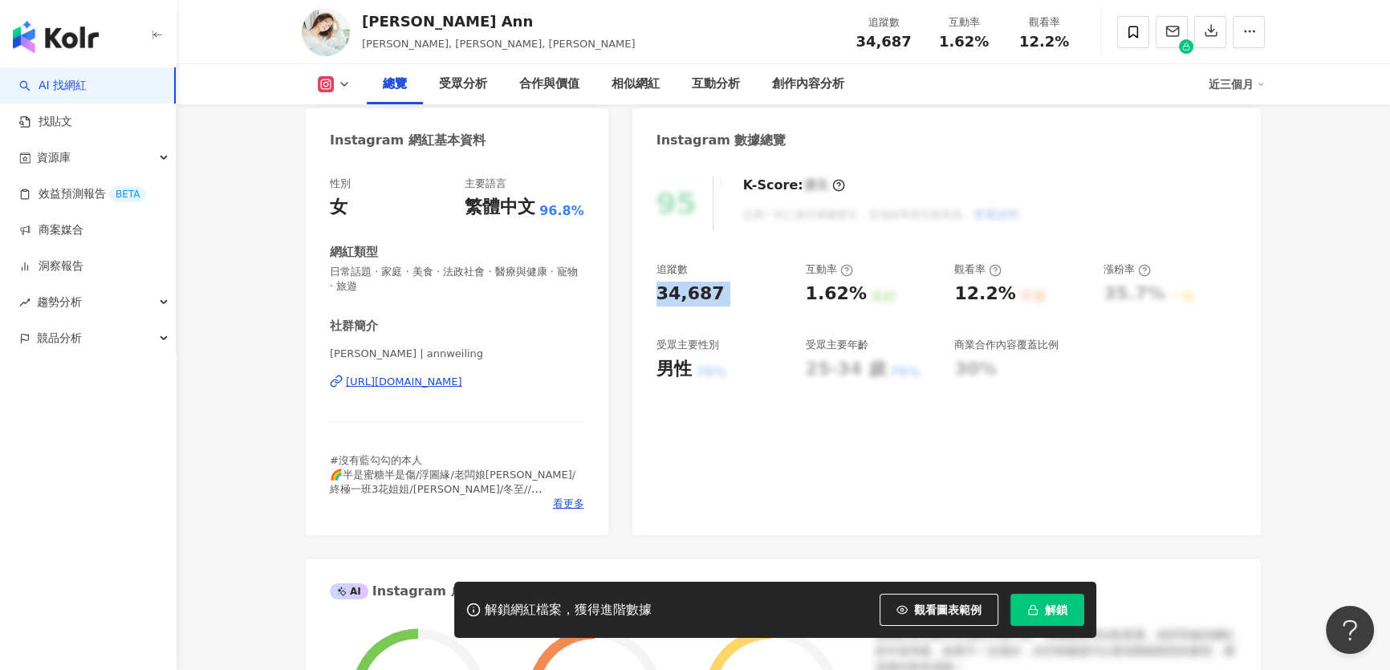
click at [461, 270] on span "日常話題 · 家庭 · 美食 · 法政社會 · 醫療與健康 · 寵物 · 旅遊" at bounding box center [457, 279] width 254 height 29
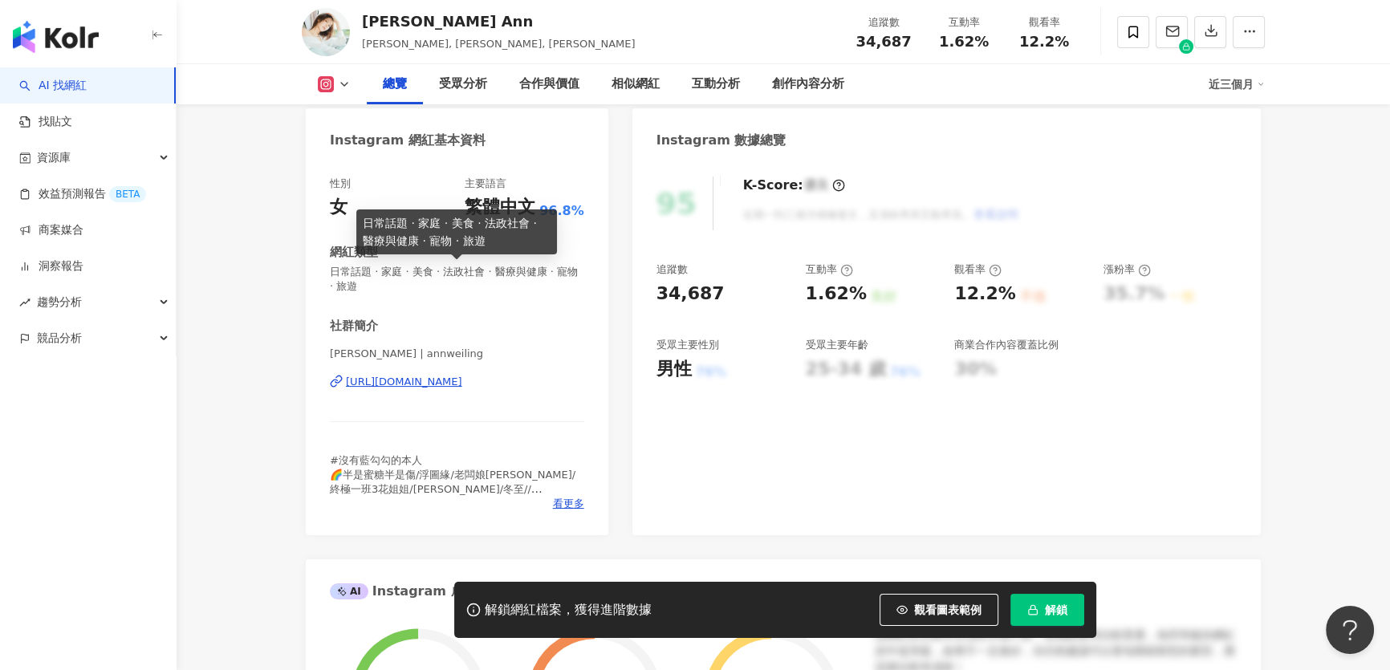
click at [456, 273] on span "日常話題 · 家庭 · 美食 · 法政社會 · 醫療與健康 · 寵物 · 旅遊" at bounding box center [457, 279] width 254 height 29
copy span "日常話題 · 家庭 · 美食 · 法政社會 · 醫療與健康 · 寵物 · 旅遊"
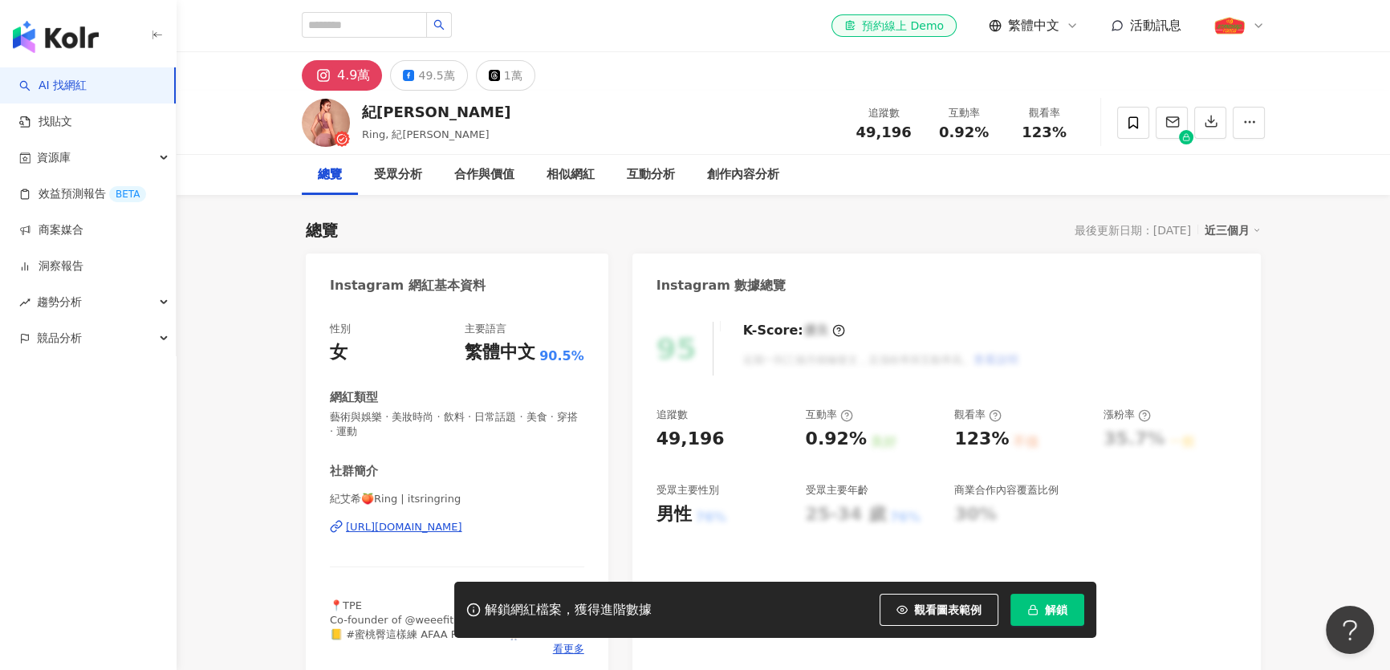
click at [394, 112] on div "紀艾希" at bounding box center [436, 112] width 148 height 20
copy div "紀艾希"
click at [466, 424] on span "藝術與娛樂 · 美妝時尚 · 飲料 · 日常話題 · 美食 · 穿搭 · 運動" at bounding box center [457, 424] width 254 height 29
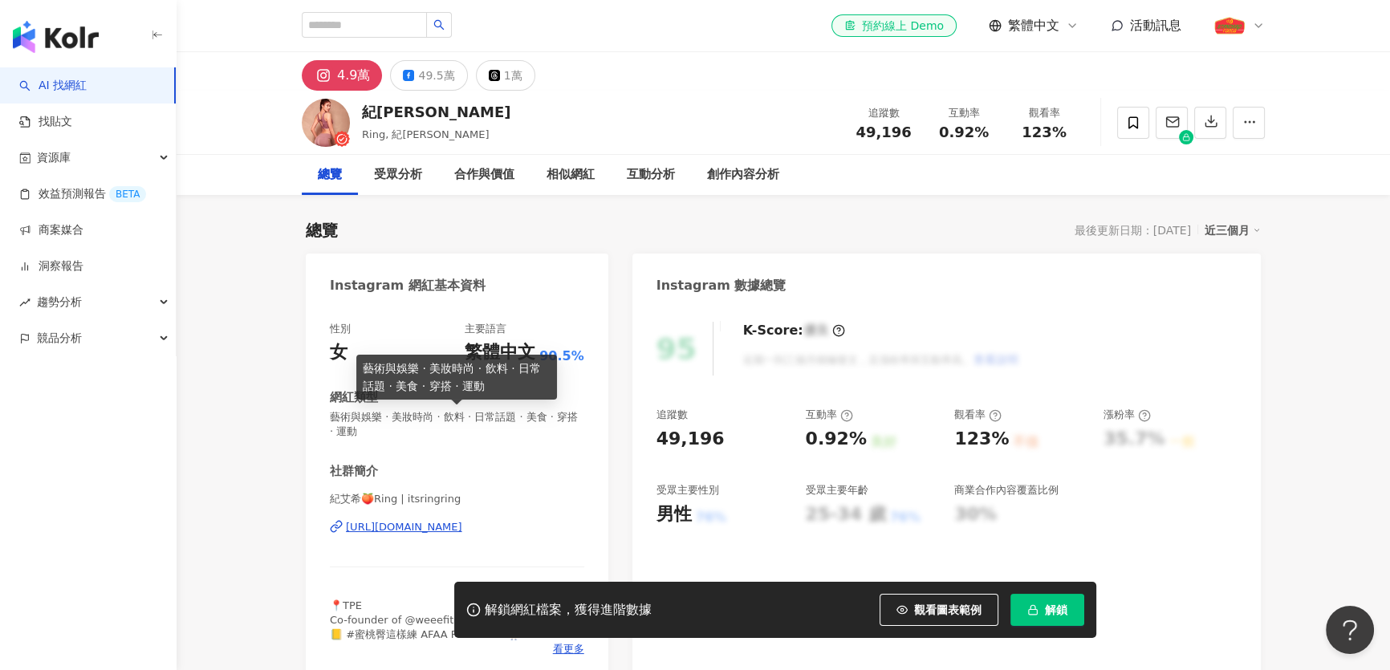
click at [466, 424] on span "藝術與娛樂 · 美妝時尚 · 飲料 · 日常話題 · 美食 · 穿搭 · 運動" at bounding box center [457, 424] width 254 height 29
copy span "藝術與娛樂 · 美妝時尚 · 飲料 · 日常話題 · 美食 · 穿搭 · 運動"
click at [673, 437] on div "49,196" at bounding box center [690, 439] width 68 height 25
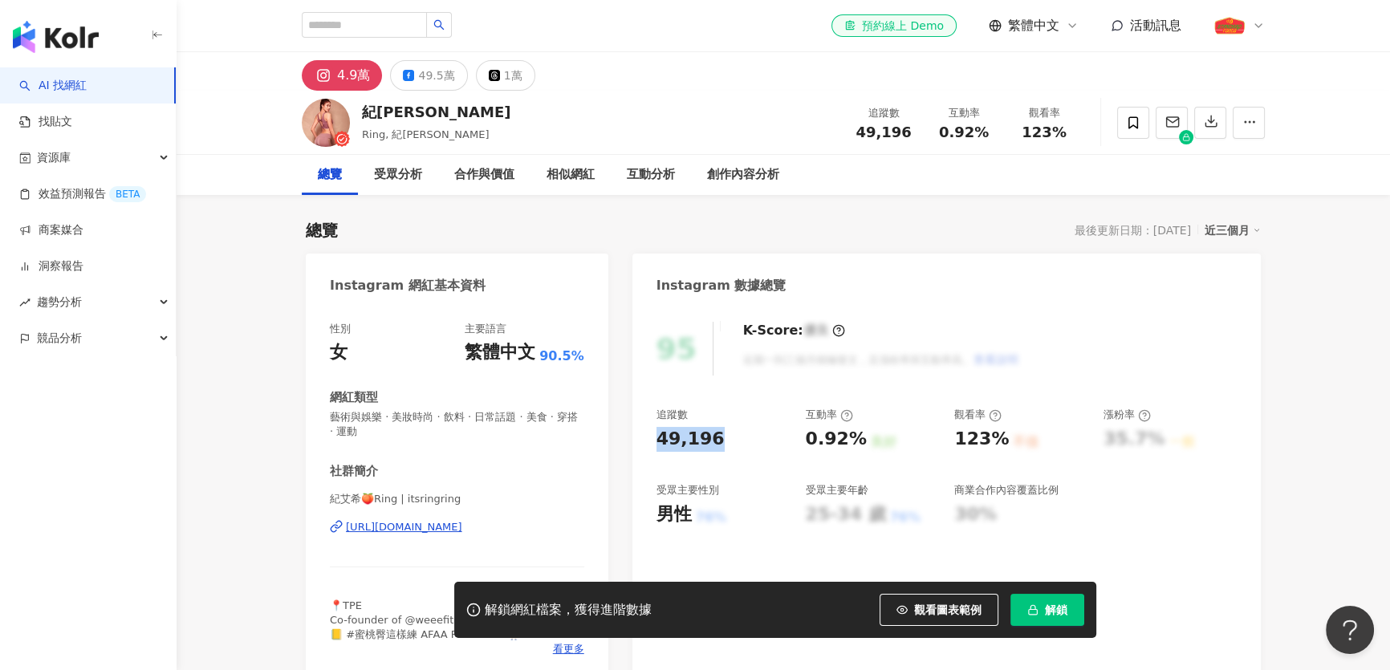
click at [673, 437] on div "49,196" at bounding box center [690, 439] width 68 height 25
copy div "49,196"
click at [614, 125] on div "紀艾希 Ring, 紀艾希 Ring 追蹤數 49,196 互動率 0.92% 觀看率 123%" at bounding box center [783, 122] width 1027 height 63
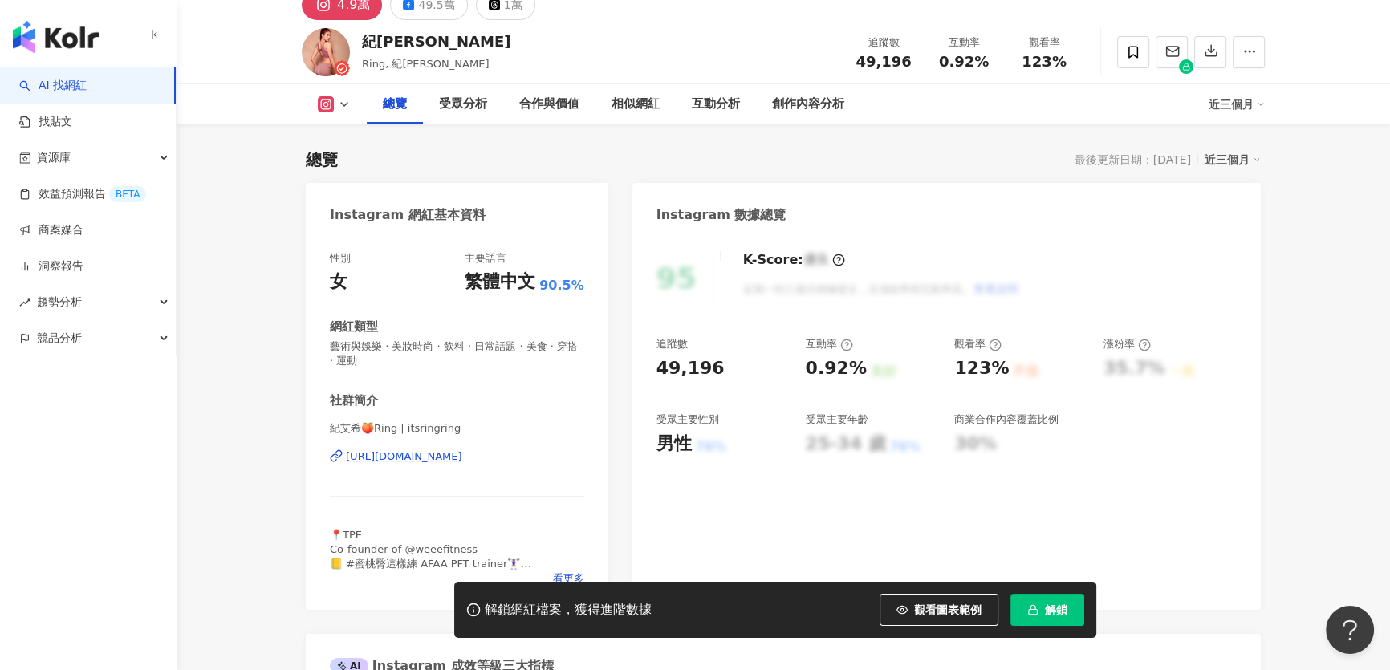
scroll to position [145, 0]
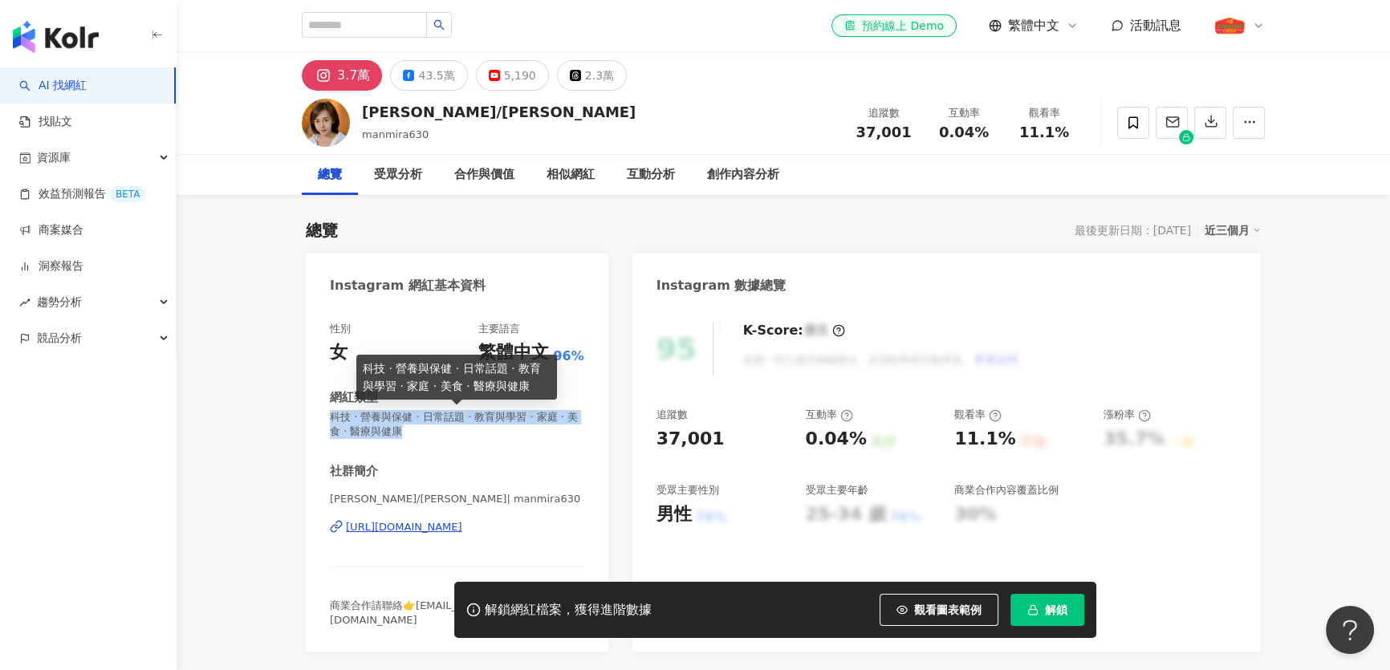
drag, startPoint x: 442, startPoint y: 433, endPoint x: 328, endPoint y: 420, distance: 114.7
click at [328, 420] on div "性別 女 主要語言 繁體中文 96% 網紅類型 科技 · 營養與保健 · 日常話題 · 教育與學習 · 家庭 · 美食 · 醫療與健康 社群簡介 [PERSO…" at bounding box center [457, 479] width 303 height 346
copy span "科技 · 營養與保健 · 日常話題 · 教育與學習 · 家庭 · 美食 · 醫療與健康"
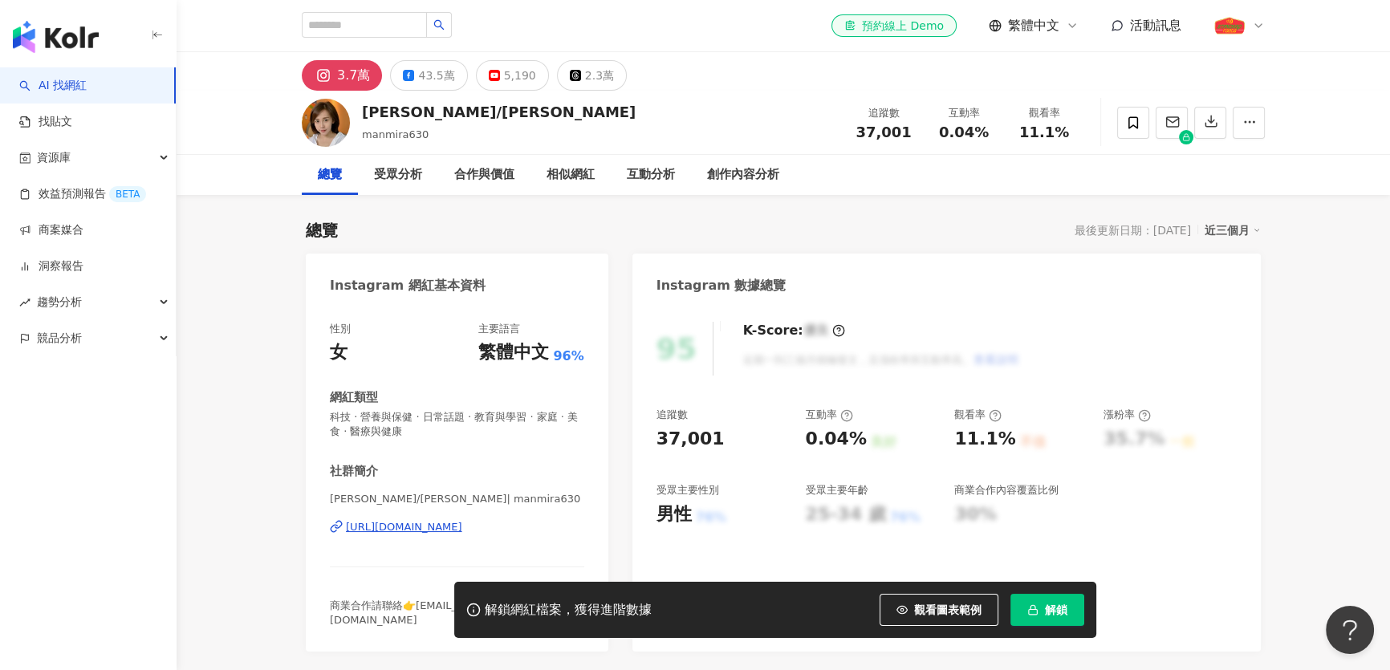
click at [688, 438] on div "37,001" at bounding box center [690, 439] width 68 height 25
copy div "37,001"
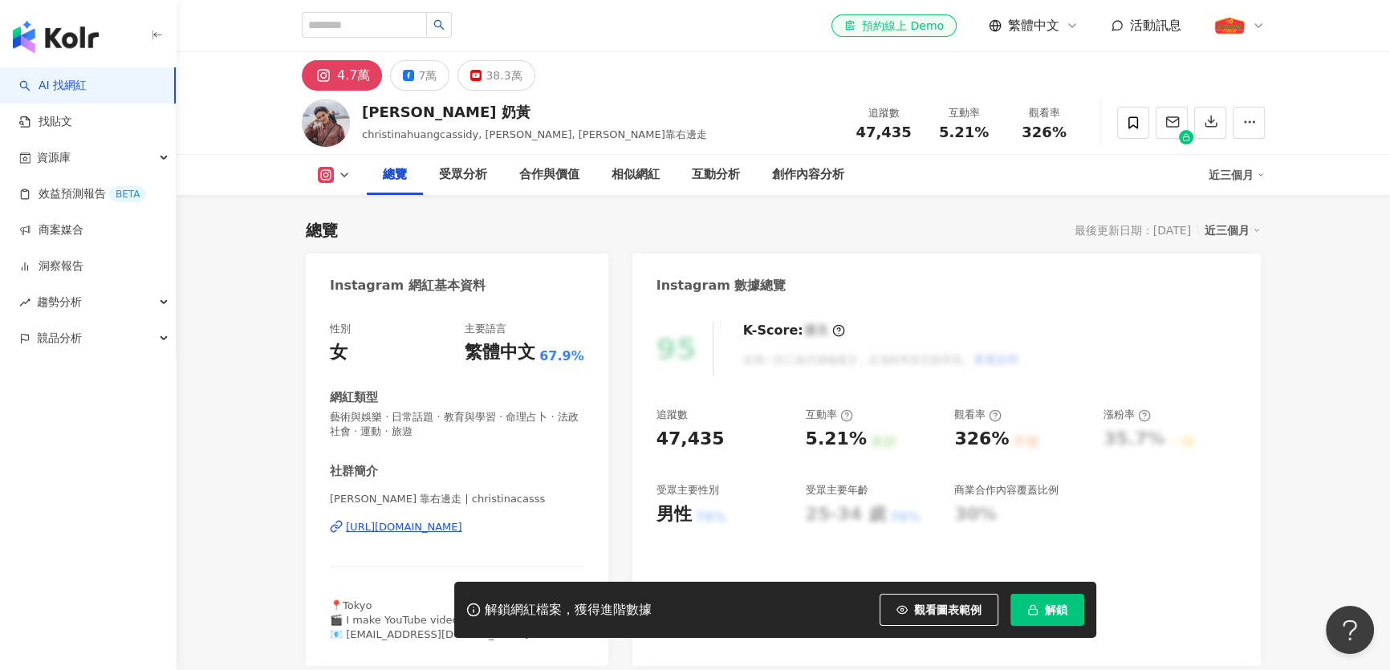
scroll to position [145, 0]
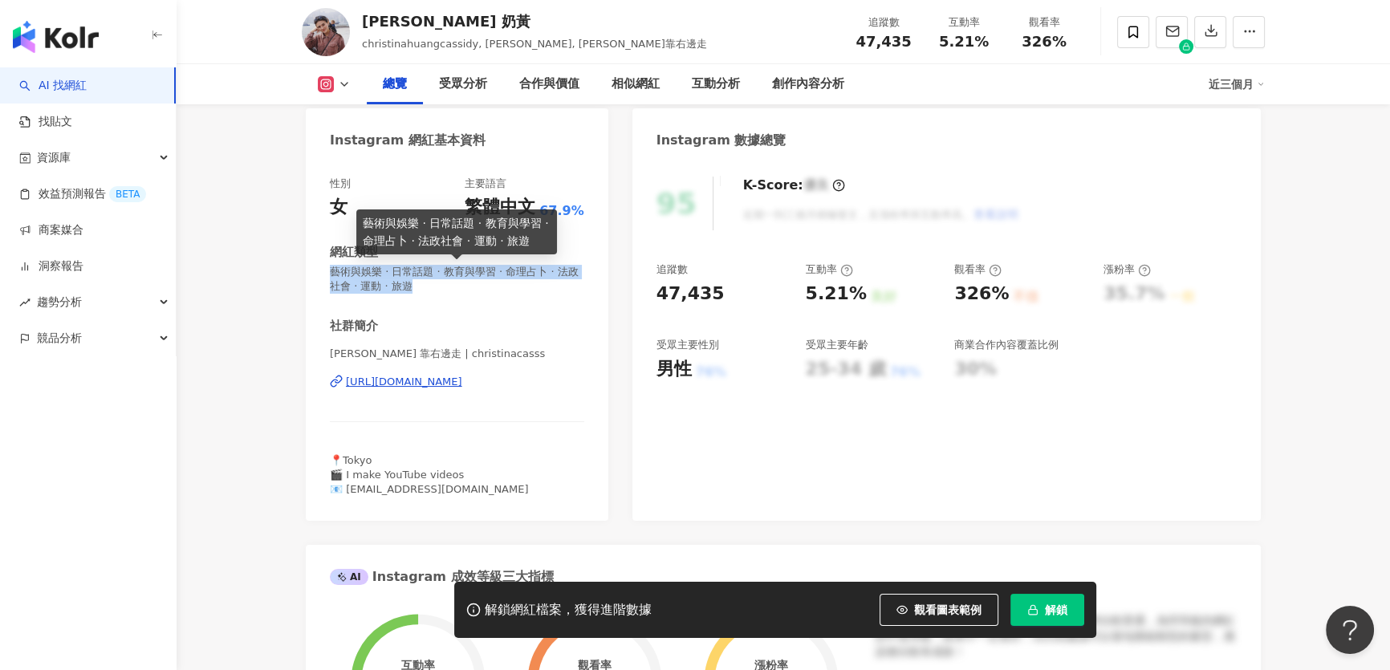
drag, startPoint x: 449, startPoint y: 289, endPoint x: 334, endPoint y: 268, distance: 117.4
click at [334, 268] on span "藝術與娛樂 · 日常話題 · 教育與學習 · 命理占卜 · 法政社會 · 運動 · 旅遊" at bounding box center [457, 279] width 254 height 29
copy span "藝術與娛樂 · 日常話題 · 教育與學習 · 命理占卜 · 法政社會 · 運動 · 旅遊"
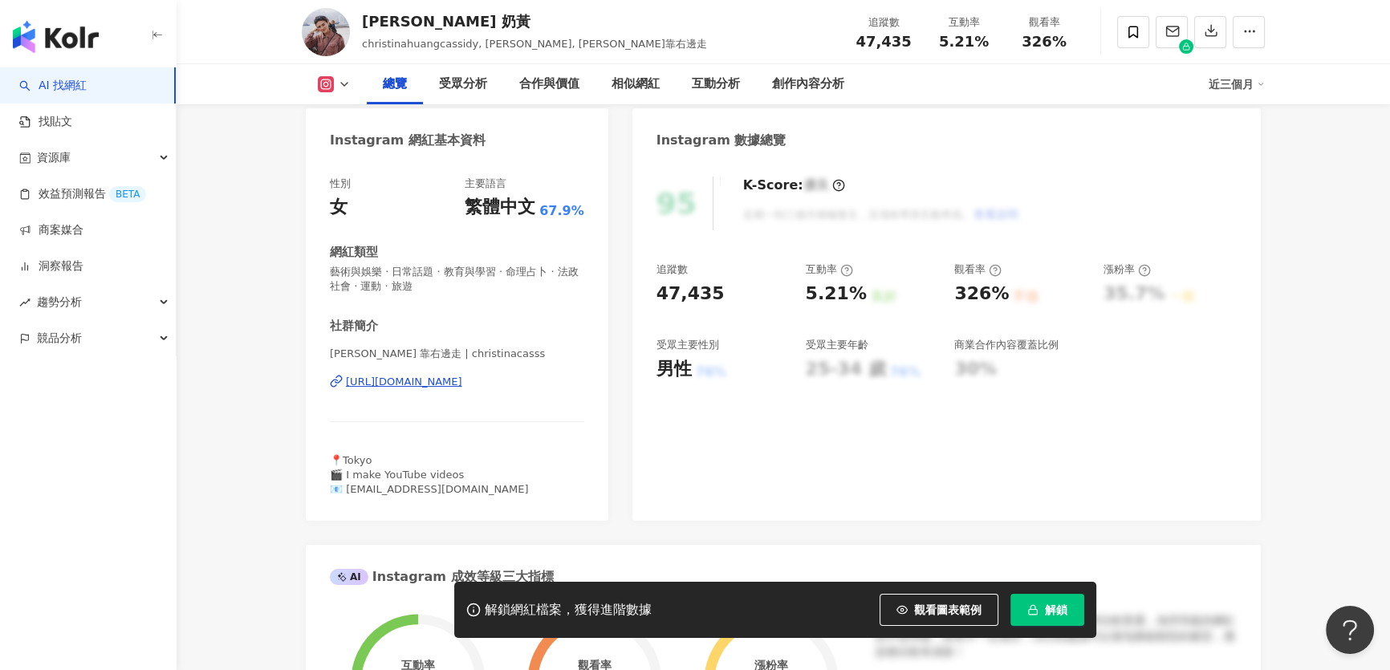
click at [676, 296] on div "47,435" at bounding box center [690, 294] width 68 height 25
copy div "47,435"
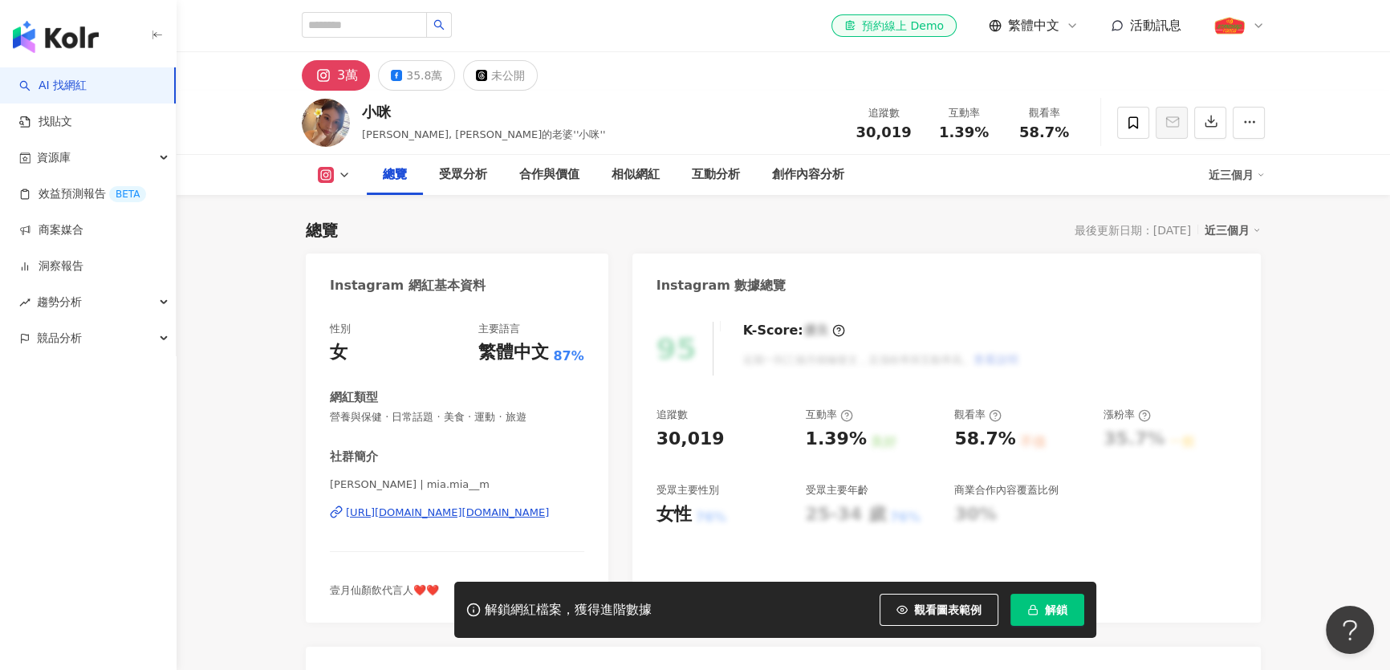
click at [376, 112] on div "小咪" at bounding box center [484, 112] width 244 height 20
copy div "小咪"
click at [455, 424] on span "營養與保健 · 日常話題 · 美食 · 運動 · 旅遊" at bounding box center [457, 417] width 254 height 14
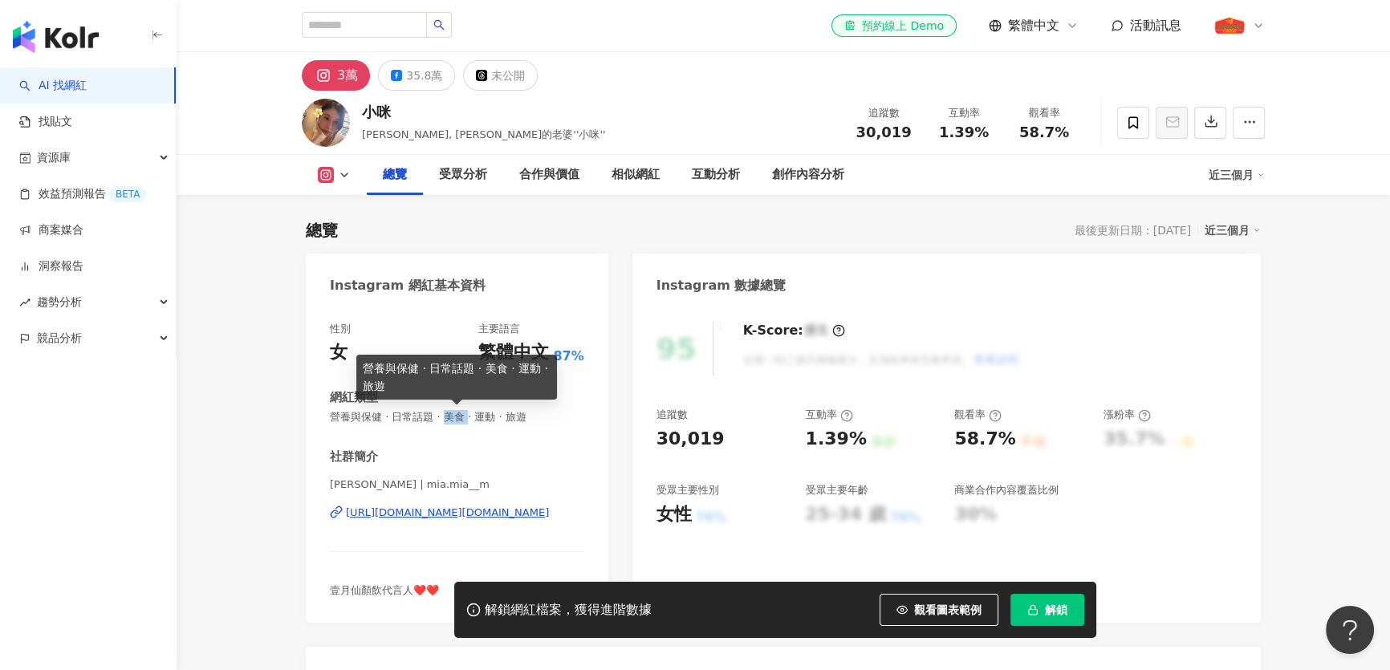
click at [455, 424] on span "營養與保健 · 日常話題 · 美食 · 運動 · 旅遊" at bounding box center [457, 417] width 254 height 14
copy span "營養與保健 · 日常話題 · 美食 · 運動 · 旅遊"
click at [880, 129] on span "30,019" at bounding box center [882, 132] width 55 height 17
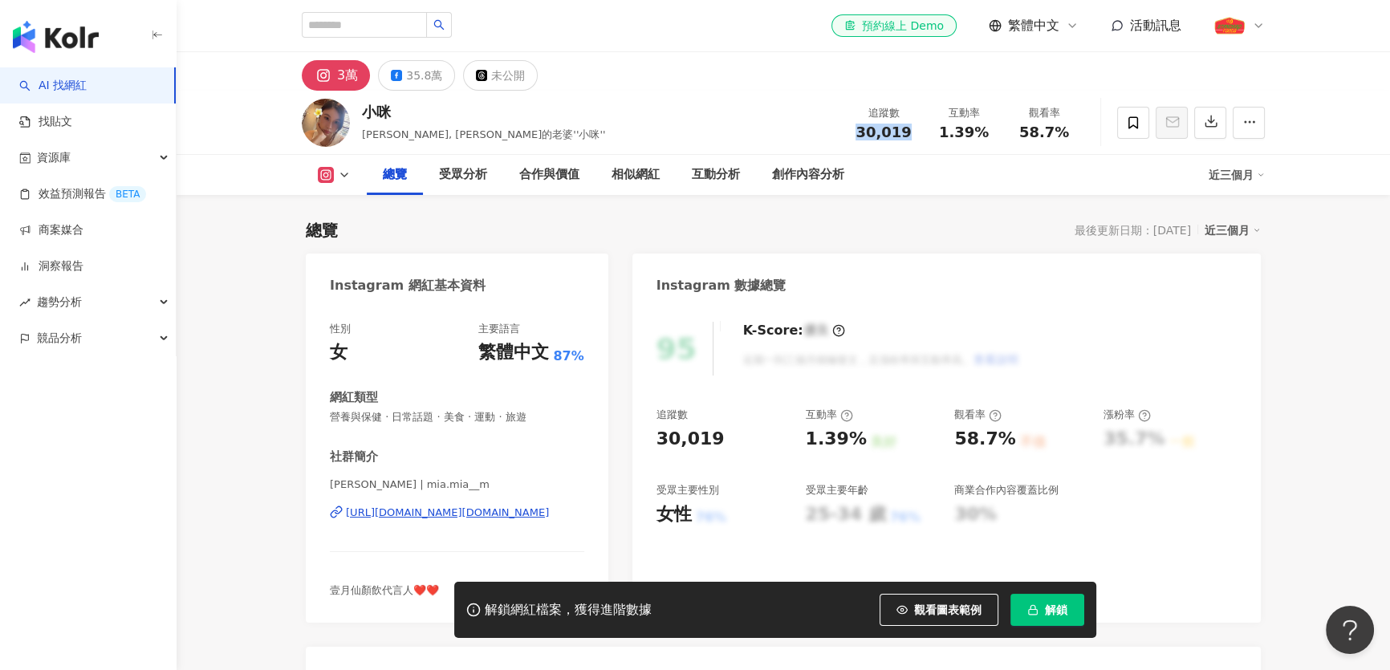
click at [880, 129] on span "30,019" at bounding box center [882, 132] width 55 height 17
copy span "30,019"
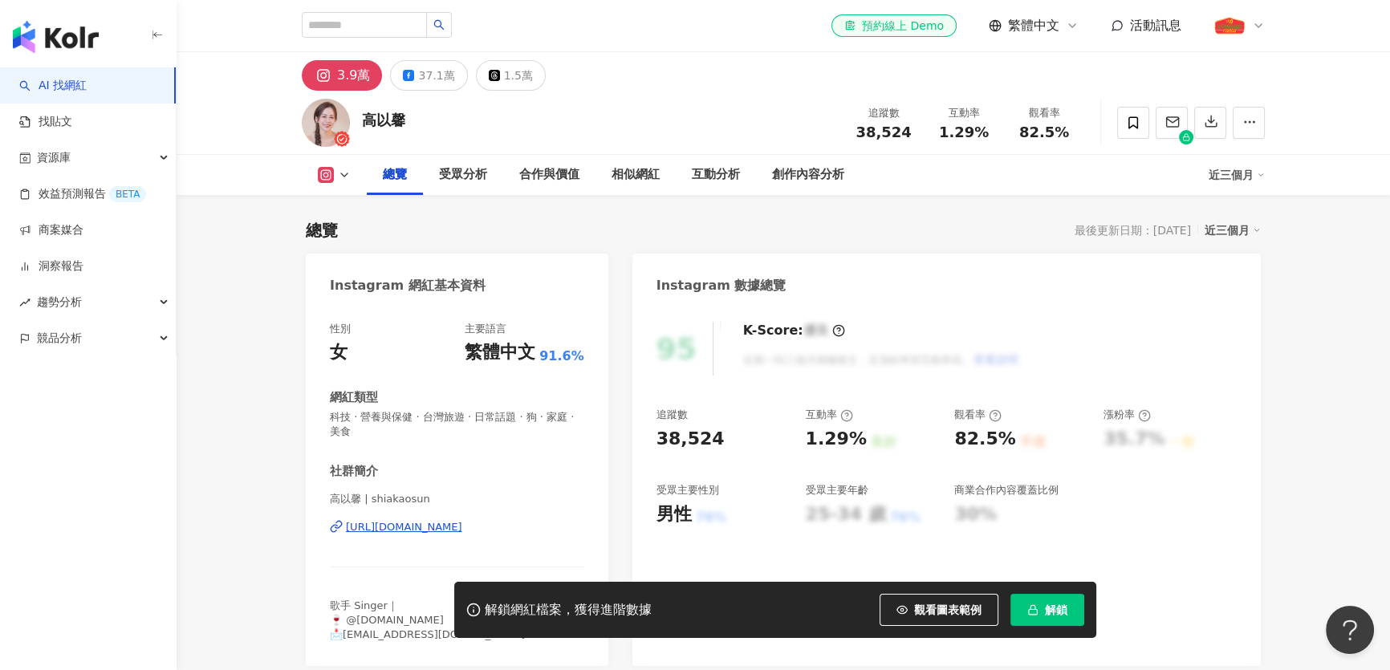
click at [392, 121] on div "高以馨" at bounding box center [383, 120] width 43 height 20
copy div "高以馨"
click at [443, 526] on div "[URL][DOMAIN_NAME]" at bounding box center [404, 527] width 116 height 14
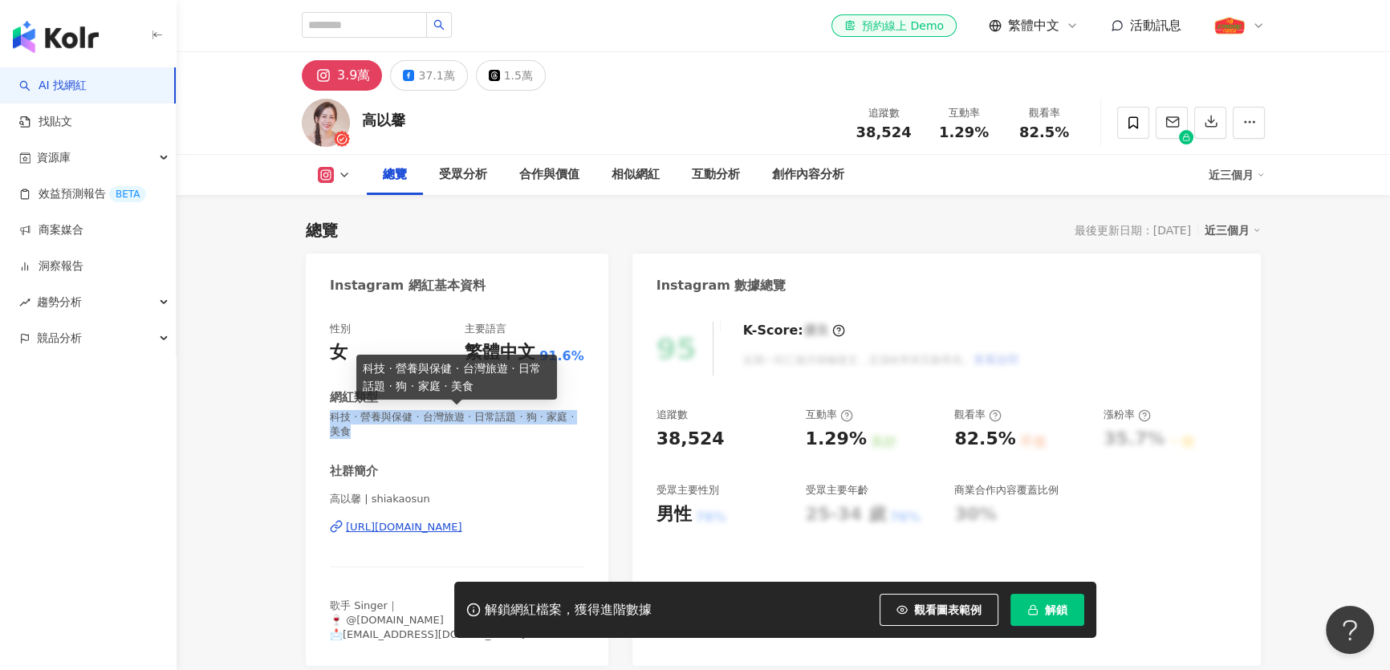
drag, startPoint x: 385, startPoint y: 434, endPoint x: 330, endPoint y: 419, distance: 57.4
click at [330, 419] on span "科技 · 營養與保健 · 台灣旅遊 · 日常話題 · 狗 · 家庭 · 美食" at bounding box center [457, 424] width 254 height 29
copy span "科技 · 營養與保健 · 台灣旅遊 · 日常話題 · 狗 · 家庭 · 美食"
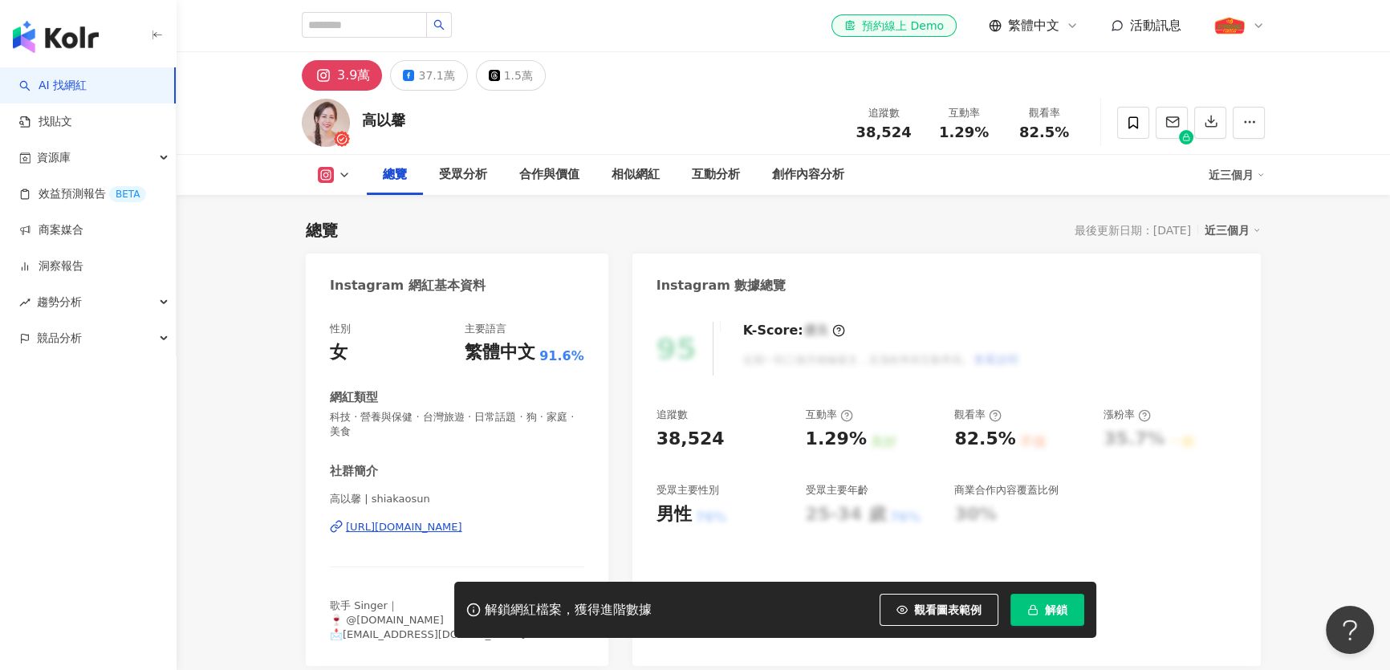
click at [668, 437] on div "38,524" at bounding box center [690, 439] width 68 height 25
copy div "38,524"
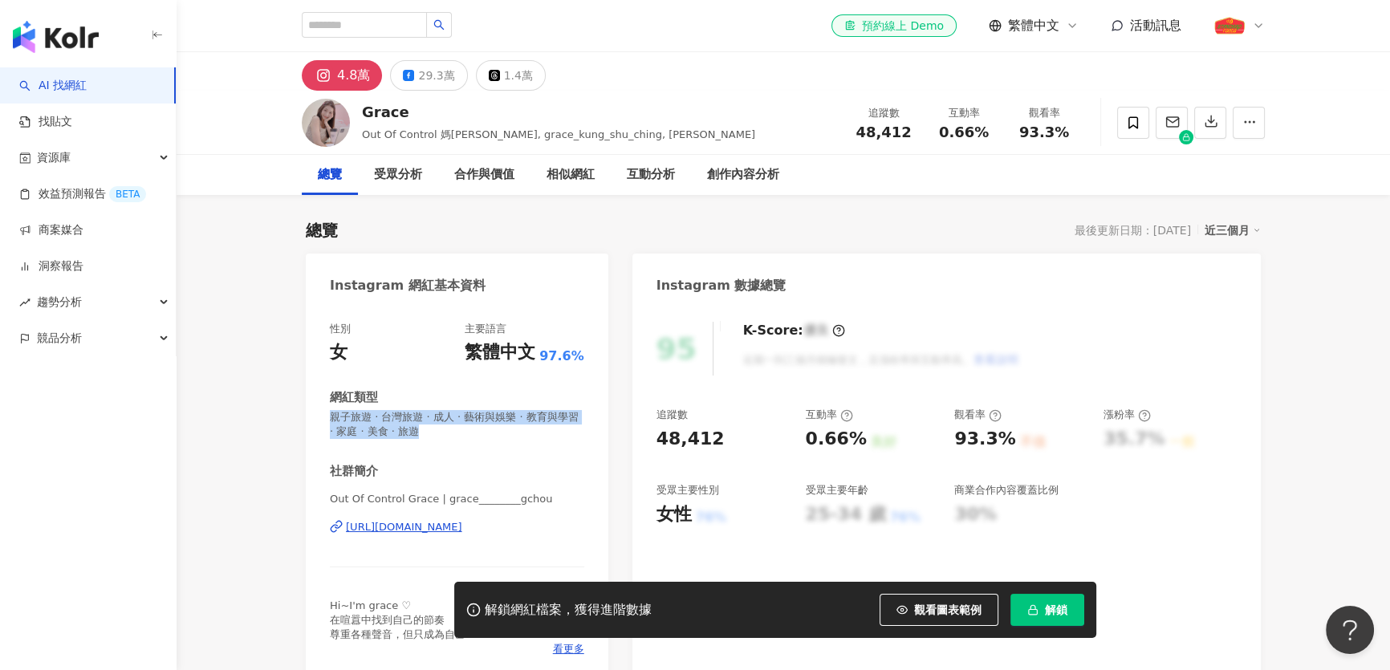
drag, startPoint x: 467, startPoint y: 432, endPoint x: 327, endPoint y: 414, distance: 141.5
click at [327, 414] on div "性別 女 主要語言 繁體中文 97.6% 網紅類型 親子旅遊 · 台灣旅遊 · 成人 · 藝術與娛樂 · 教育與學習 · 家庭 · 美食 · 旅遊 社群簡介 …" at bounding box center [457, 493] width 303 height 375
copy span "親子旅遊 · 台灣旅遊 · 成人 · 藝術與娛樂 · 教育與學習 · 家庭 · 美食 · 旅遊"
click at [369, 115] on div "Grace" at bounding box center [558, 112] width 393 height 20
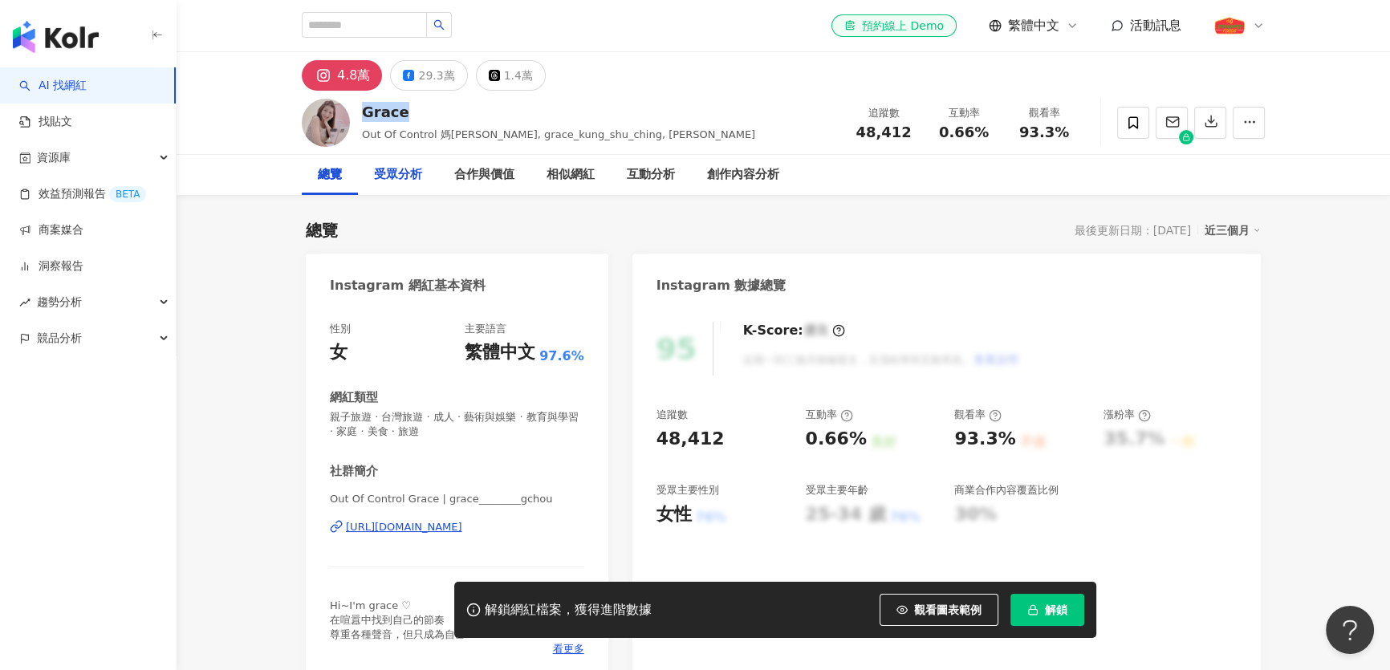
copy div "Grace"
click at [462, 530] on div "https://www.instagram.com/grace________gchou/" at bounding box center [404, 527] width 116 height 14
click at [684, 432] on div "48,412" at bounding box center [690, 439] width 68 height 25
copy div "48,412"
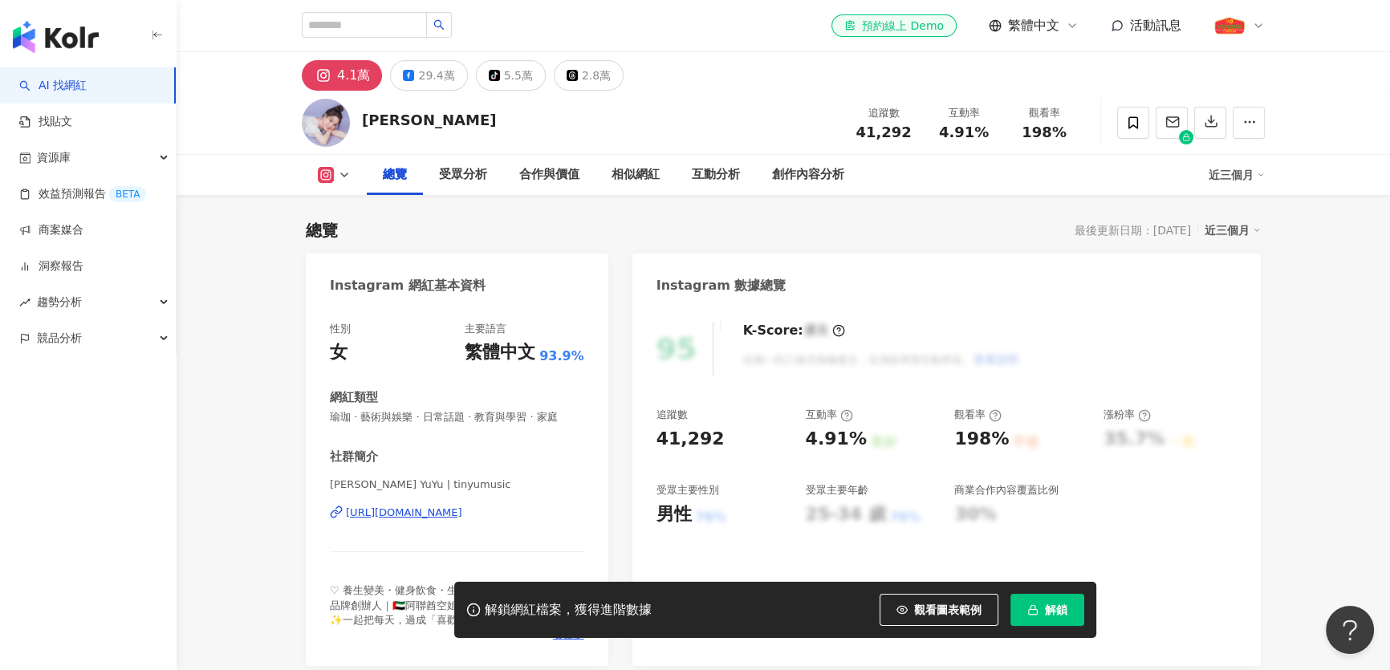
click at [369, 121] on div "[PERSON_NAME]" at bounding box center [429, 120] width 134 height 20
copy div "[PERSON_NAME]"
click at [433, 413] on span "瑜珈 · 藝術與娛樂 · 日常話題 · 教育與學習 · 家庭" at bounding box center [457, 417] width 254 height 14
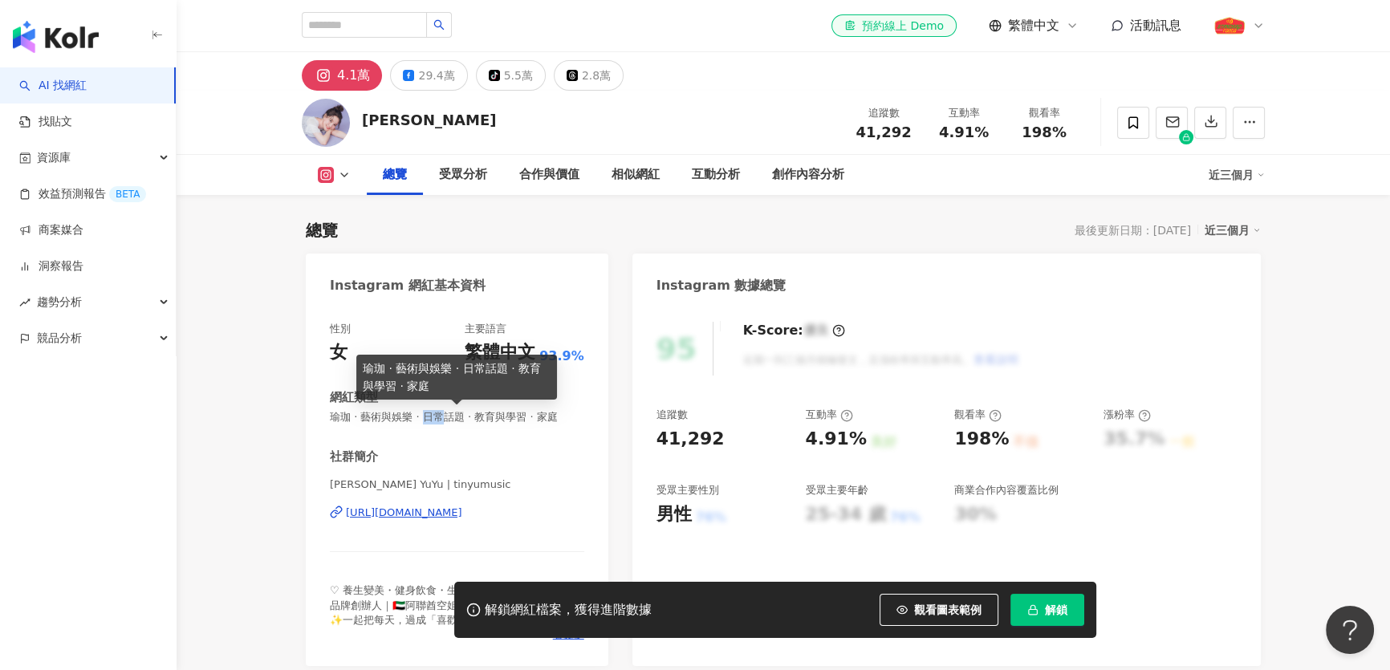
click at [433, 413] on span "瑜珈 · 藝術與娛樂 · 日常話題 · 教育與學習 · 家庭" at bounding box center [457, 417] width 254 height 14
copy span "瑜珈 · 藝術與娛樂 · 日常話題 · 教育與學習 · 家庭"
click at [681, 433] on div "41,292" at bounding box center [690, 439] width 68 height 25
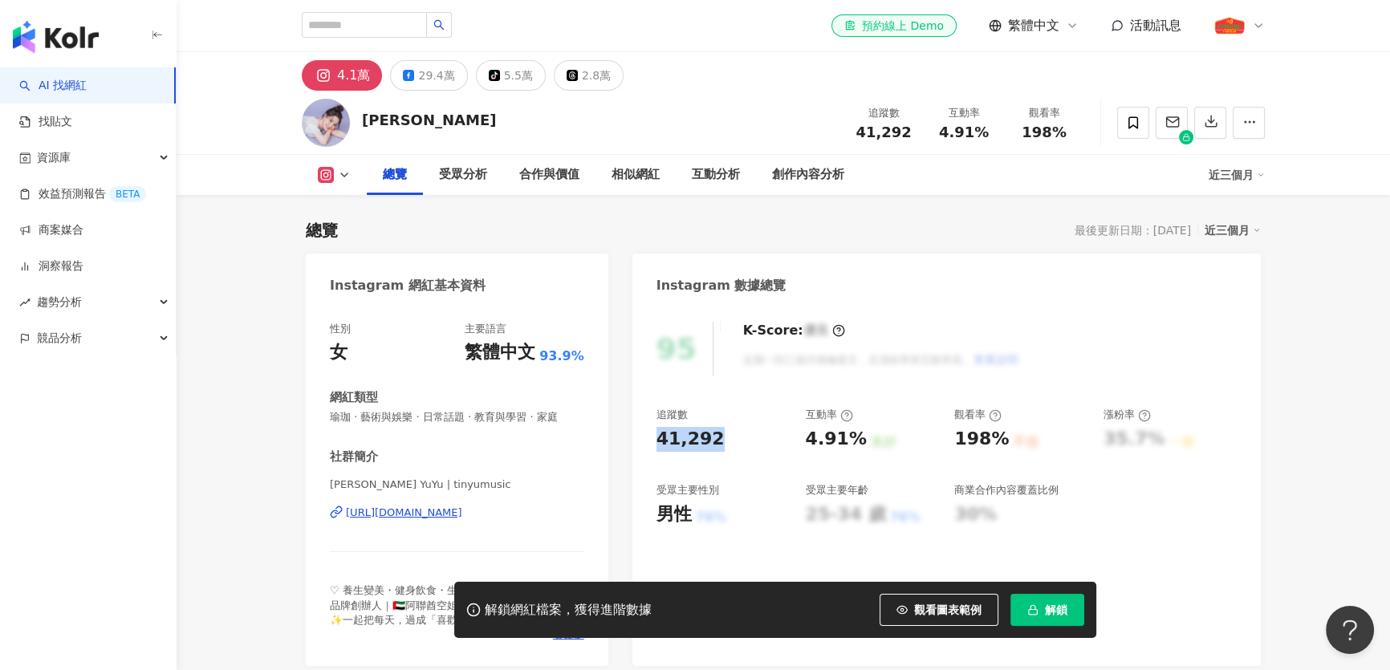
click at [681, 433] on div "41,292" at bounding box center [690, 439] width 68 height 25
copy div "41,292"
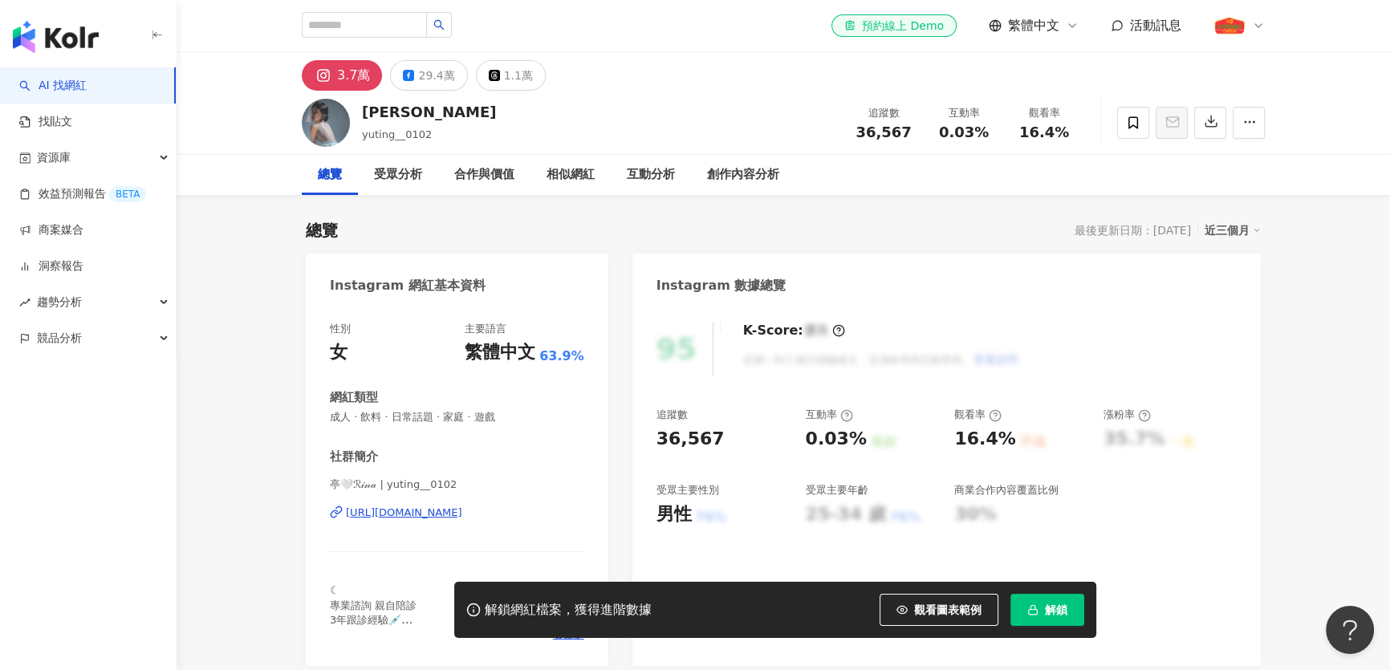
click at [534, 527] on div "亭🤍ℛ𝒾𝓃𝒶 | yuting__0102 https://www.instagram.com/yuting__0102/" at bounding box center [457, 524] width 254 height 94
click at [462, 507] on div "https://www.instagram.com/yuting__0102/" at bounding box center [404, 513] width 116 height 14
click at [430, 417] on span "成人 · 飲料 · 日常話題 · 家庭 · 遊戲" at bounding box center [457, 417] width 254 height 14
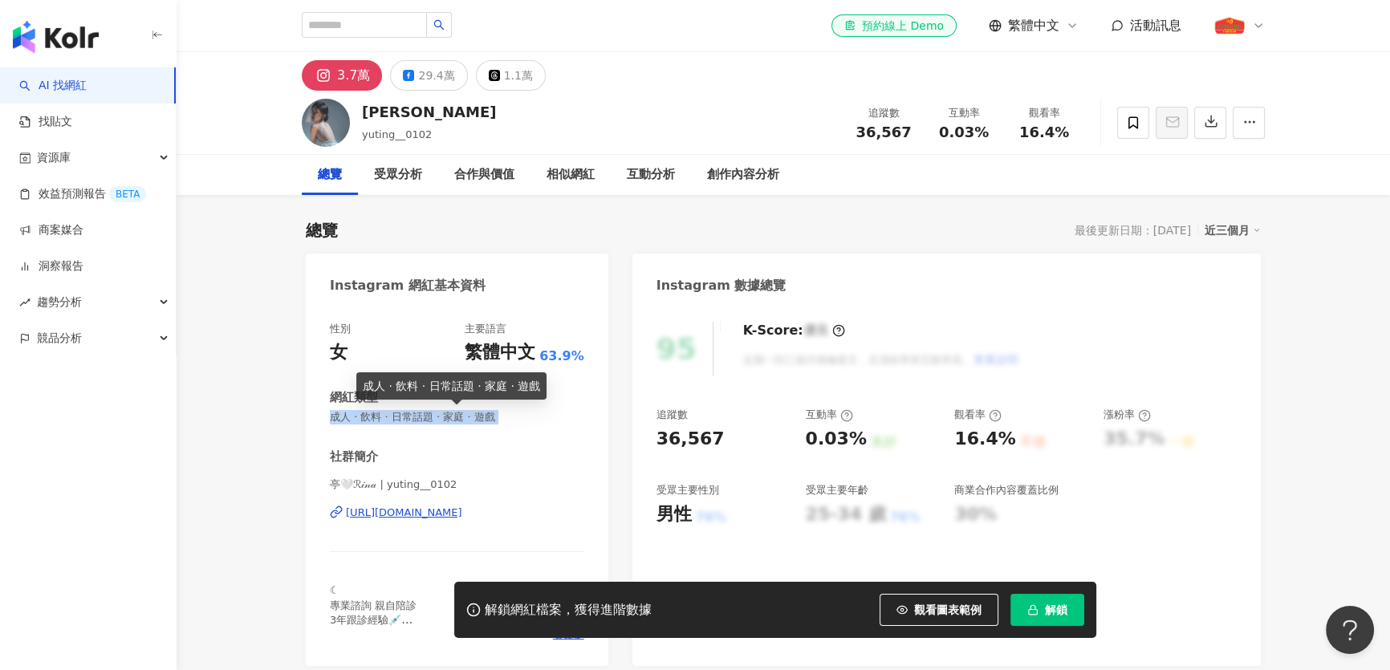
click at [430, 417] on span "成人 · 飲料 · 日常話題 · 家庭 · 遊戲" at bounding box center [457, 417] width 254 height 14
copy span "成人 · 飲料 · 日常話題 · 家庭 · 遊戲"
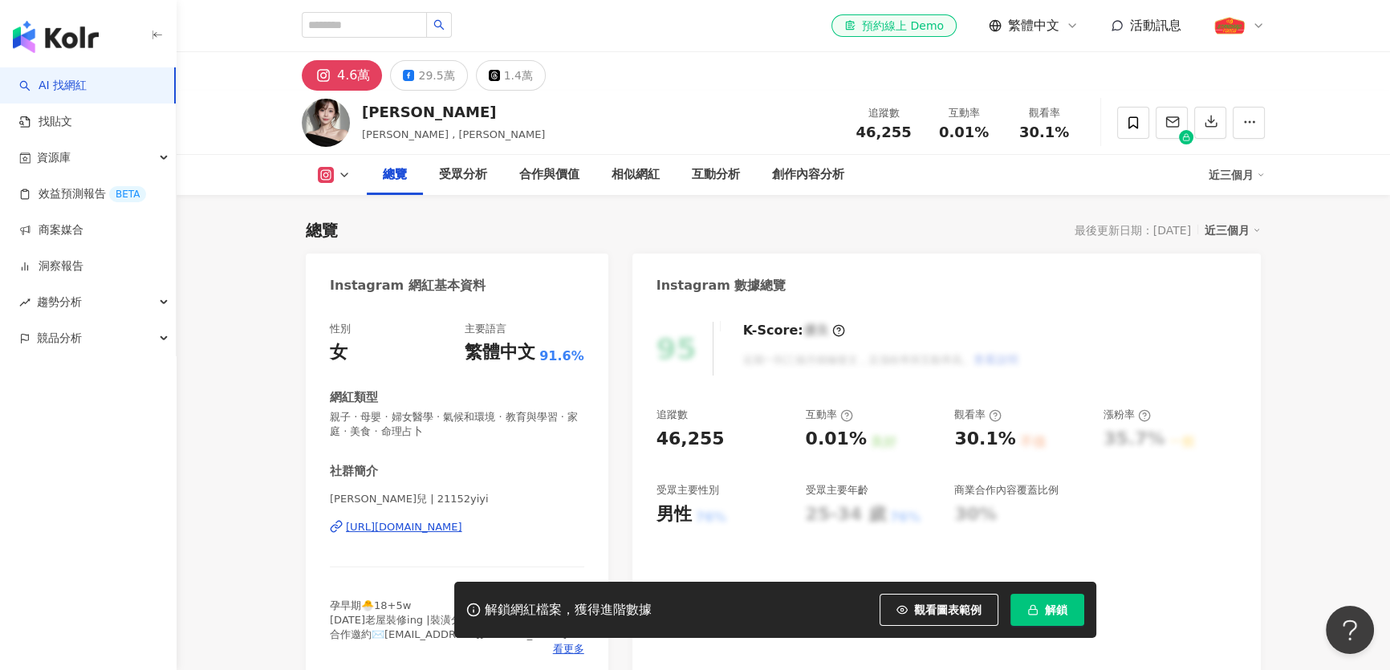
click at [392, 120] on div "筱穎兒" at bounding box center [453, 112] width 183 height 20
copy div "筱穎兒"
drag, startPoint x: 434, startPoint y: 431, endPoint x: 327, endPoint y: 418, distance: 107.5
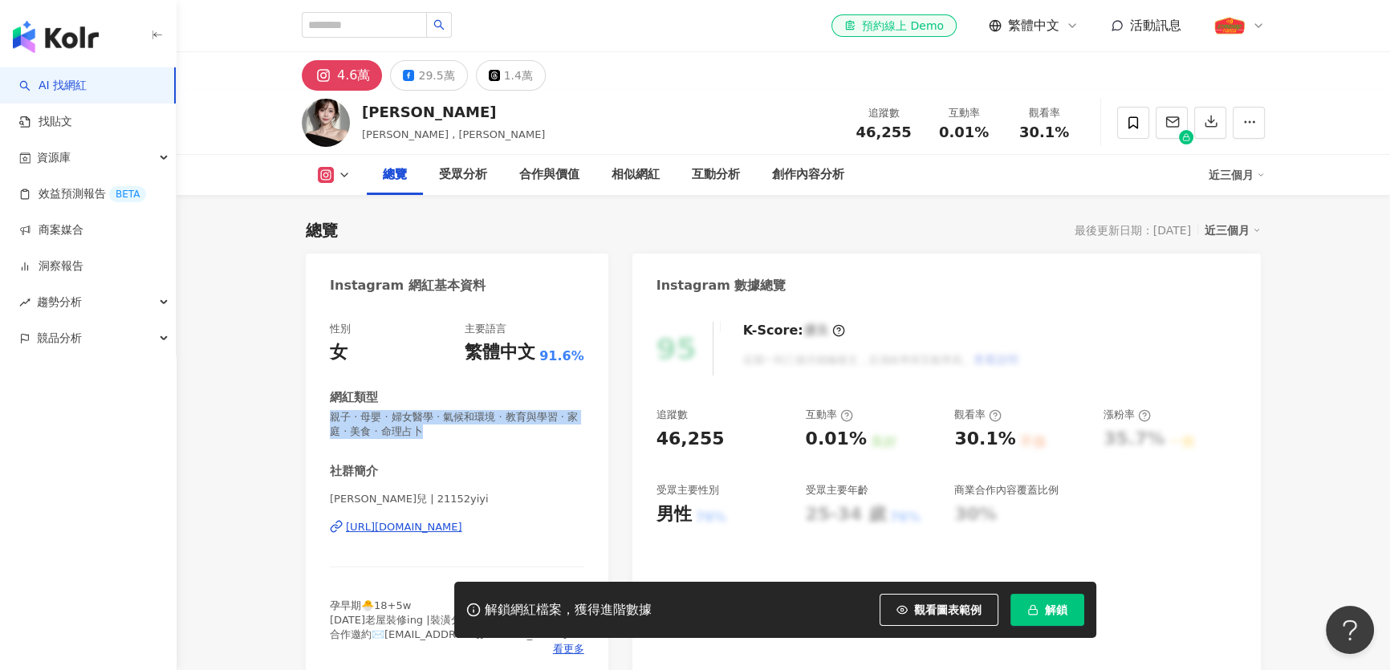
click at [327, 418] on div "性別 女 主要語言 繁體中文 91.6% 網紅類型 親子 · 母嬰 · 婦女醫學 · 氣候和環境 · 教育與學習 · 家庭 · 美食 · 命理占卜 社群簡介 …" at bounding box center [457, 493] width 303 height 375
copy span "親子 · 母嬰 · 婦女醫學 · 氣候和環境 · 教育與學習 · 家庭 · 美食 · 命理占卜"
click at [871, 135] on span "46,255" at bounding box center [882, 132] width 55 height 17
copy span "46,255"
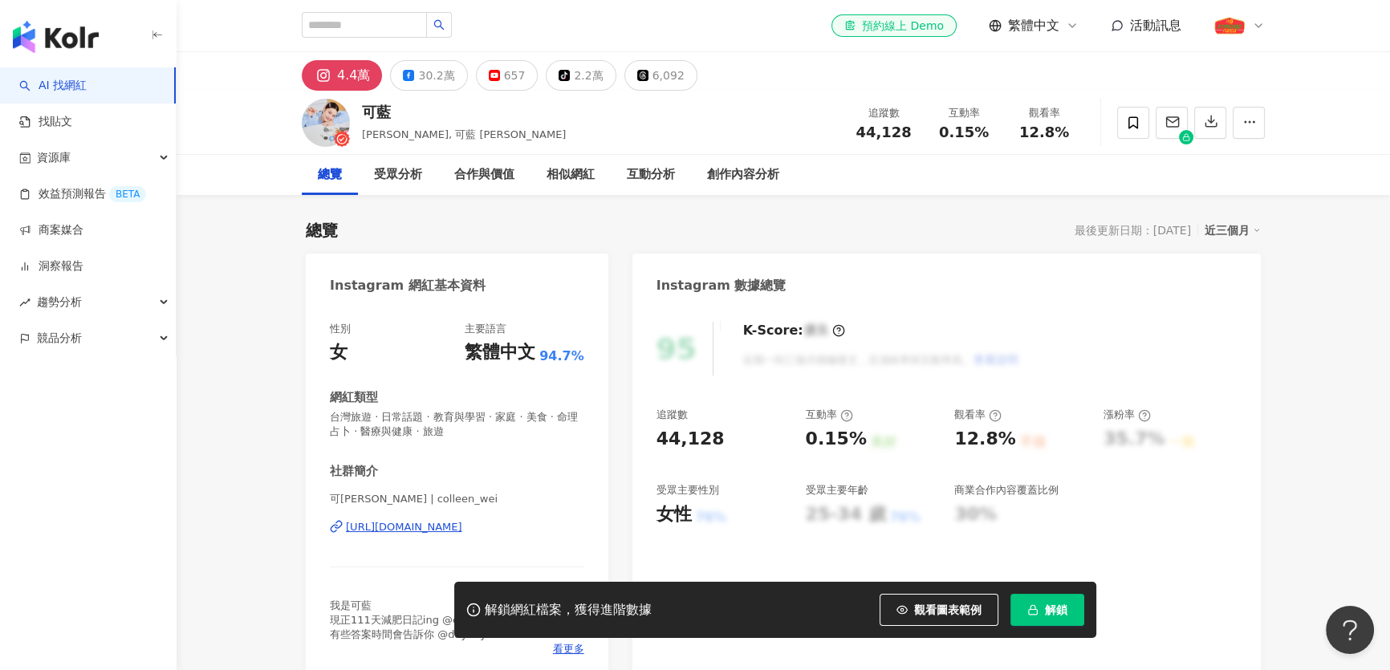
click at [373, 111] on div "可藍" at bounding box center [464, 112] width 204 height 20
copy div "可藍"
click at [676, 437] on div "44,128" at bounding box center [690, 439] width 68 height 25
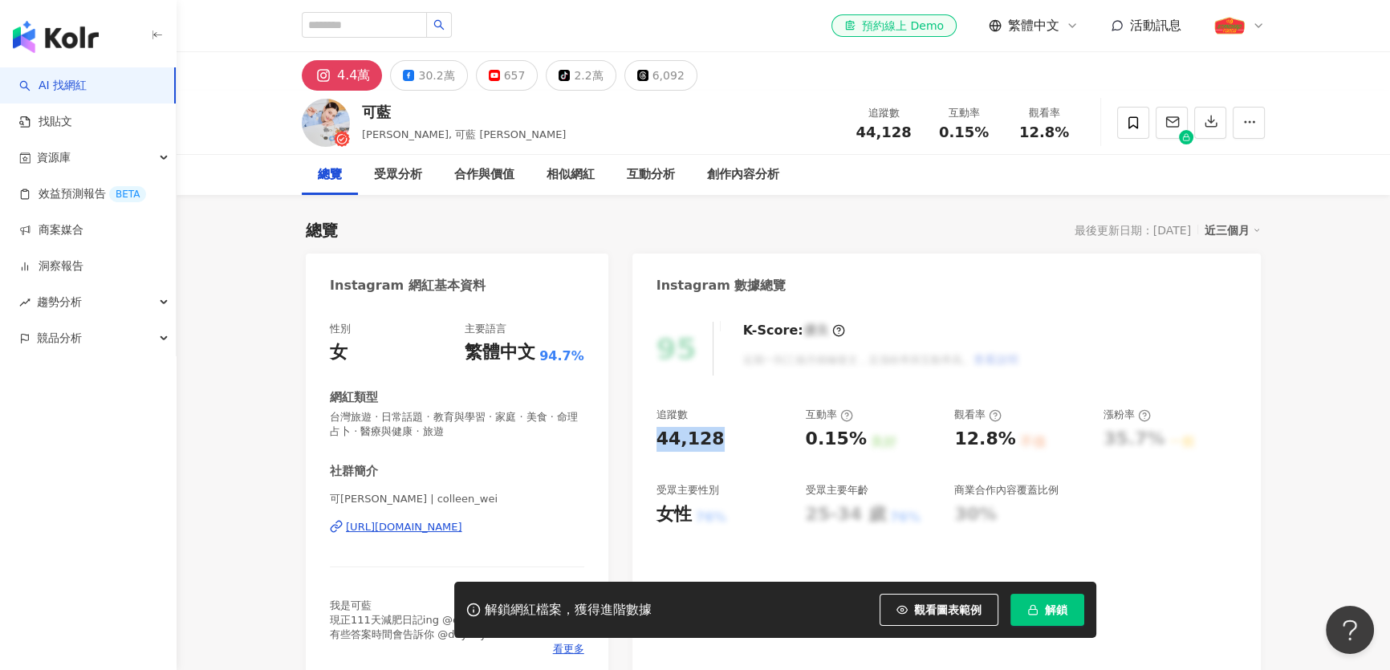
click at [676, 437] on div "44,128" at bounding box center [690, 439] width 68 height 25
copy div "44,128"
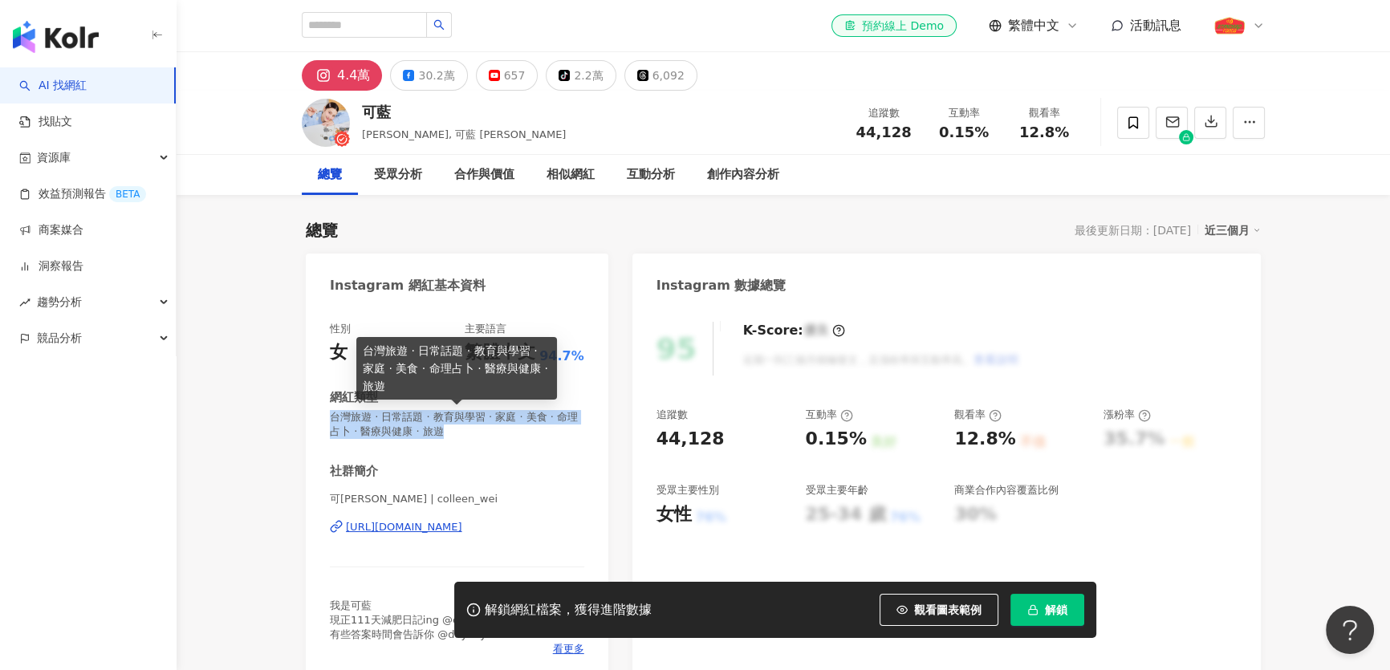
drag, startPoint x: 498, startPoint y: 433, endPoint x: 330, endPoint y: 418, distance: 168.4
click at [330, 418] on span "台灣旅遊 · 日常話題 · 教育與學習 · 家庭 · 美食 · 命理占卜 · 醫療與健康 · 旅遊" at bounding box center [457, 424] width 254 height 29
copy span "台灣旅遊 · 日常話題 · 教育與學習 · 家庭 · 美食 · 命理占卜 · 醫療與健康 · 旅遊"
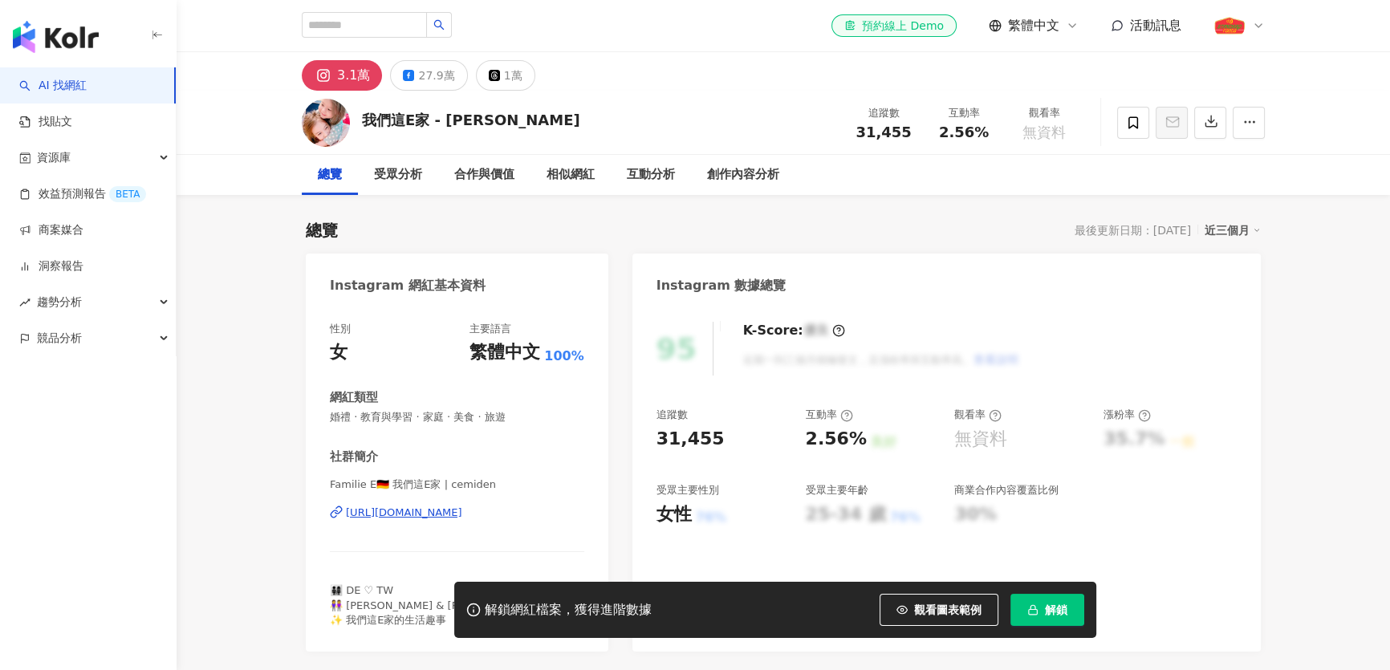
click at [439, 128] on div "我們這E家 - [PERSON_NAME]" at bounding box center [471, 120] width 218 height 20
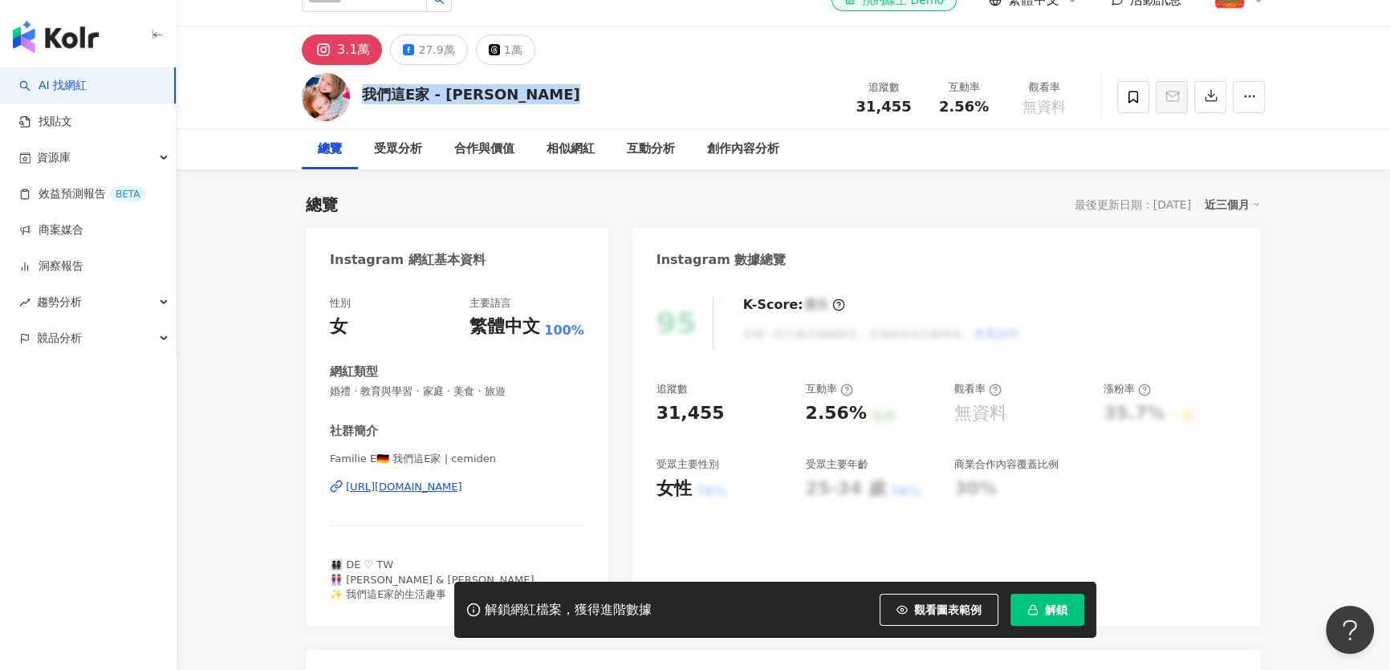
scroll to position [72, 0]
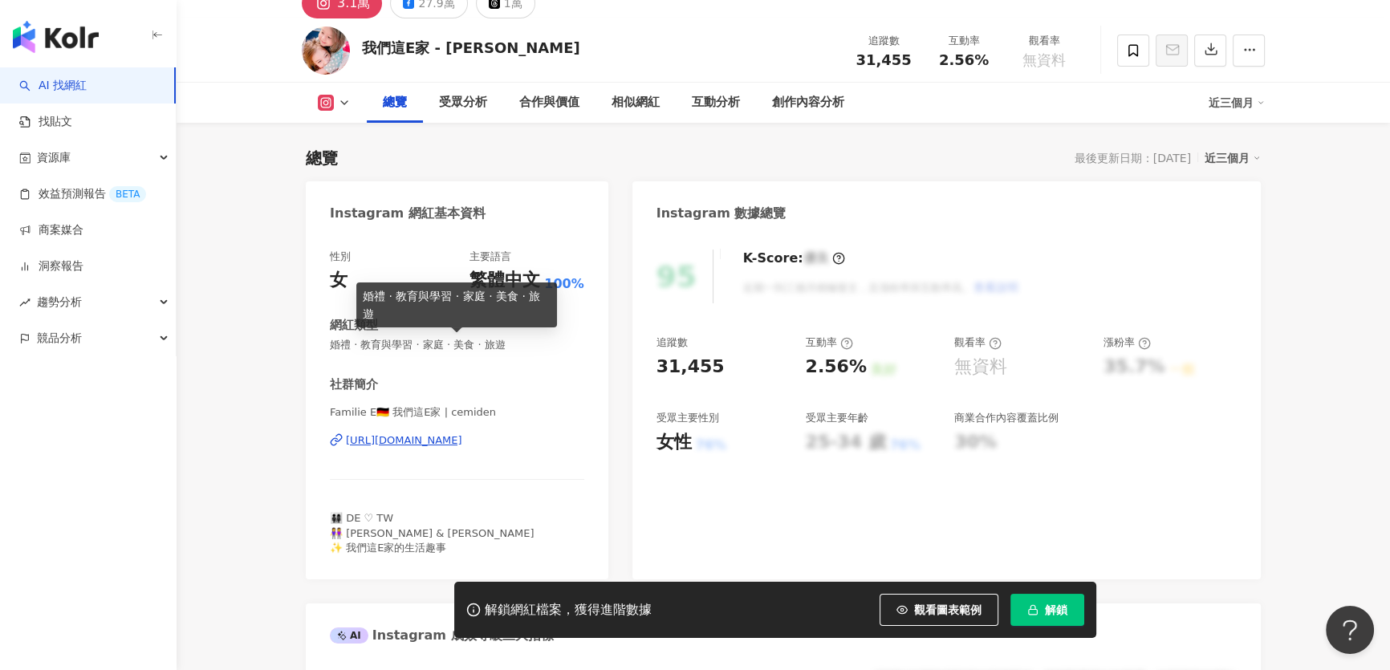
click at [460, 345] on span "婚禮 · 教育與學習 · 家庭 · 美食 · 旅遊" at bounding box center [457, 345] width 254 height 14
click at [461, 345] on span "婚禮 · 教育與學習 · 家庭 · 美食 · 旅遊" at bounding box center [457, 345] width 254 height 14
copy span "婚禮 · 教育與學習 · 家庭 · 美食 · 旅遊"
click at [688, 369] on div "31,455" at bounding box center [690, 367] width 68 height 25
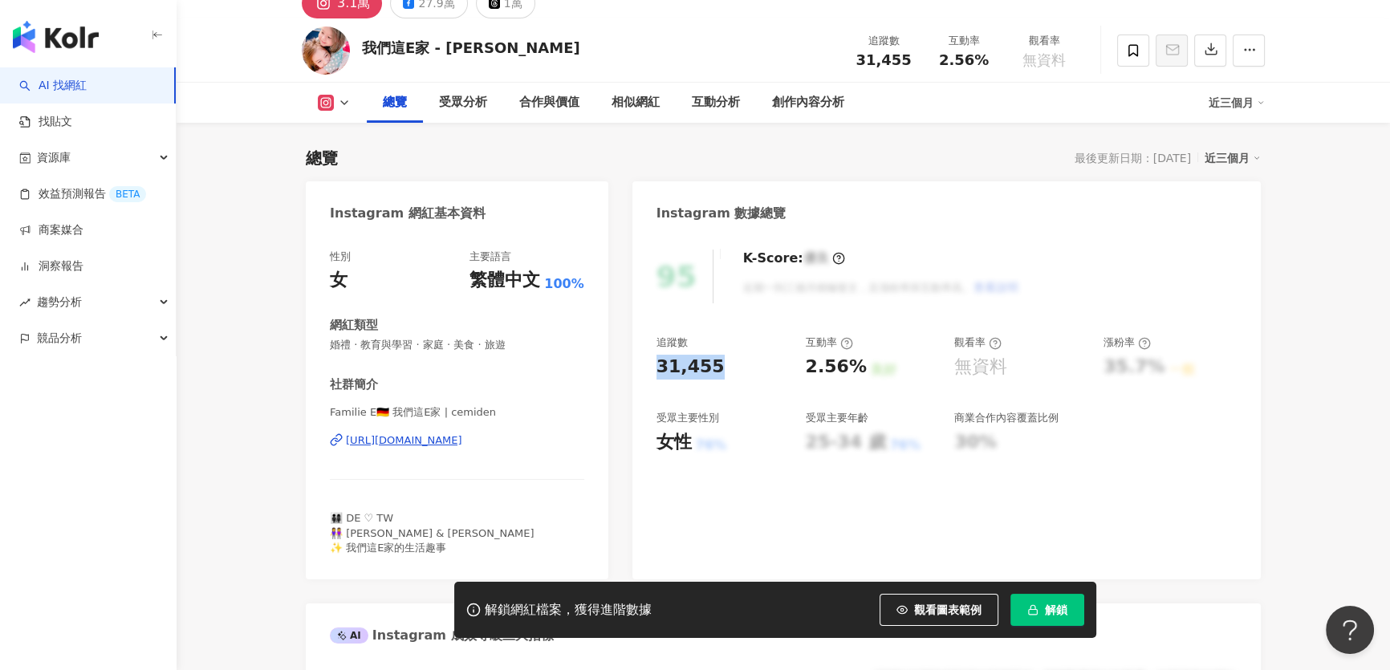
click at [688, 369] on div "31,455" at bounding box center [690, 367] width 68 height 25
copy div "31,455"
